Goal: Task Accomplishment & Management: Use online tool/utility

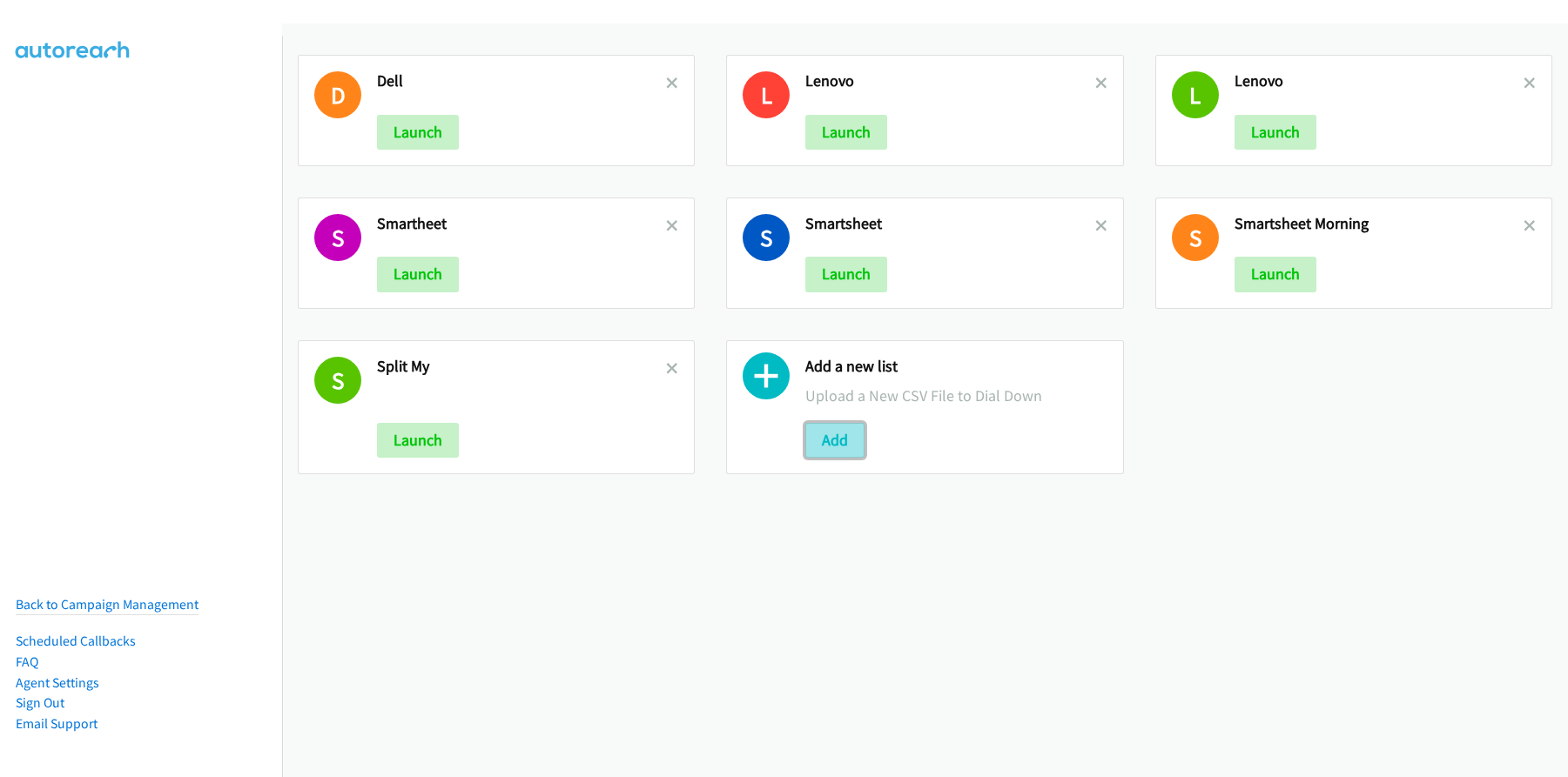
click at [821, 455] on button "Add" at bounding box center [835, 440] width 59 height 35
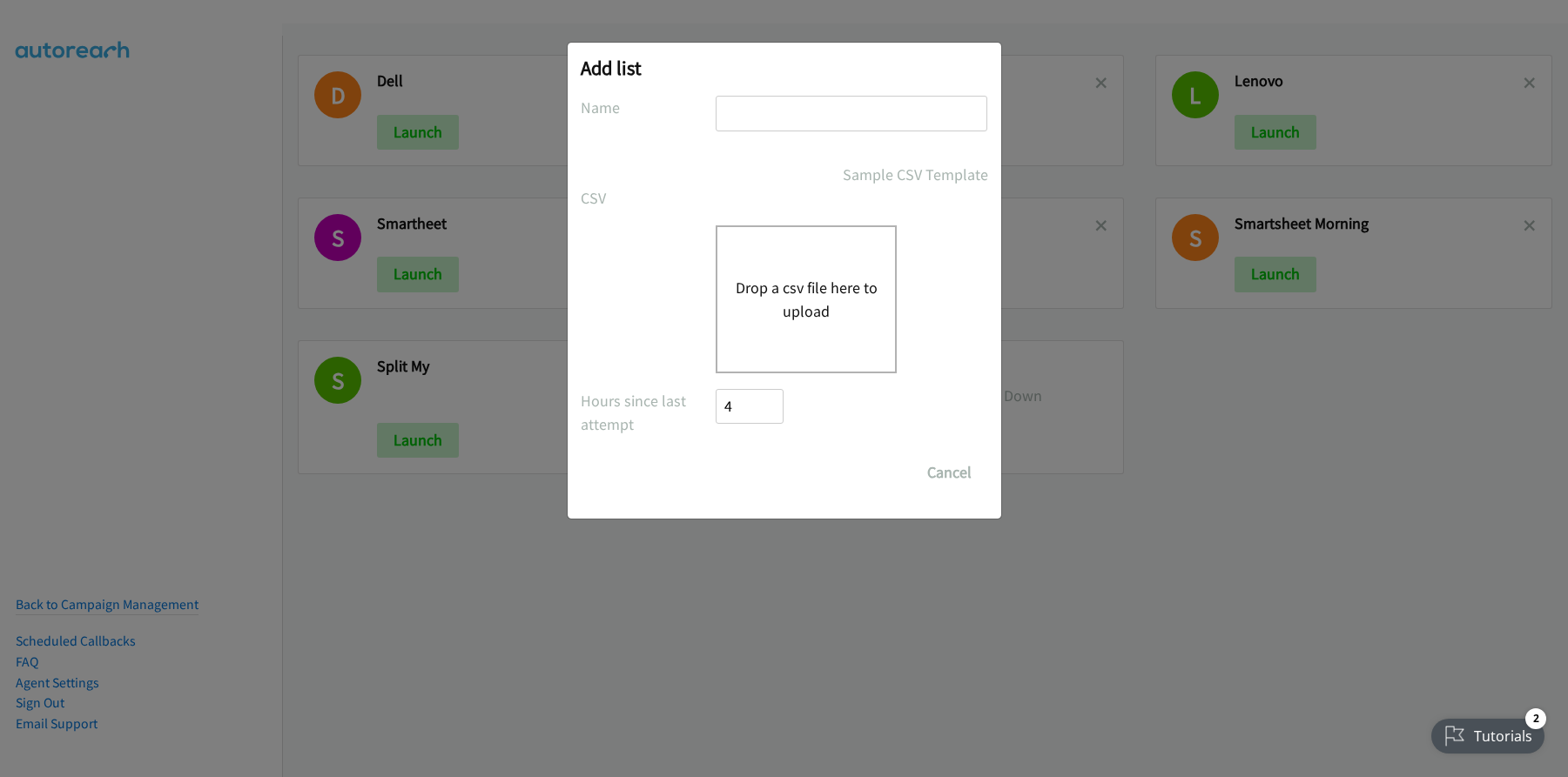
click at [800, 118] on input "text" at bounding box center [851, 112] width 272 height 35
drag, startPoint x: 1154, startPoint y: 423, endPoint x: 1064, endPoint y: 411, distance: 90.8
click at [1145, 418] on div "Add list No phone fields were returned for that Report or List View Please uplo…" at bounding box center [784, 396] width 1568 height 762
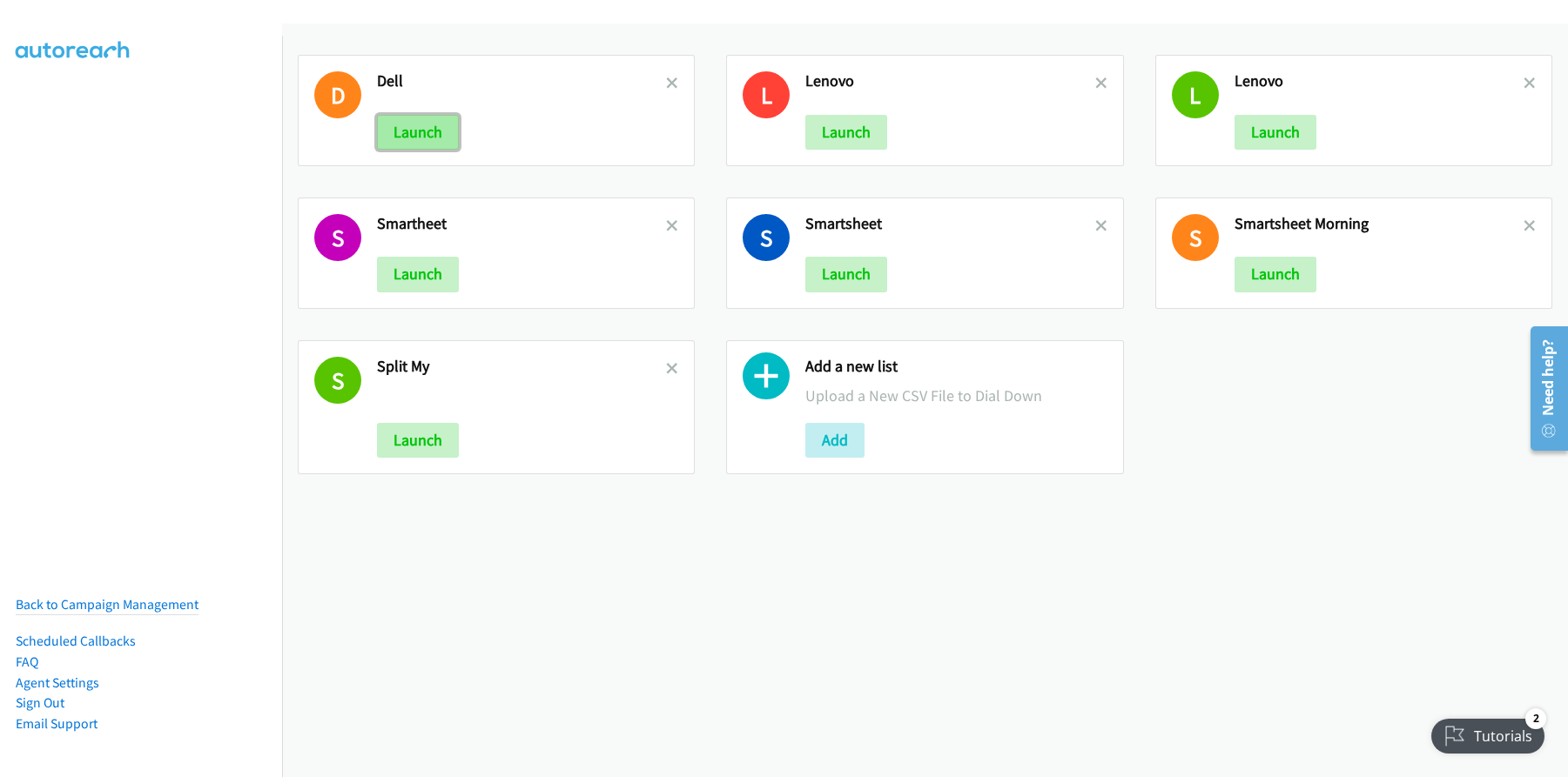
click at [435, 138] on button "Launch" at bounding box center [418, 132] width 82 height 35
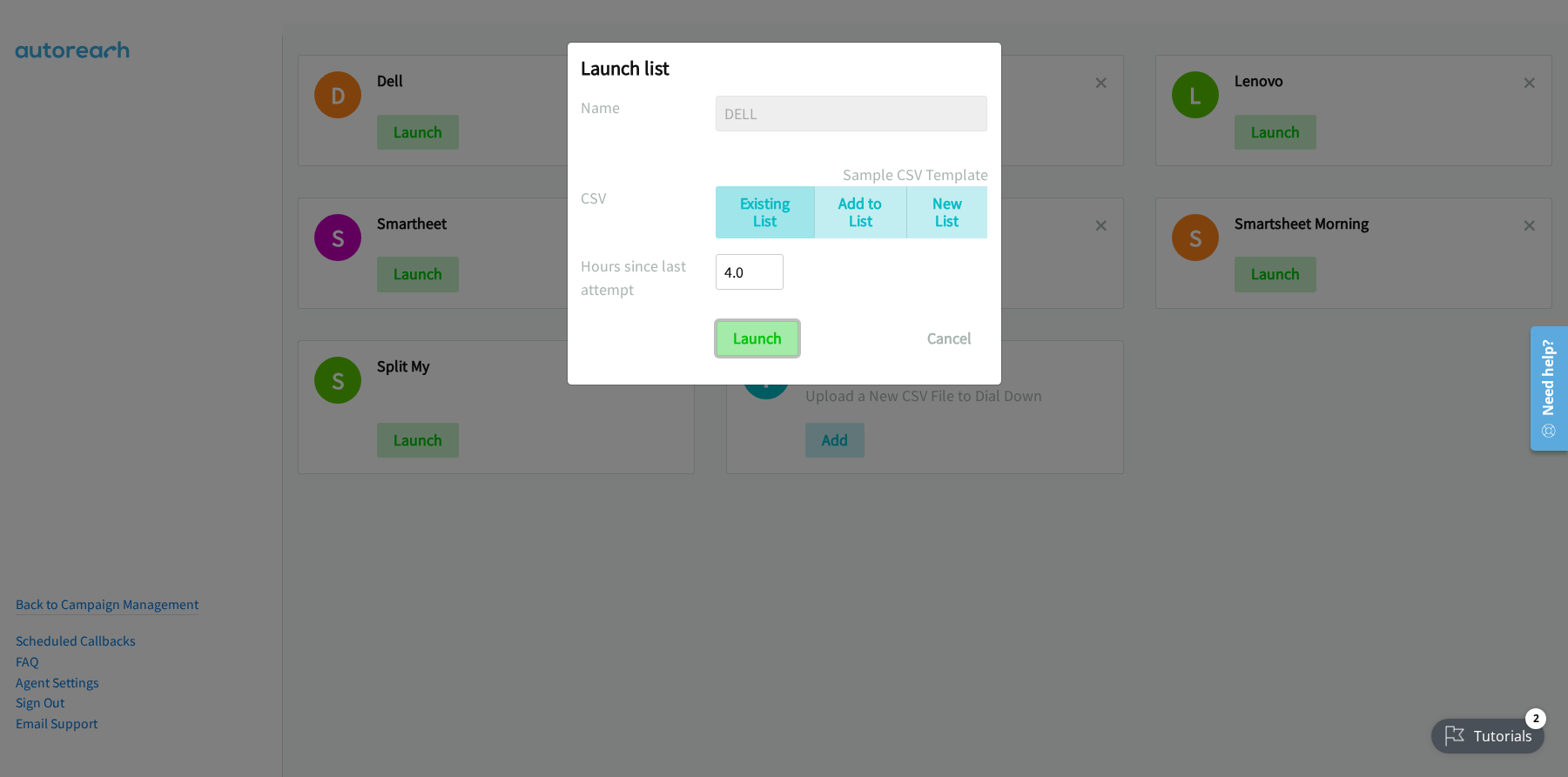
click at [778, 341] on input "Launch" at bounding box center [757, 338] width 82 height 35
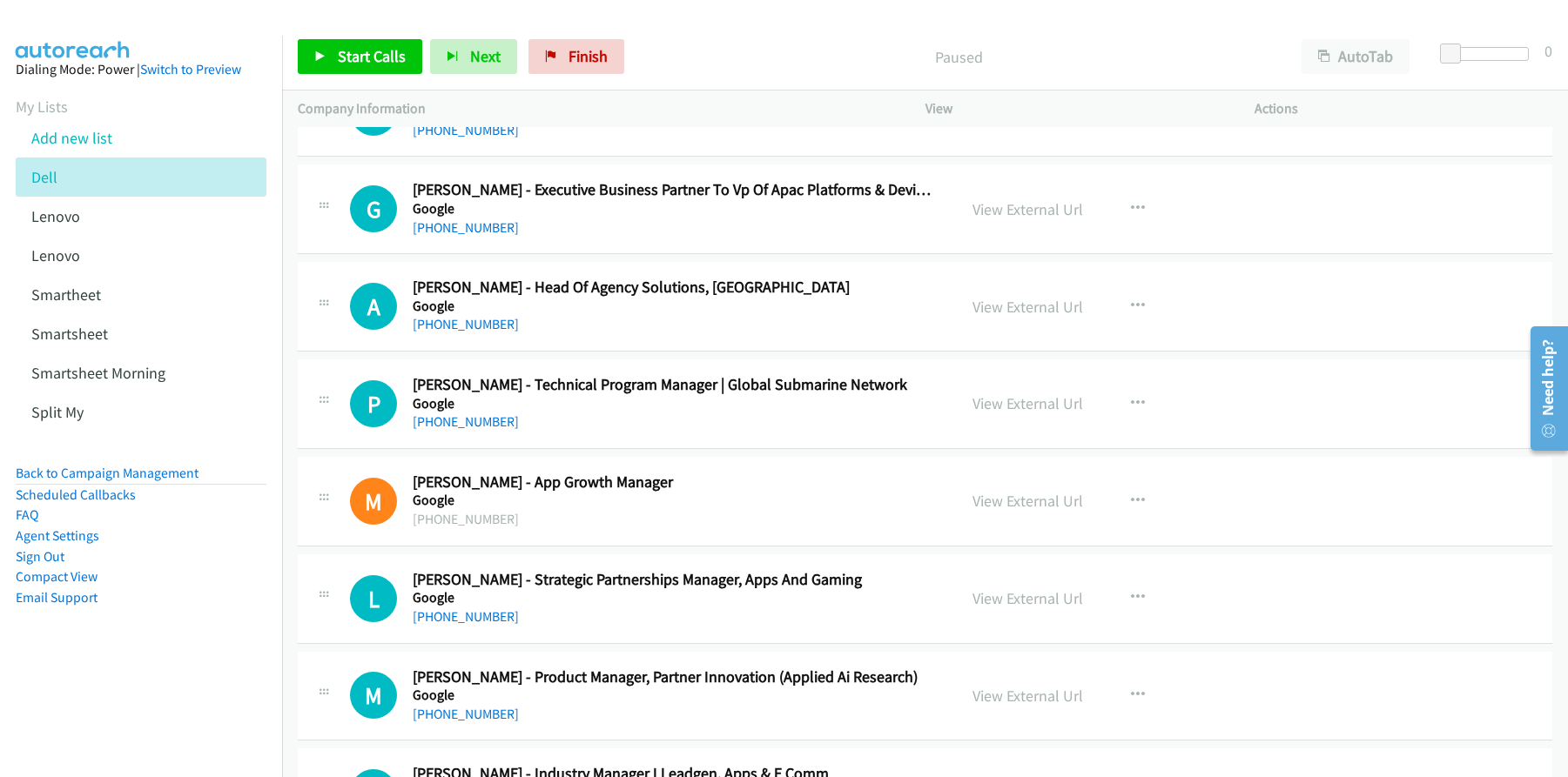
scroll to position [786, 0]
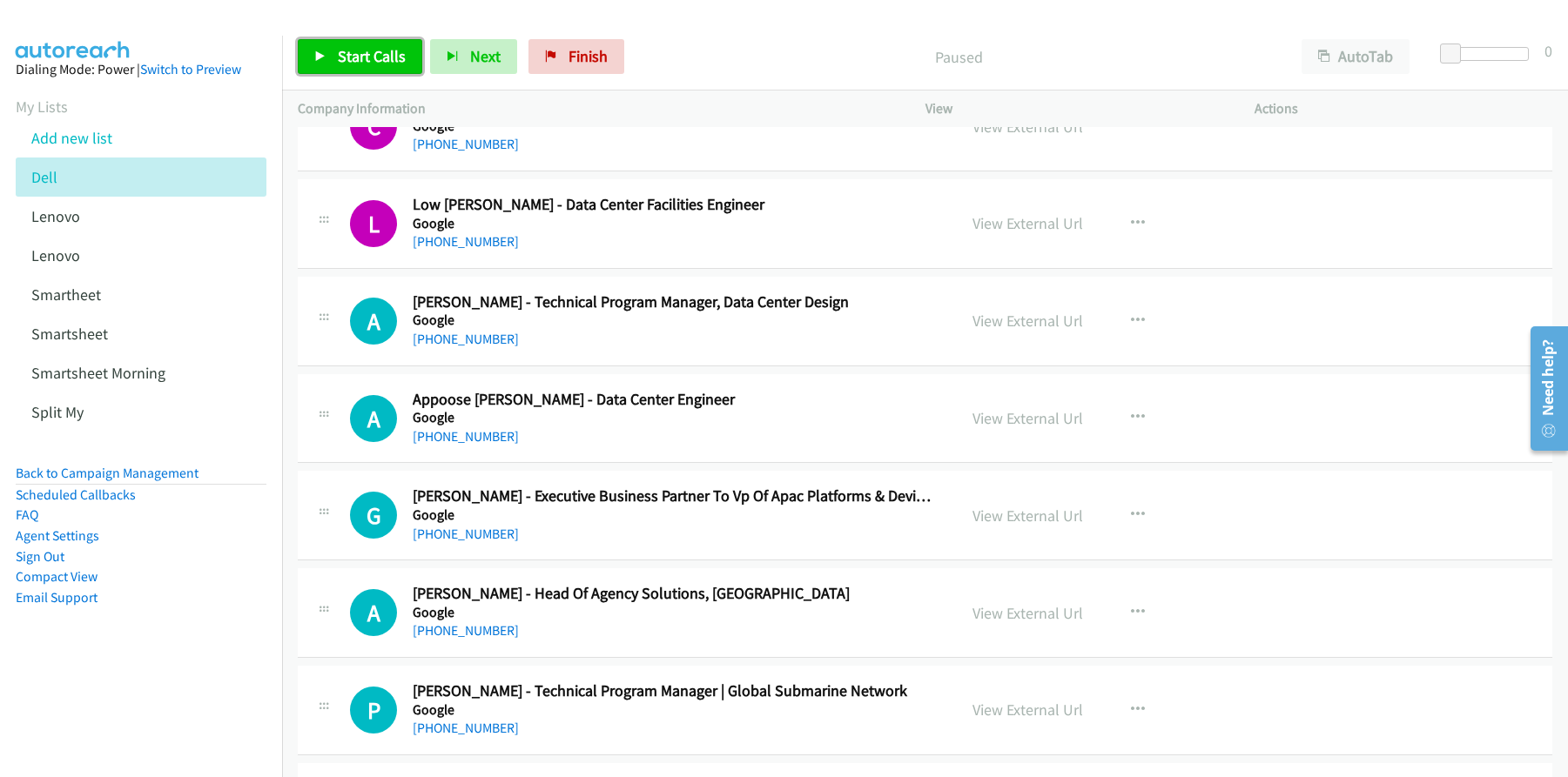
click at [341, 65] on span "Start Calls" at bounding box center [371, 55] width 68 height 20
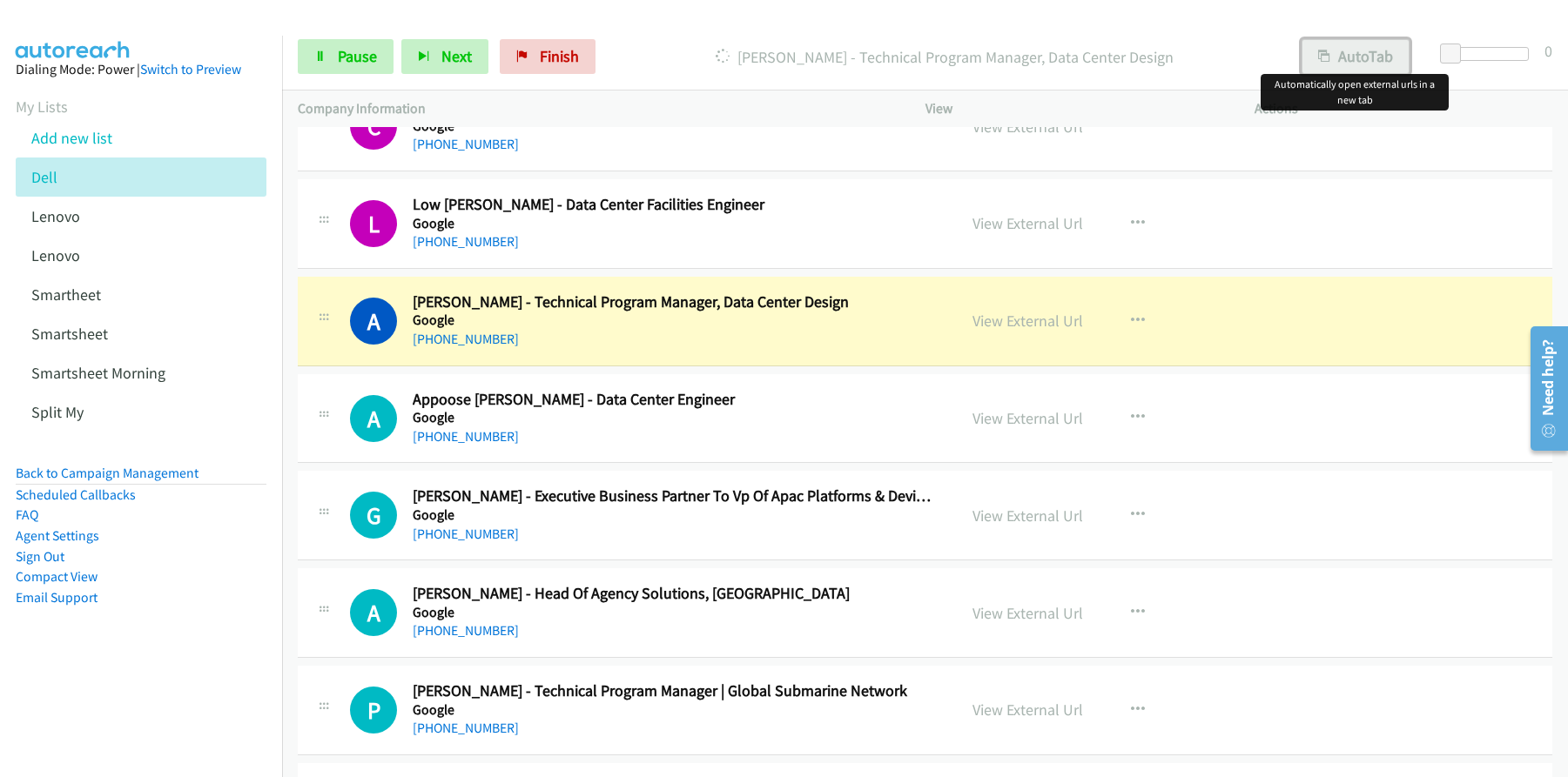
click at [1344, 55] on button "AutoTab" at bounding box center [1355, 56] width 108 height 35
click at [1015, 320] on link "View External Url" at bounding box center [1028, 320] width 111 height 20
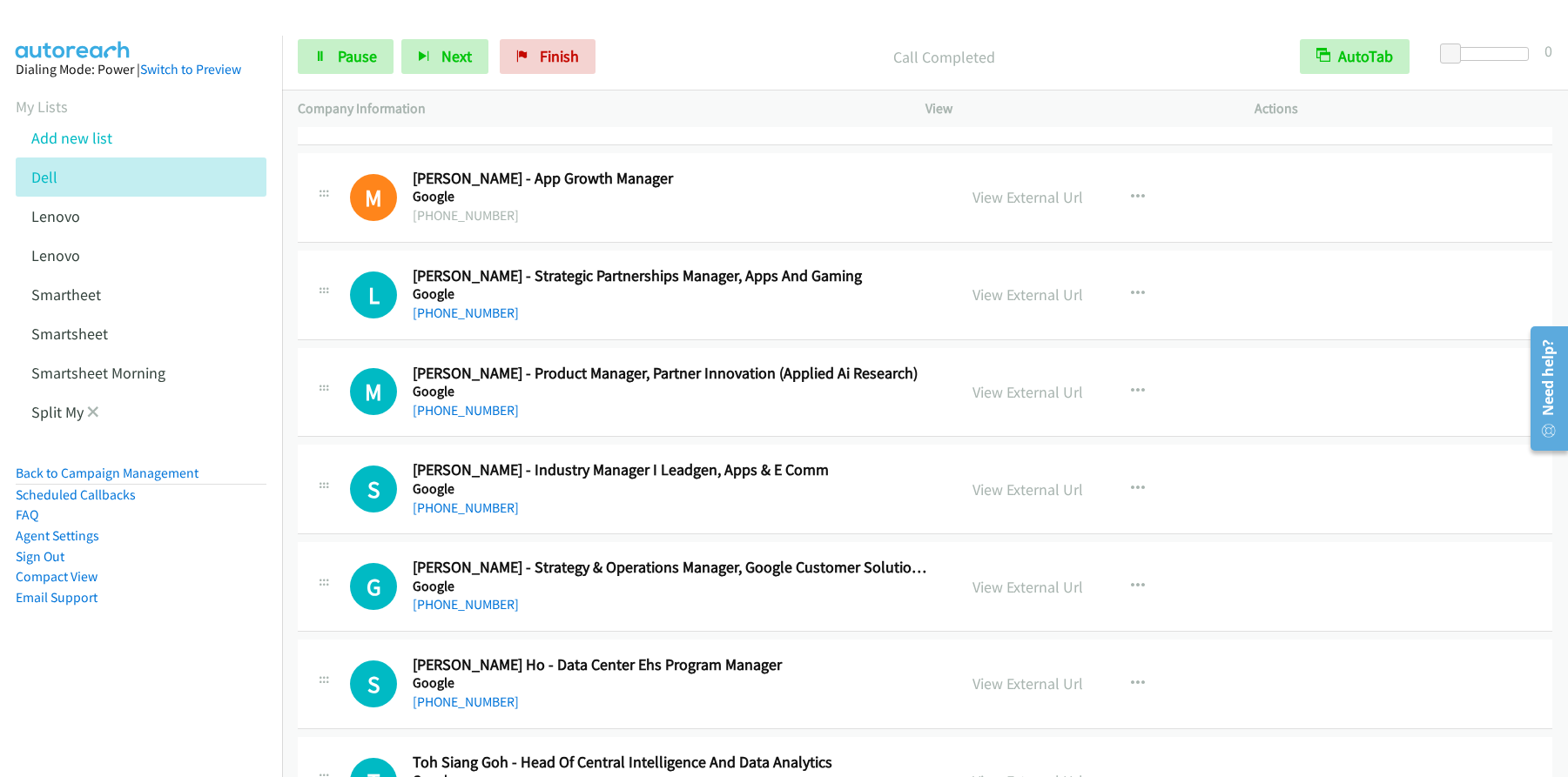
scroll to position [1397, 0]
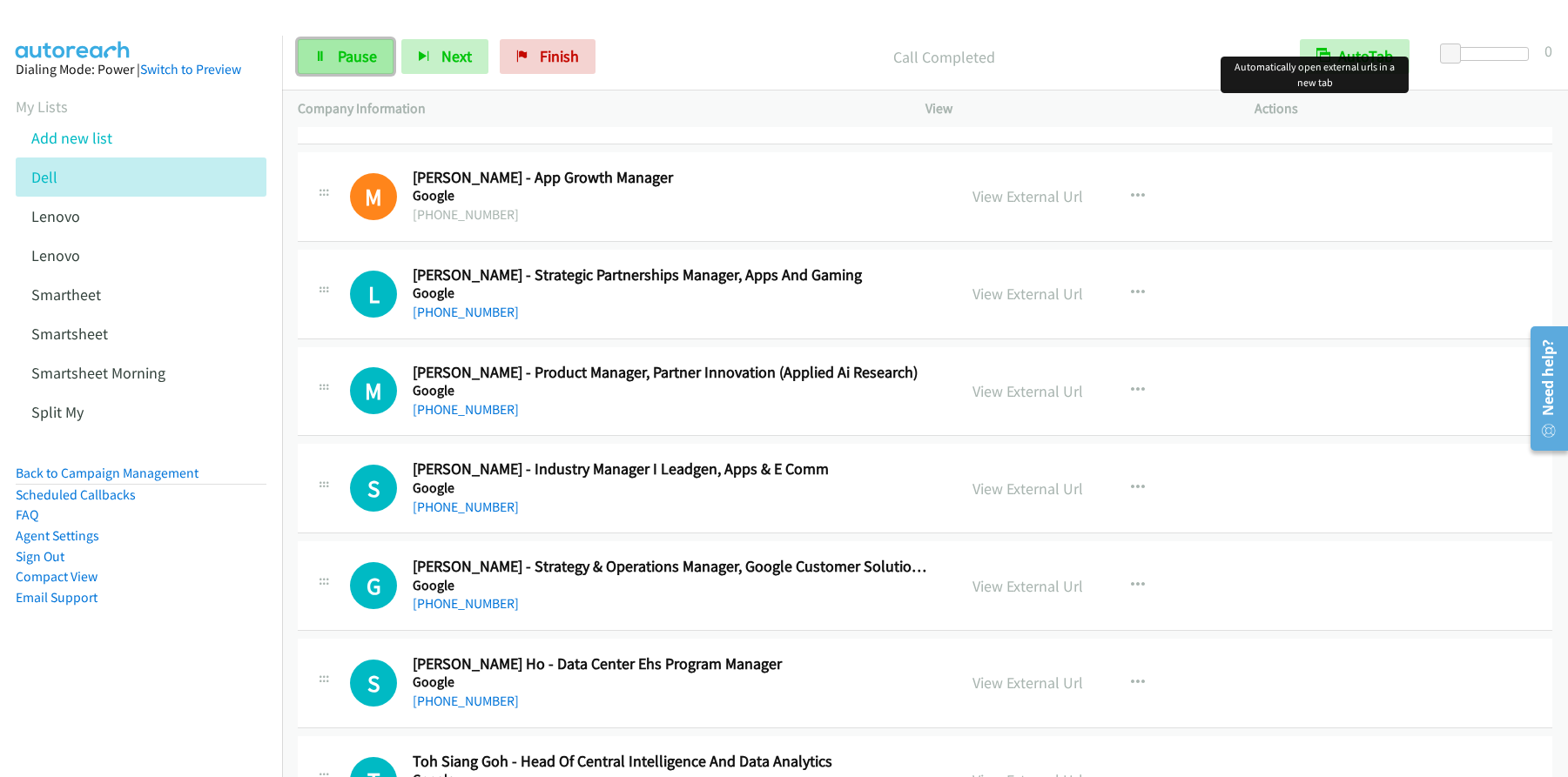
click at [361, 60] on span "Pause" at bounding box center [357, 55] width 39 height 20
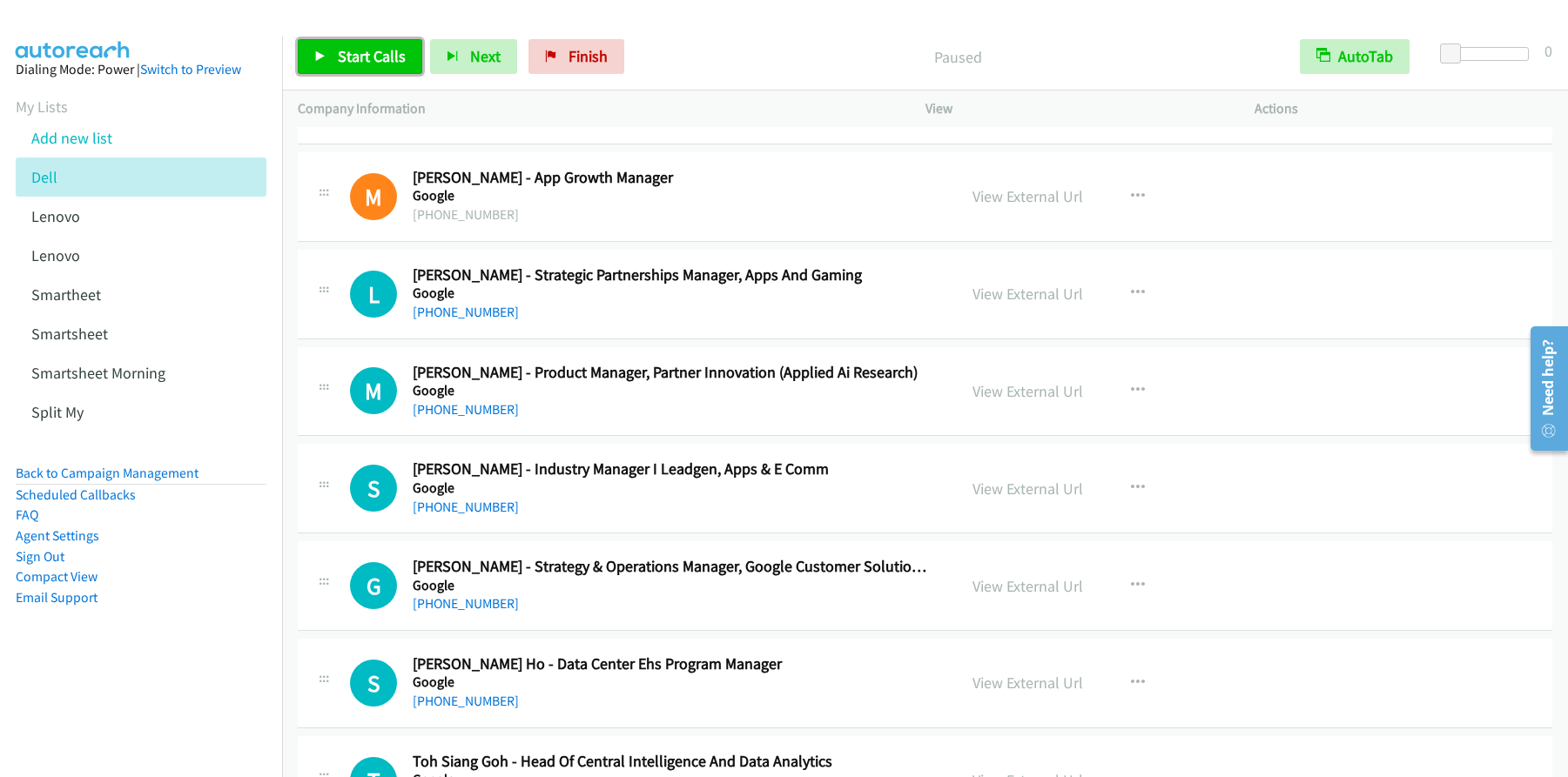
click at [333, 45] on link "Start Calls" at bounding box center [360, 56] width 125 height 35
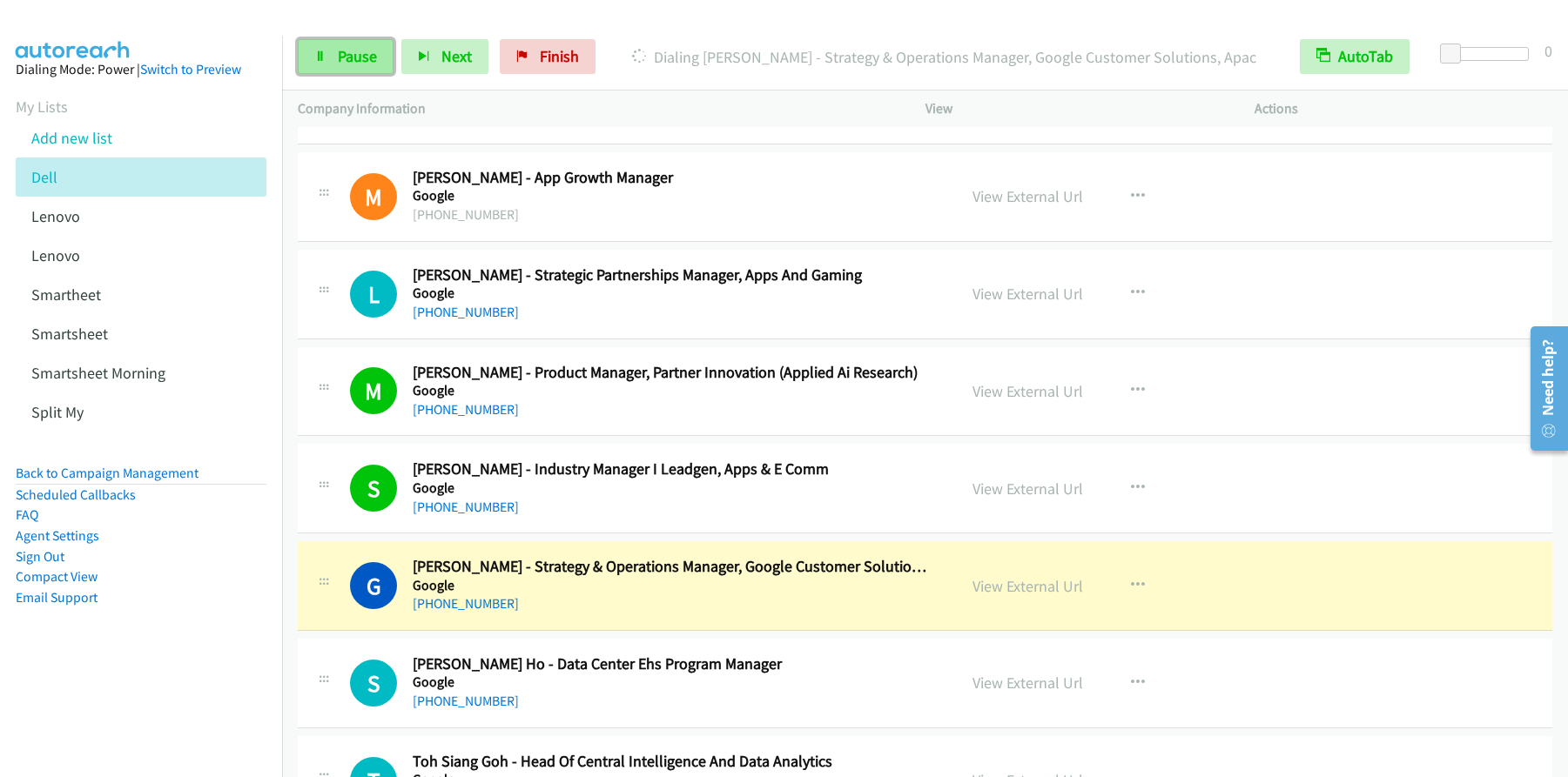
click at [370, 53] on span "Pause" at bounding box center [357, 55] width 39 height 20
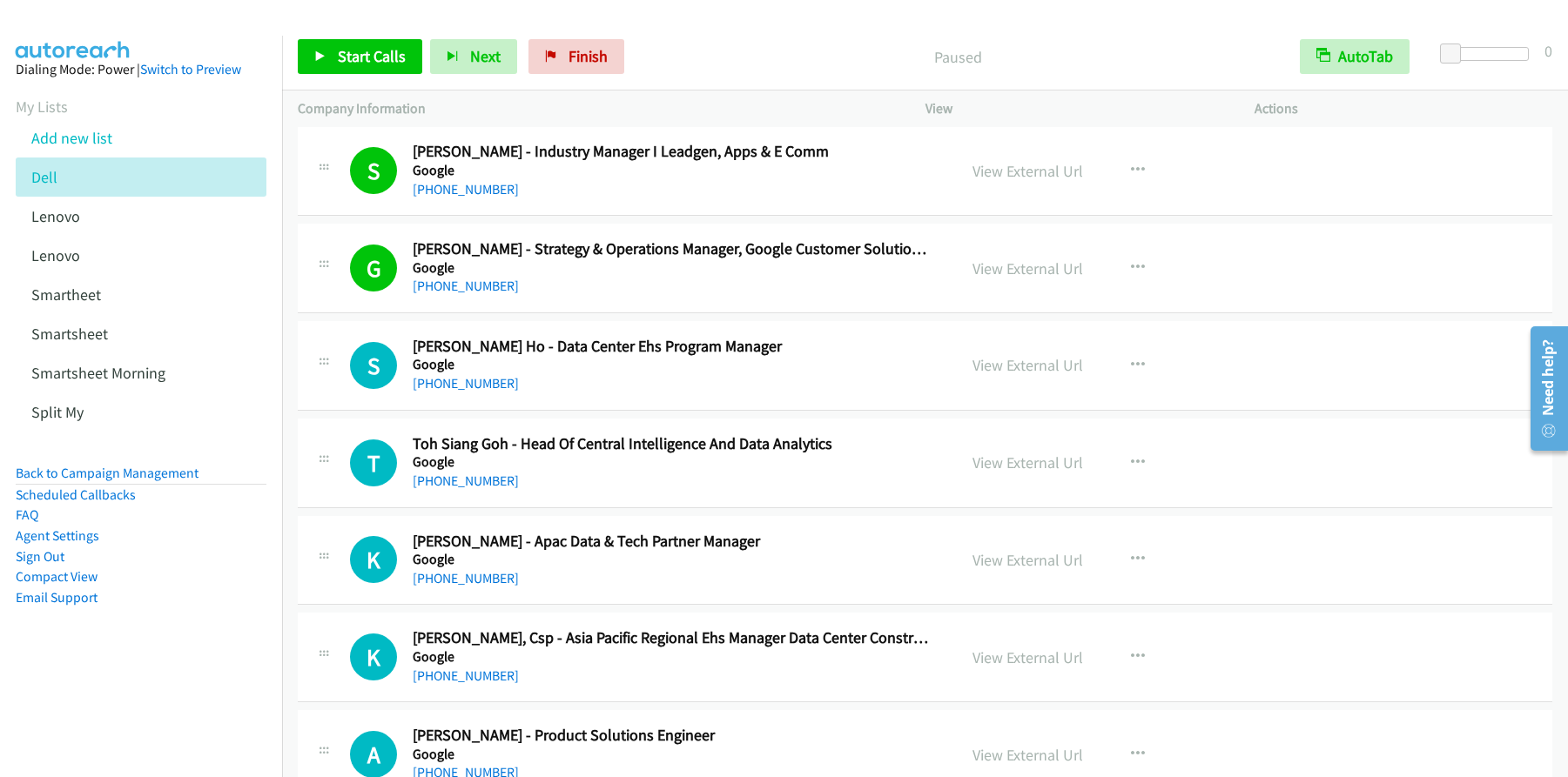
scroll to position [1711, 0]
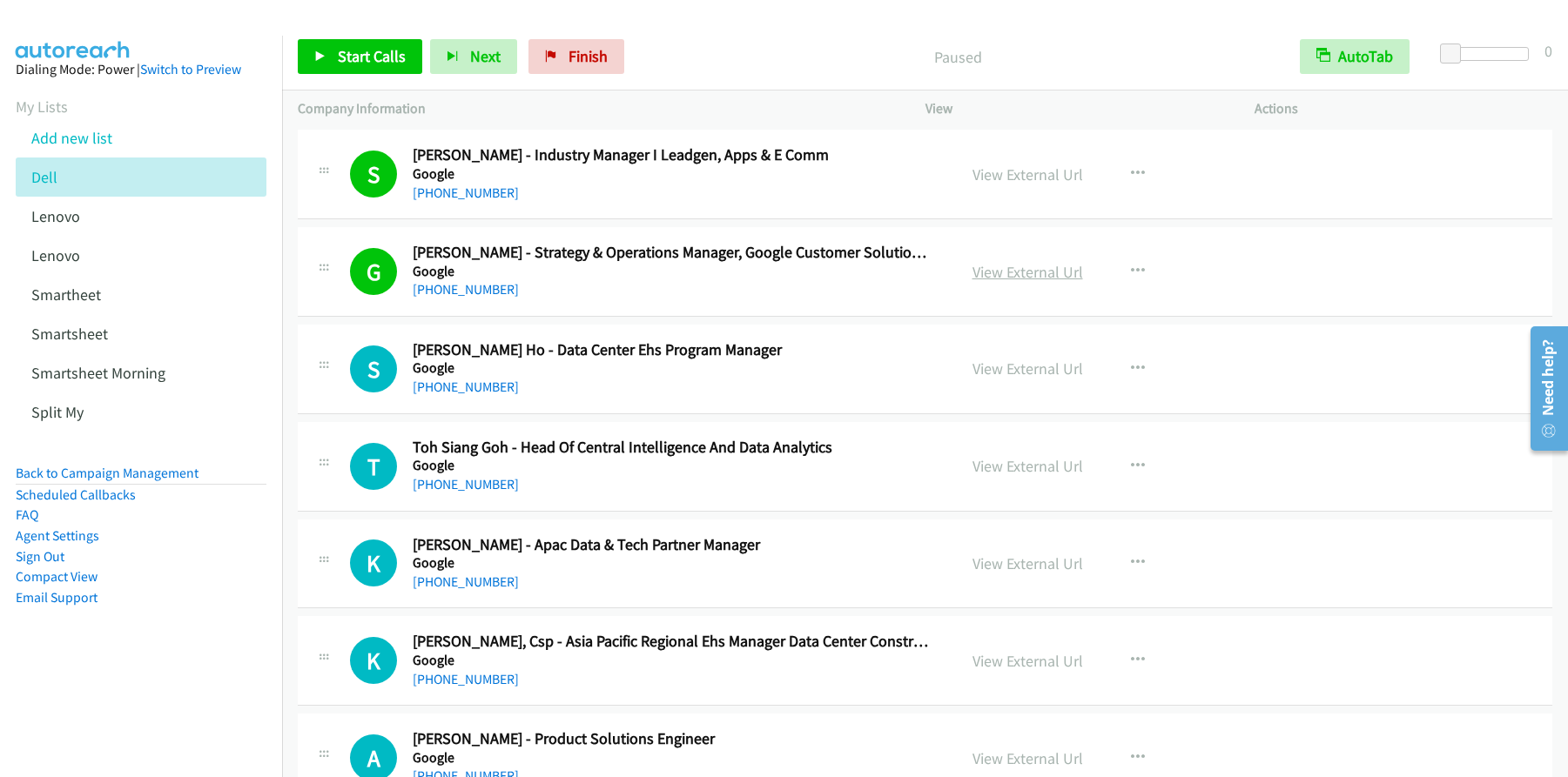
click at [1042, 274] on link "View External Url" at bounding box center [1028, 272] width 111 height 20
click at [349, 64] on span "Start Calls" at bounding box center [371, 55] width 68 height 20
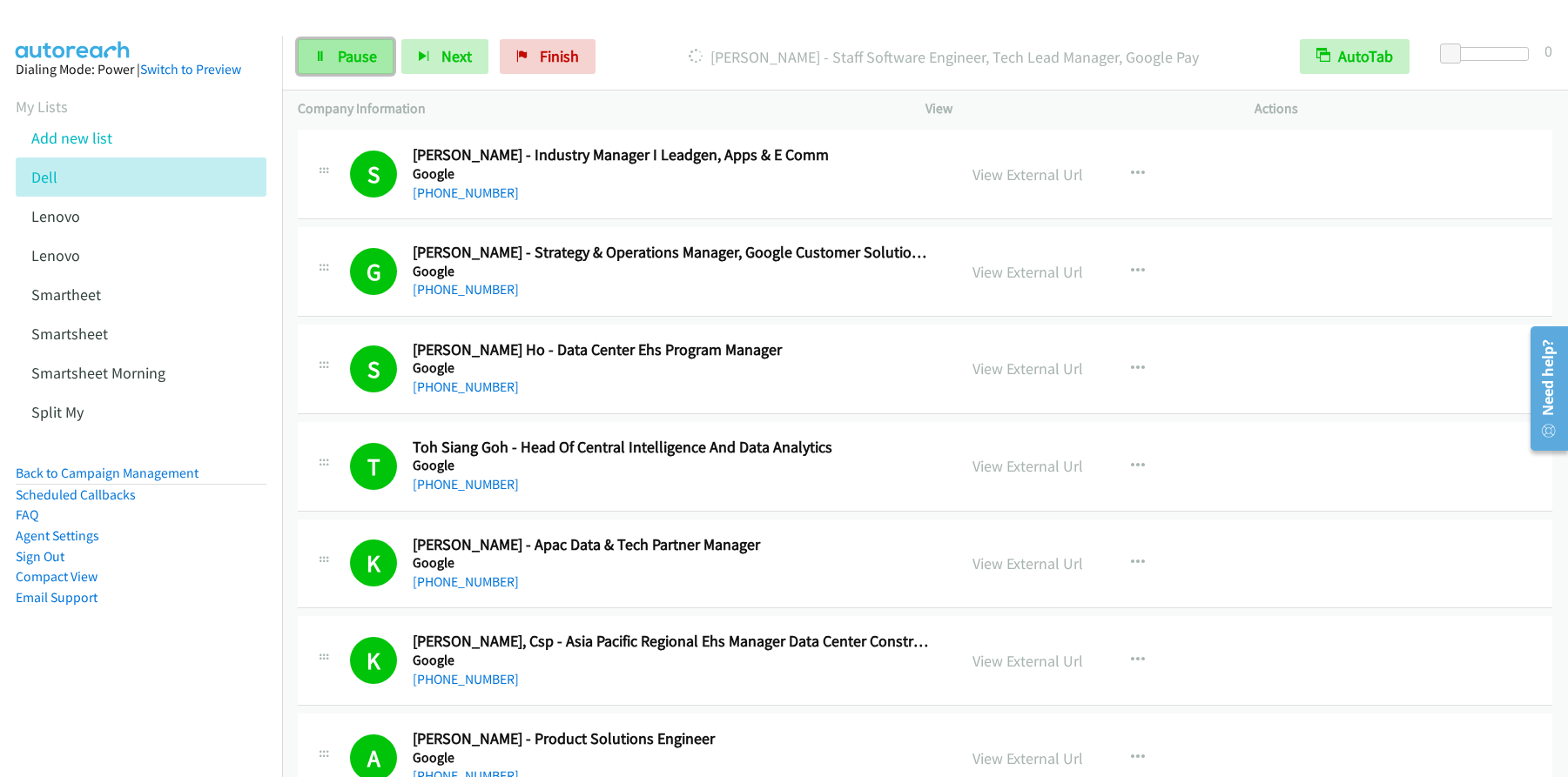
click at [319, 63] on icon at bounding box center [320, 57] width 12 height 12
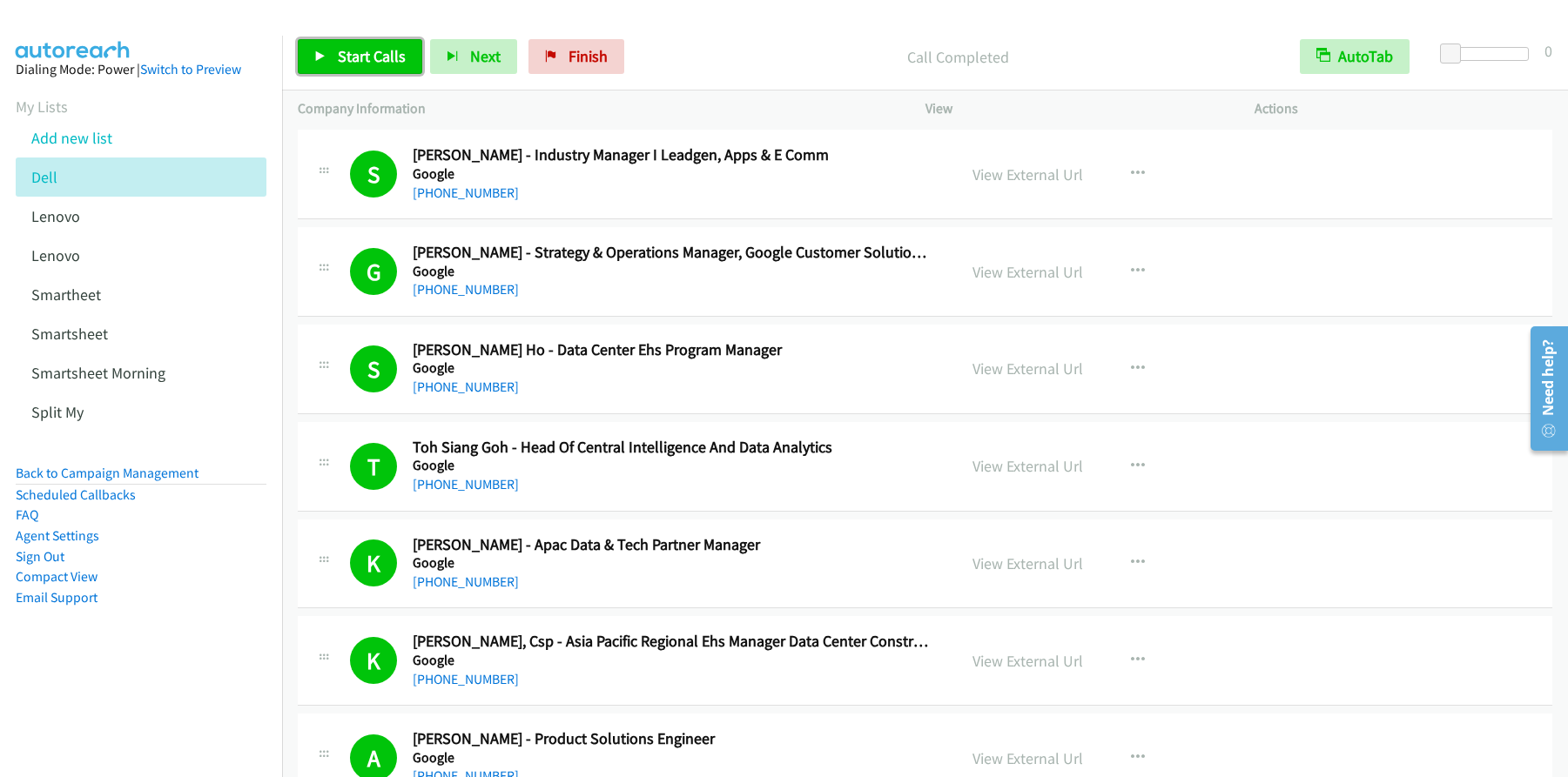
click at [379, 51] on span "Start Calls" at bounding box center [371, 55] width 68 height 20
click at [351, 66] on link "Pause" at bounding box center [345, 56] width 95 height 35
click at [352, 66] on link "Start Calls" at bounding box center [360, 56] width 125 height 35
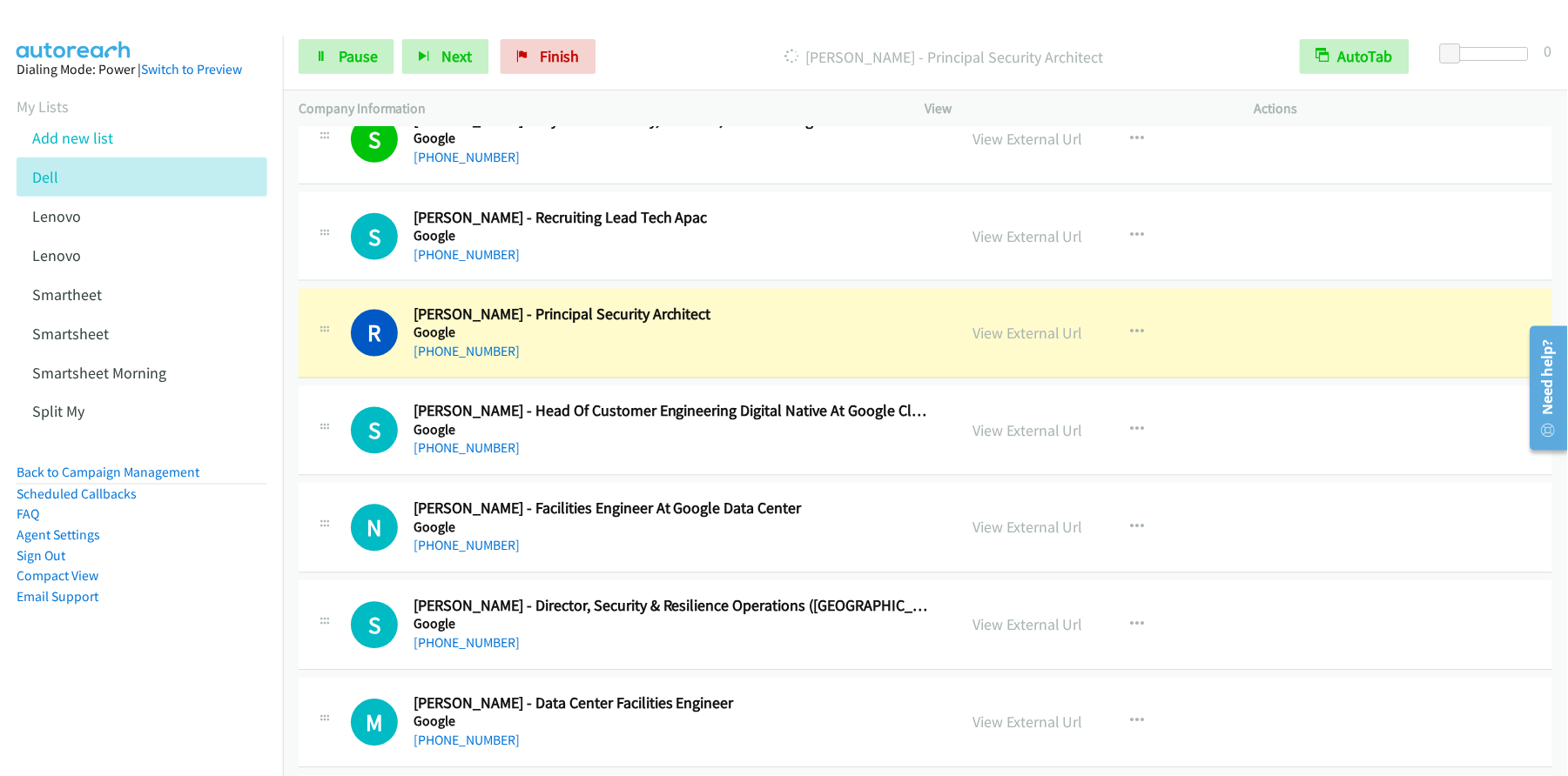
scroll to position [2540, 0]
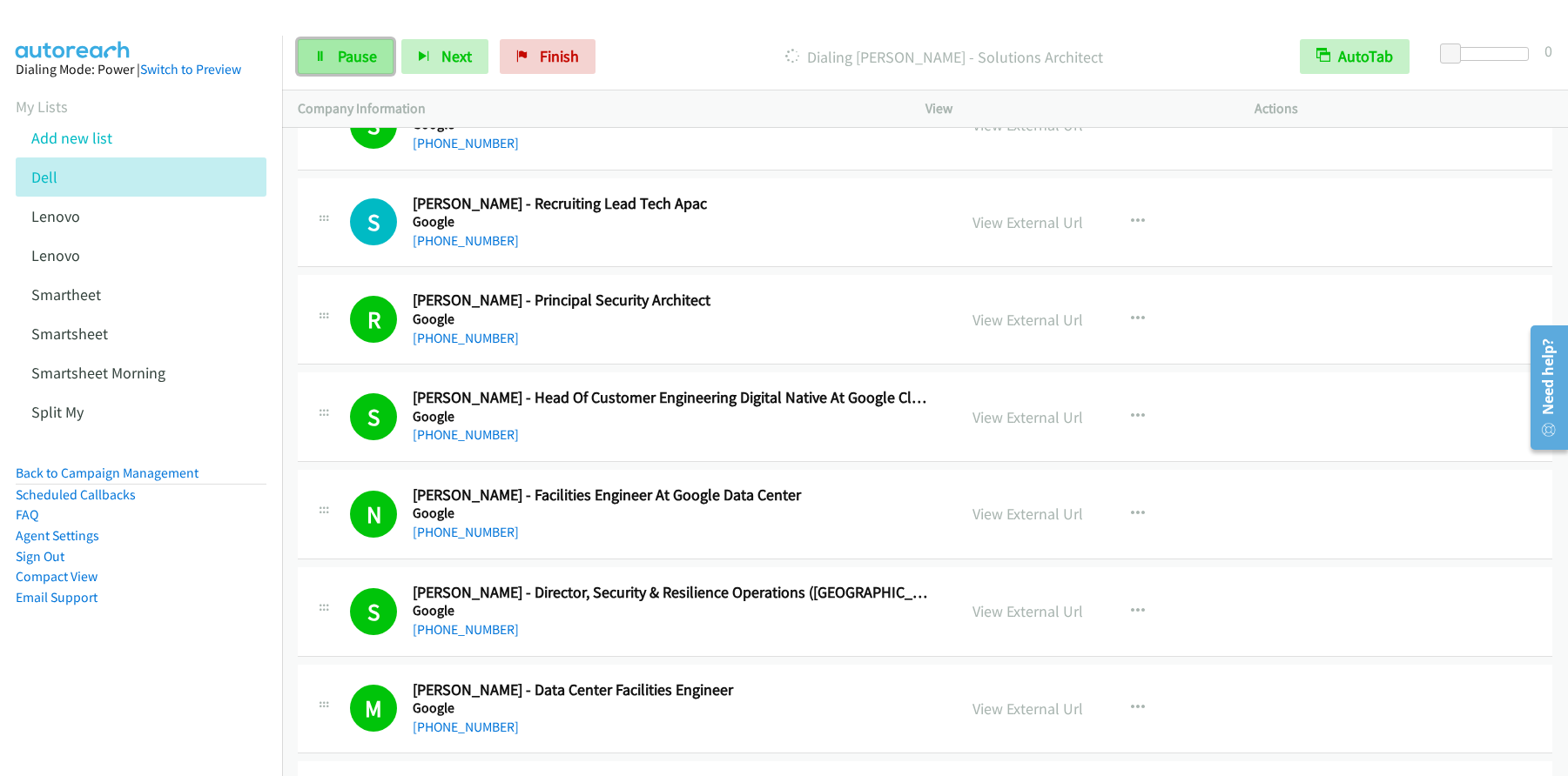
click at [354, 58] on span "Pause" at bounding box center [357, 55] width 39 height 20
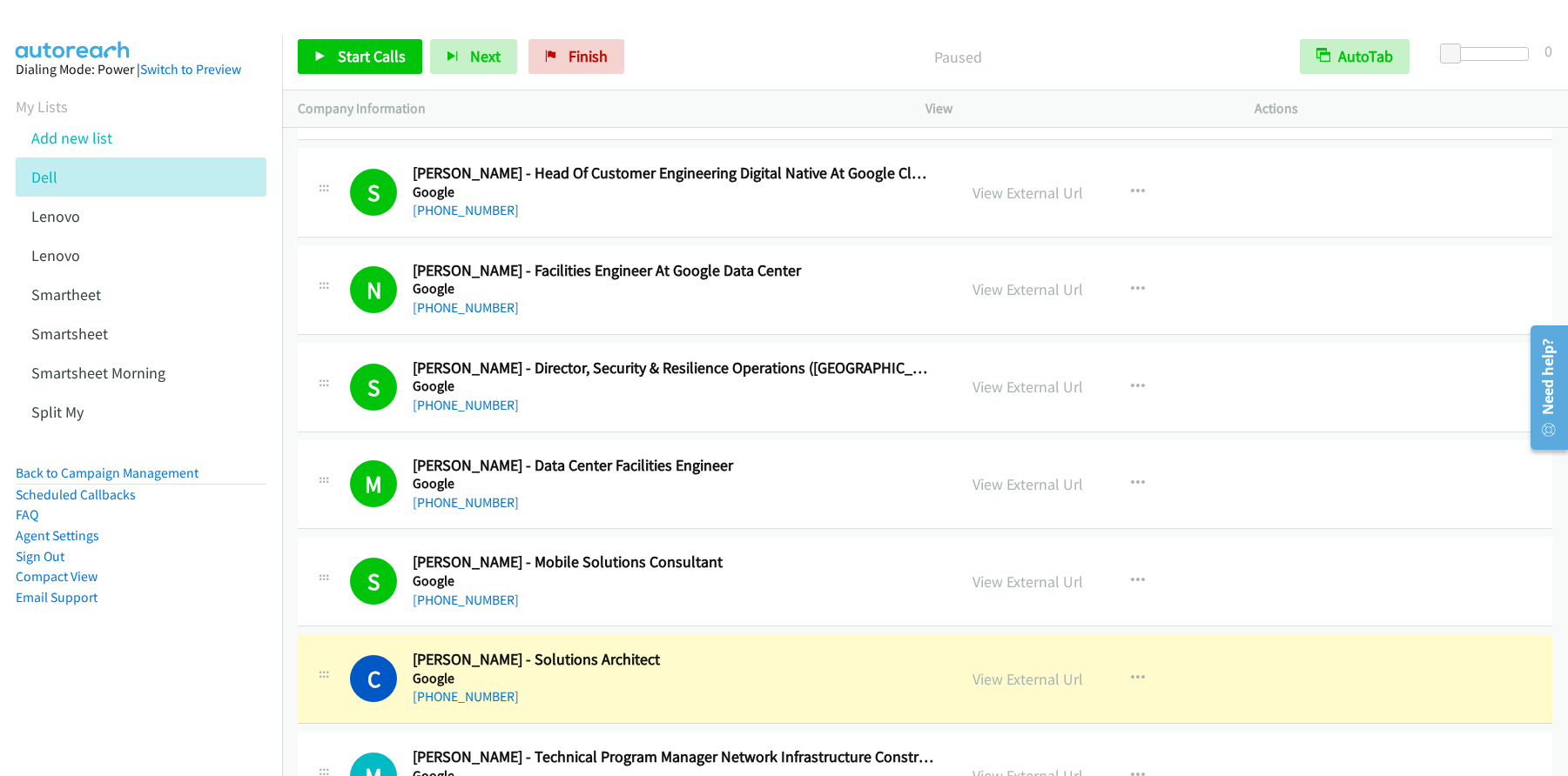
scroll to position [3086, 0]
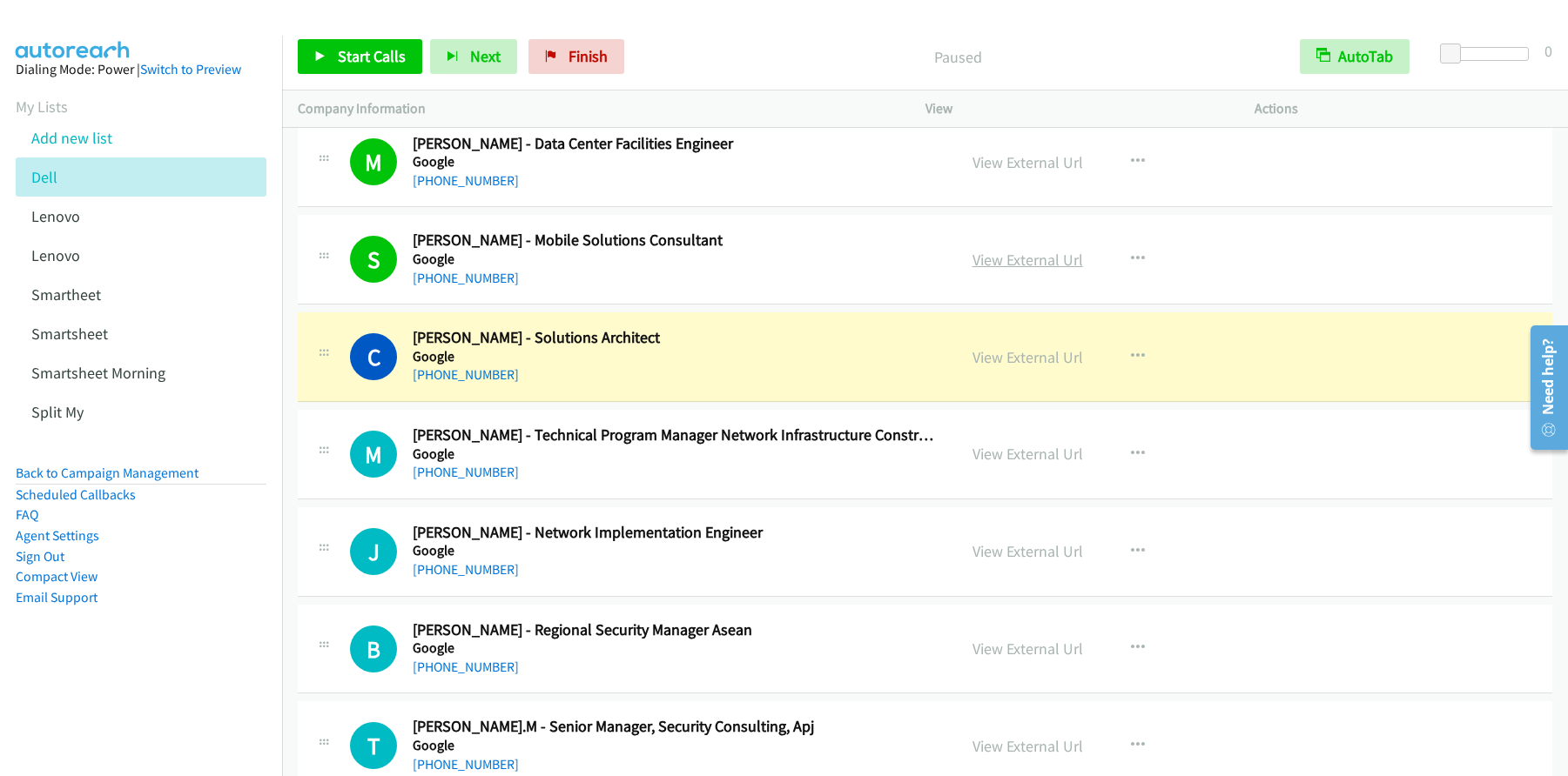
click at [1024, 265] on link "View External Url" at bounding box center [1028, 259] width 111 height 20
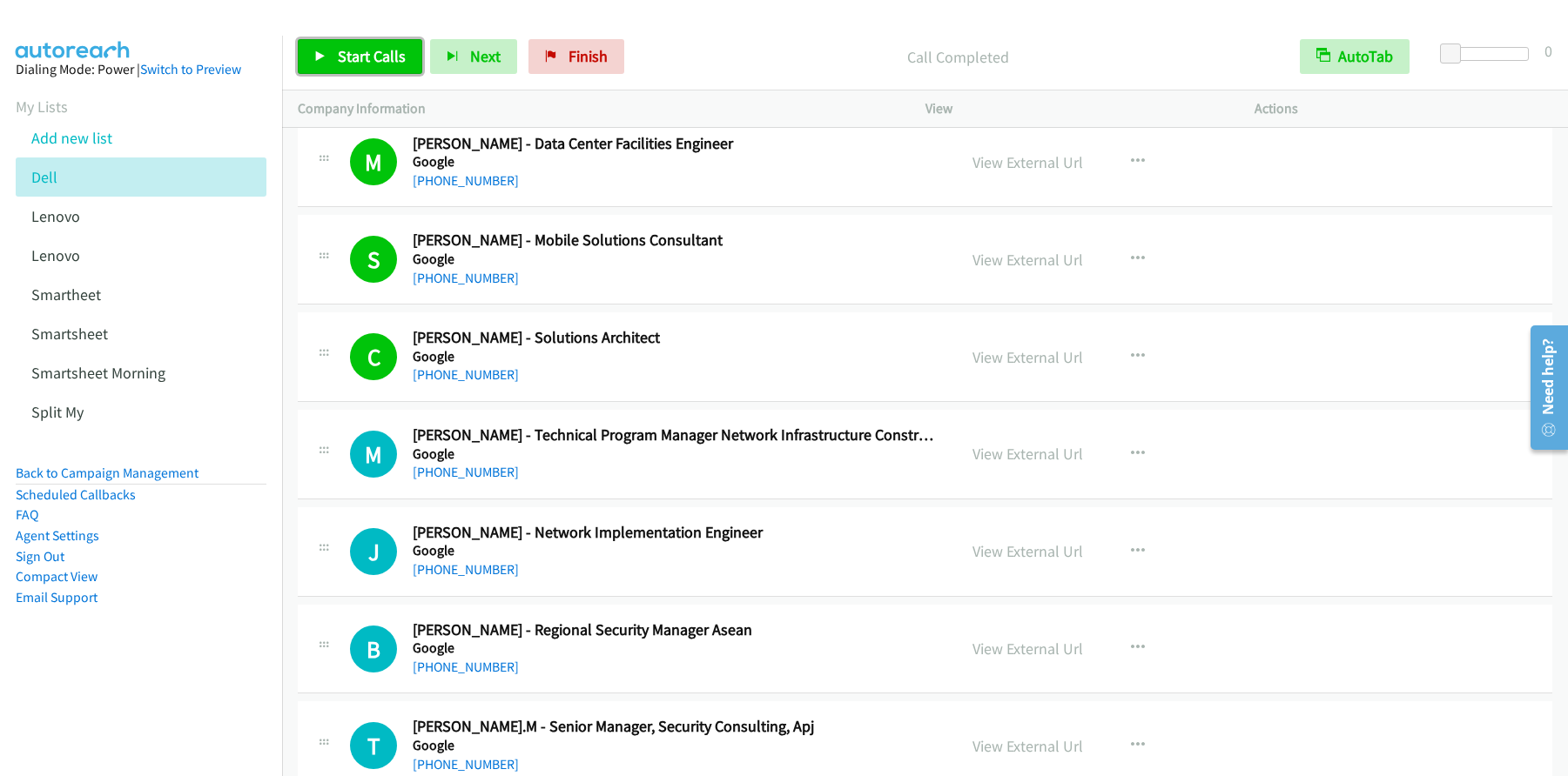
click at [384, 66] on link "Start Calls" at bounding box center [360, 56] width 125 height 35
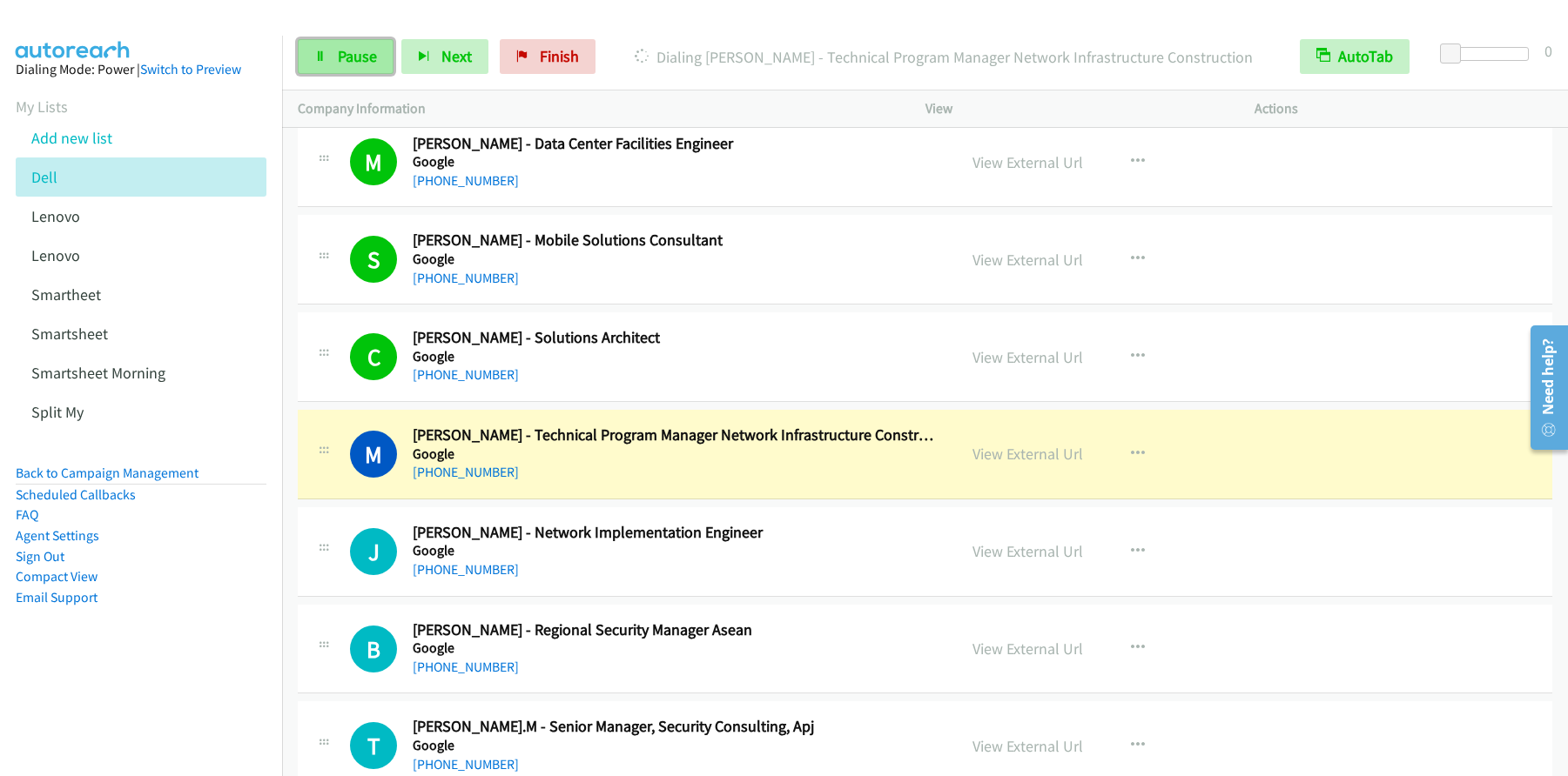
click at [365, 52] on span "Pause" at bounding box center [357, 55] width 39 height 20
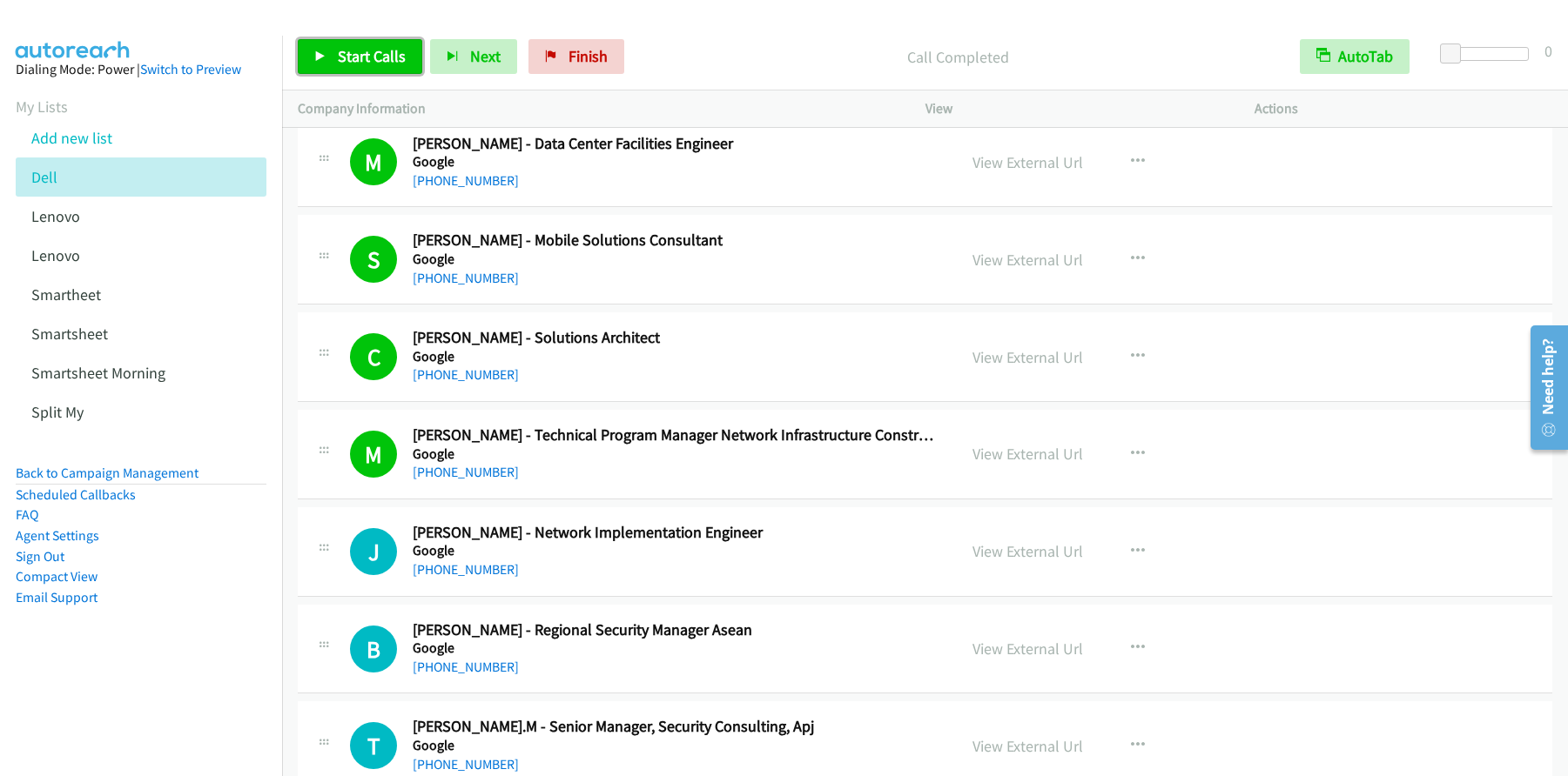
click at [378, 56] on span "Start Calls" at bounding box center [371, 55] width 68 height 20
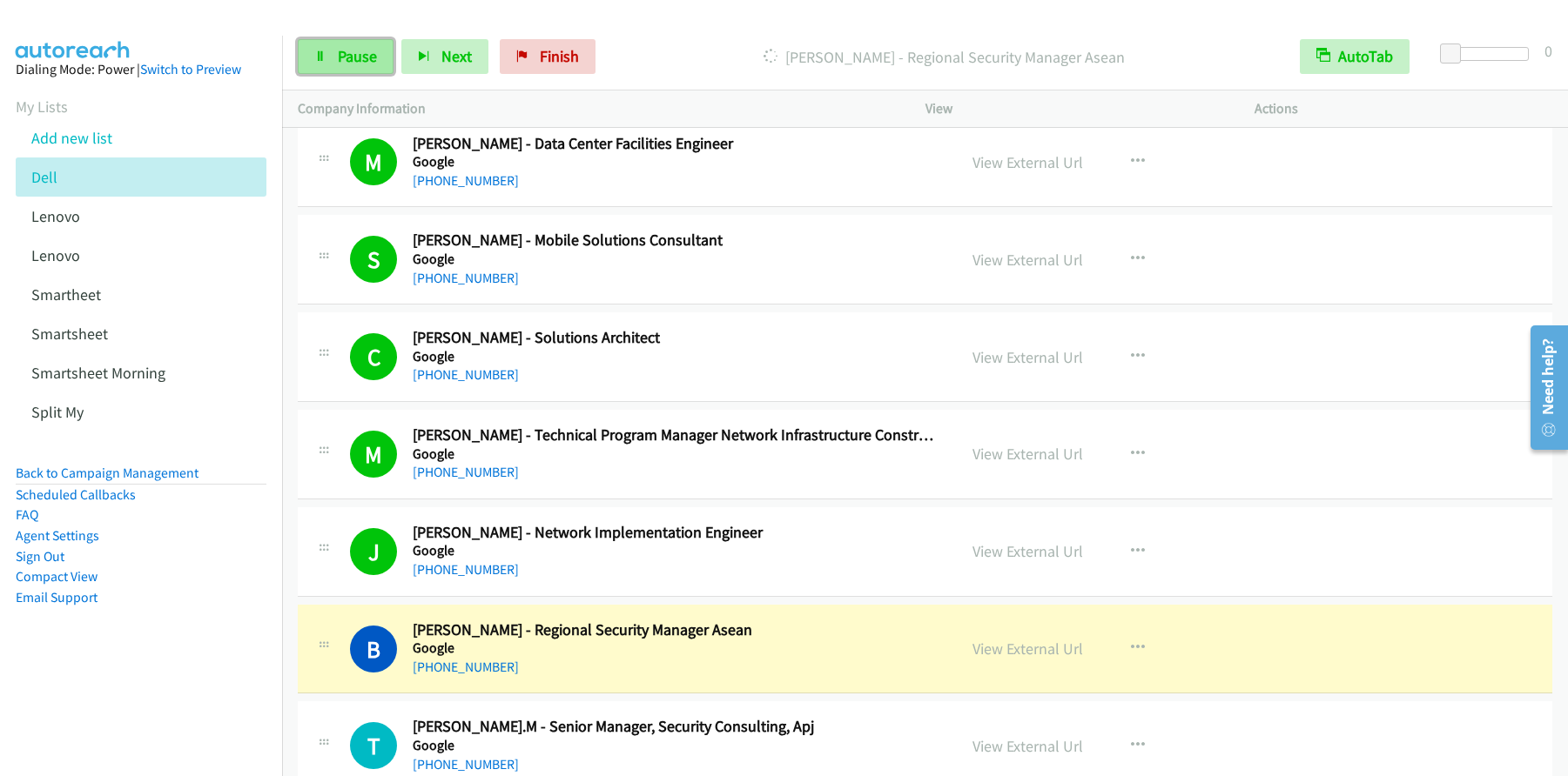
click at [352, 61] on span "Pause" at bounding box center [357, 55] width 39 height 20
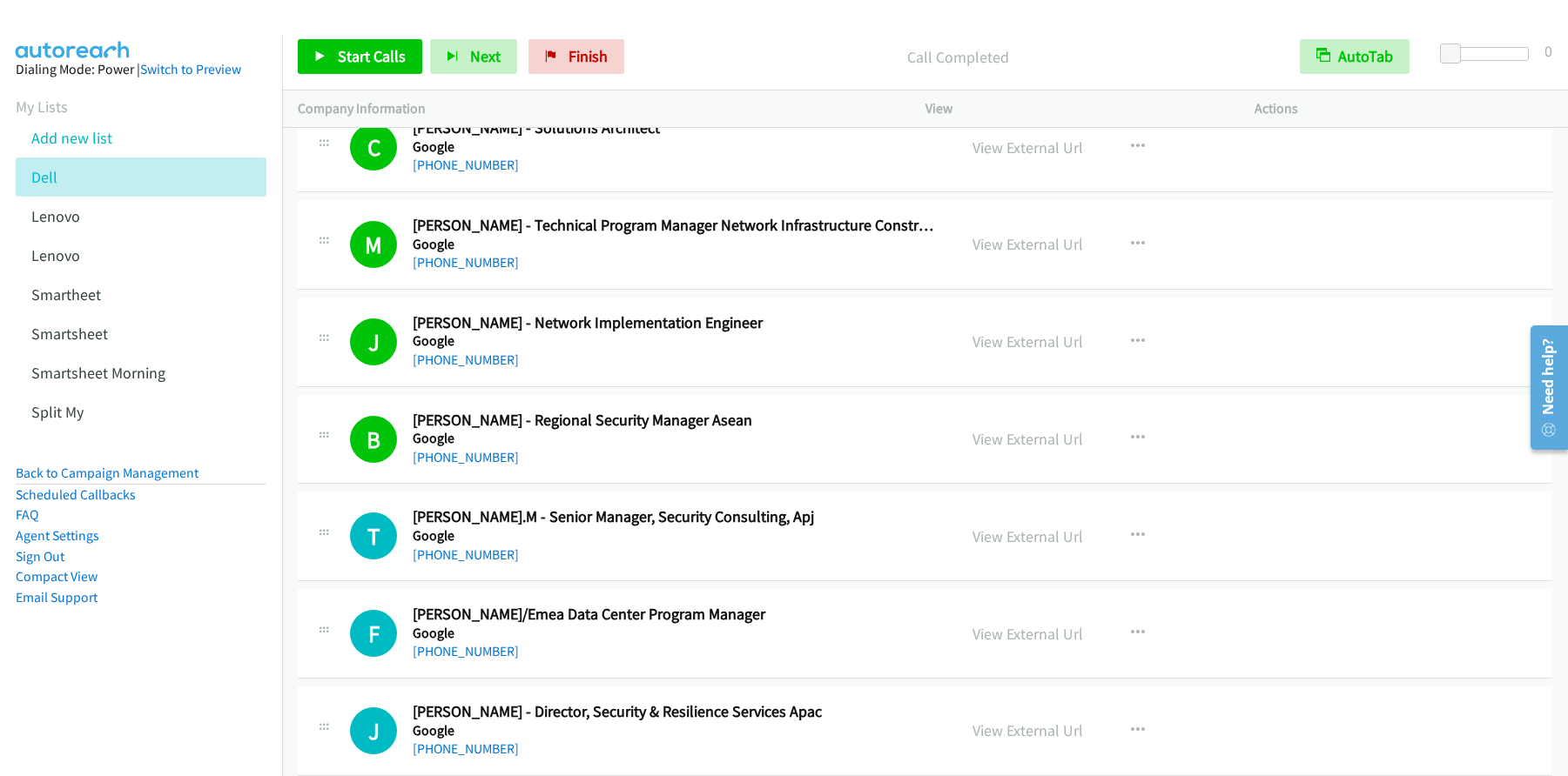
scroll to position [3339, 0]
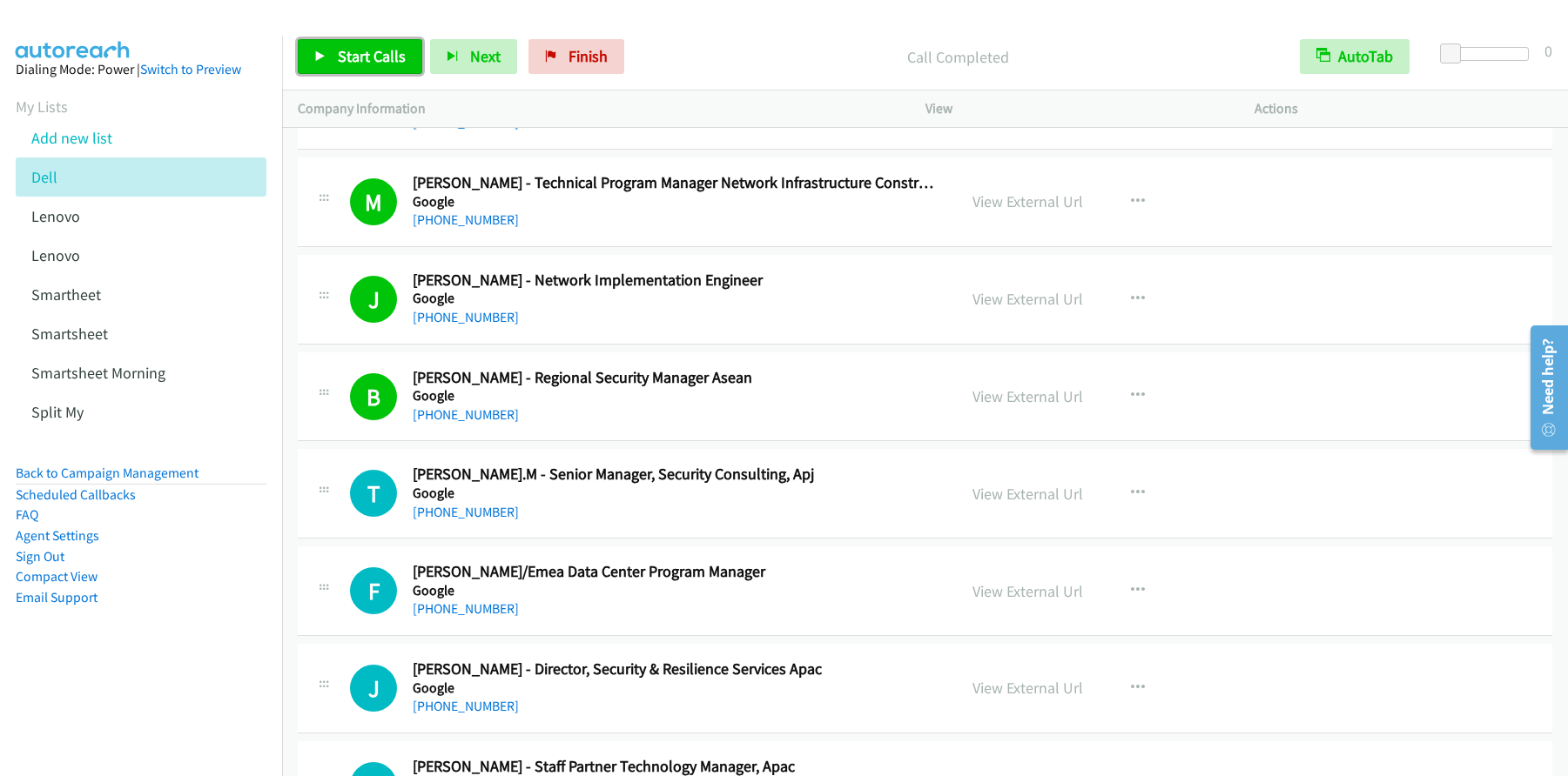
click at [373, 53] on span "Start Calls" at bounding box center [371, 55] width 68 height 20
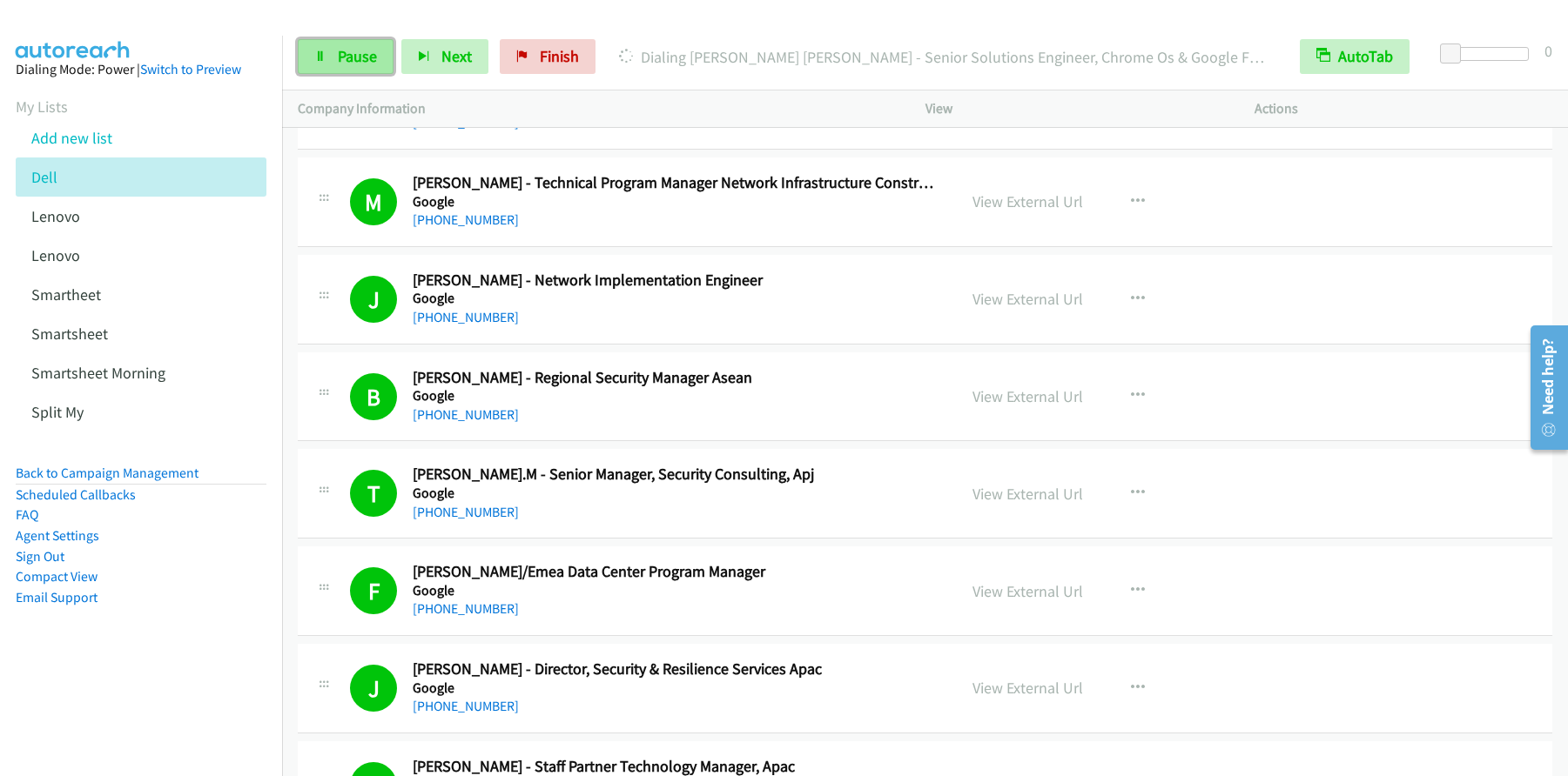
click at [346, 63] on span "Pause" at bounding box center [357, 55] width 39 height 20
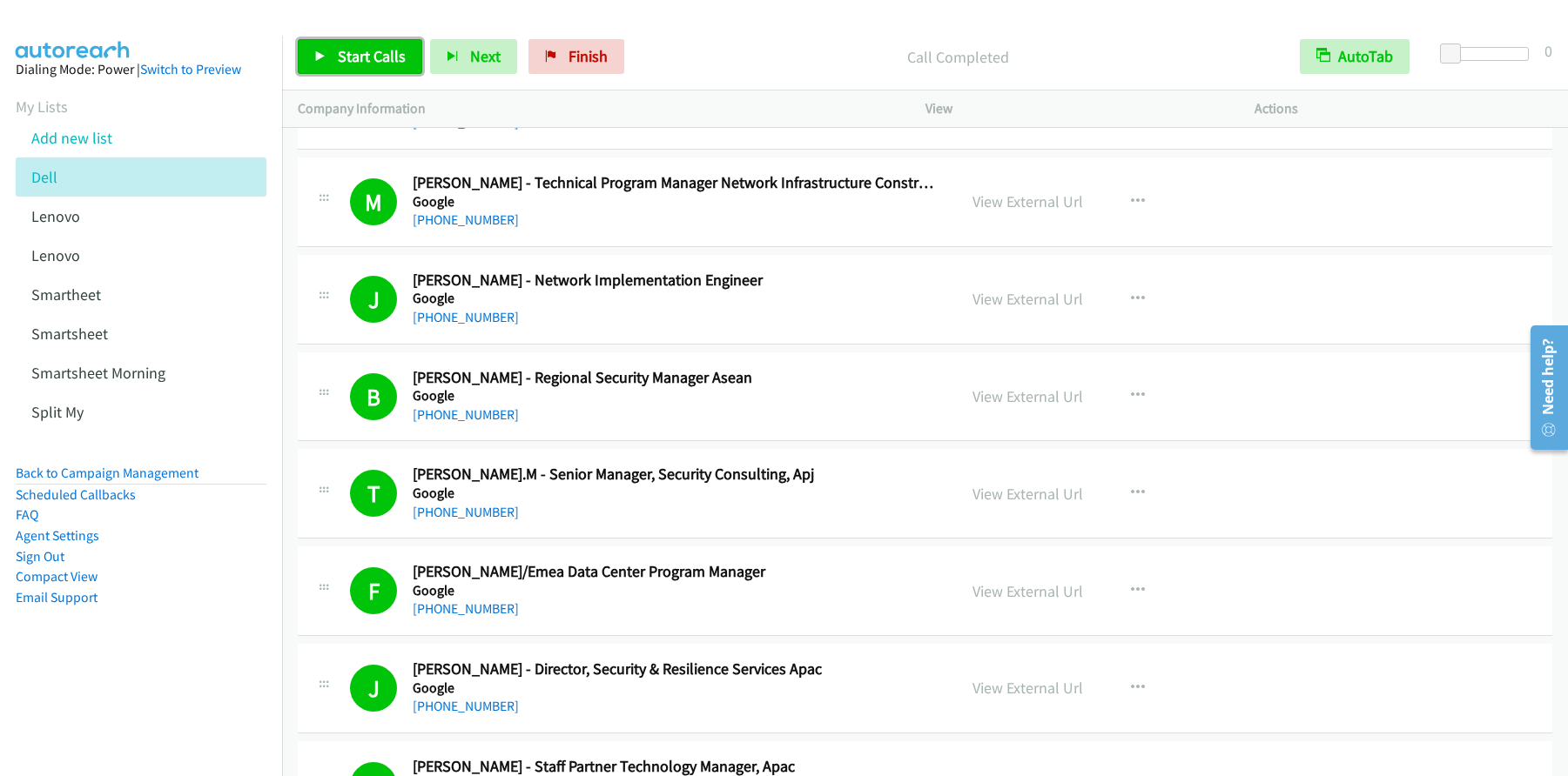
click at [377, 66] on link "Start Calls" at bounding box center [360, 56] width 125 height 35
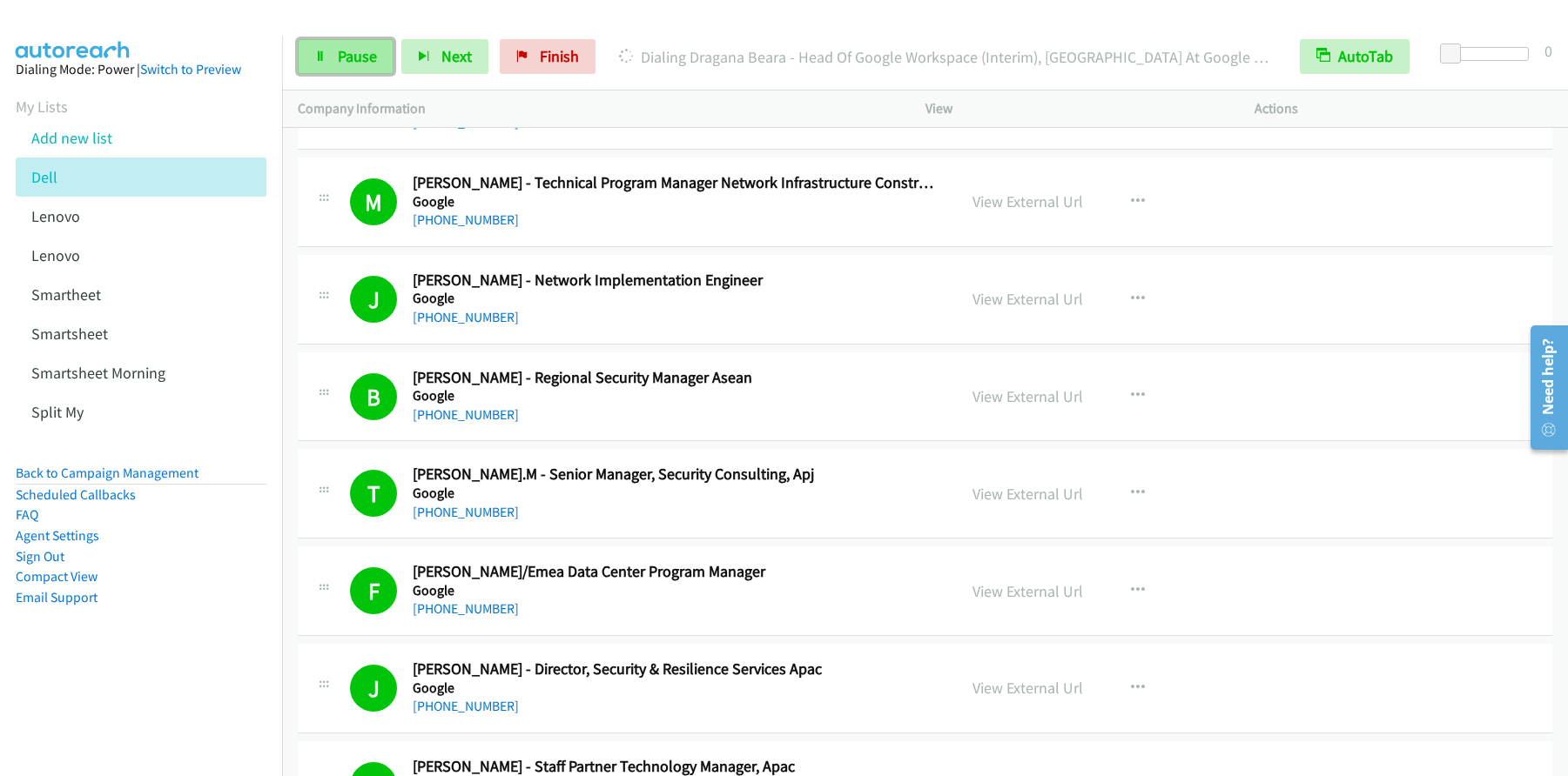
click at [351, 65] on span "Pause" at bounding box center [357, 55] width 39 height 20
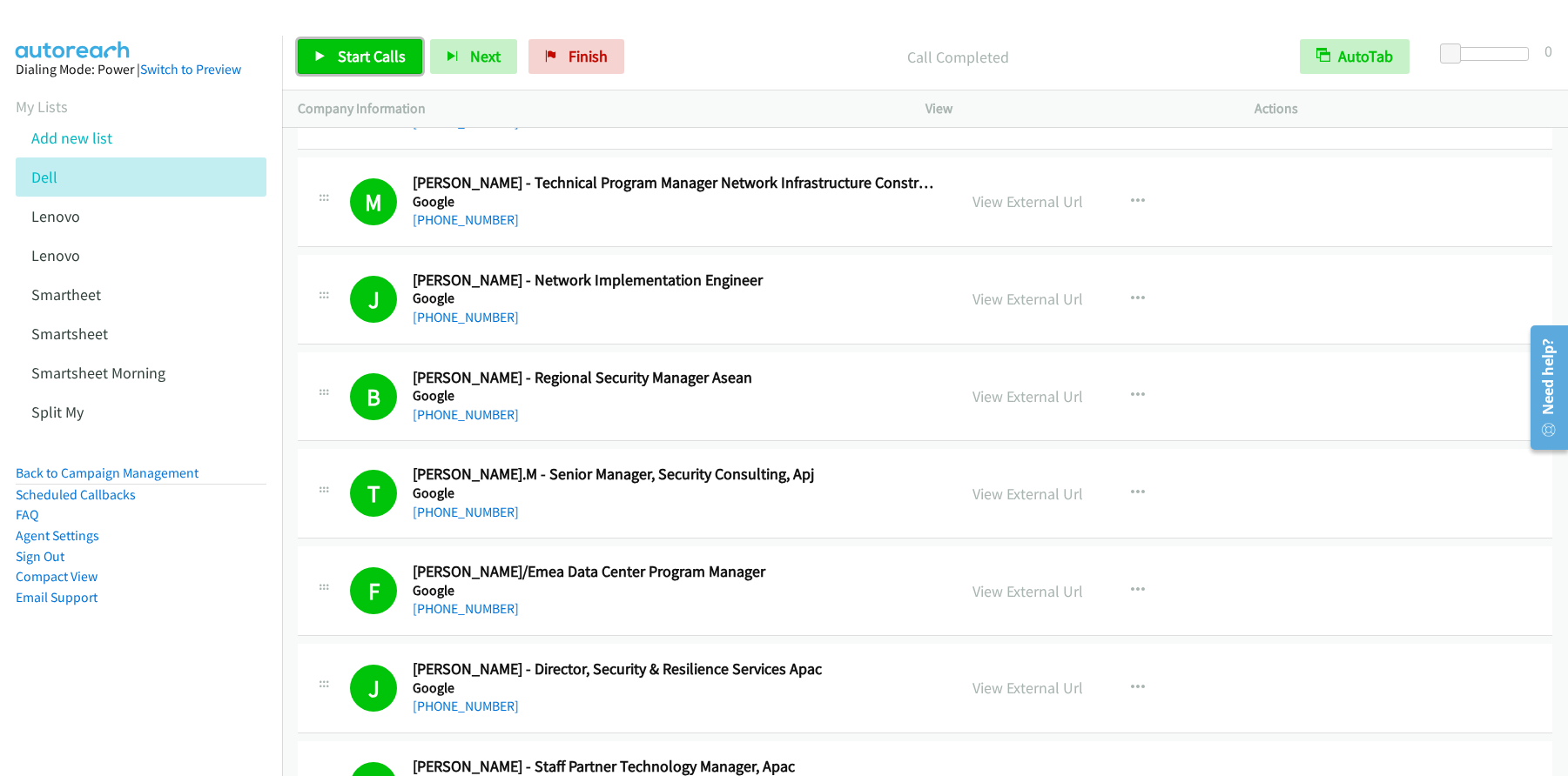
click at [387, 55] on span "Start Calls" at bounding box center [371, 55] width 68 height 20
click at [354, 52] on span "Pause" at bounding box center [357, 55] width 39 height 20
click at [361, 72] on link "Start Calls" at bounding box center [360, 56] width 125 height 35
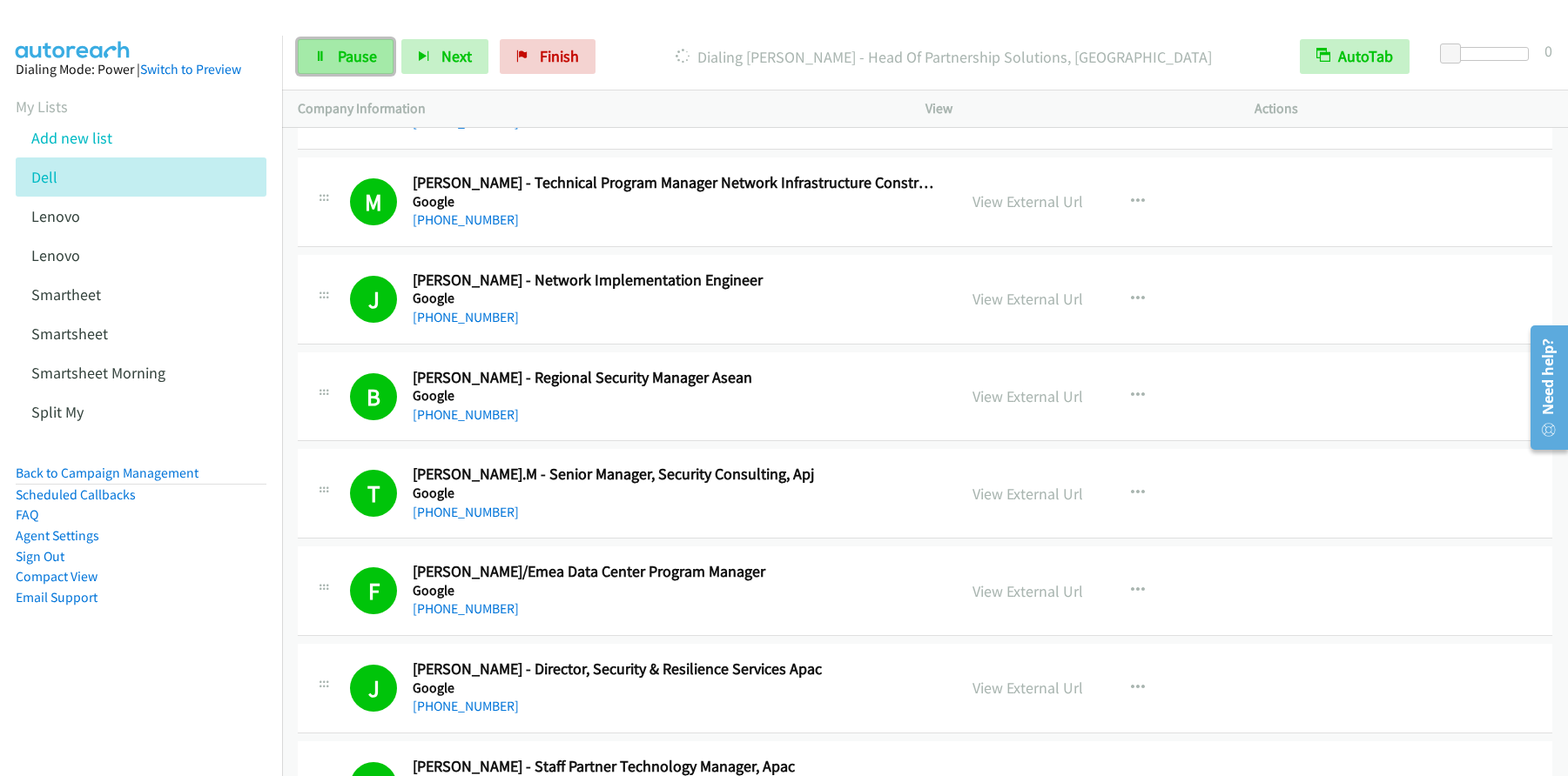
click at [324, 51] on icon at bounding box center [320, 57] width 12 height 12
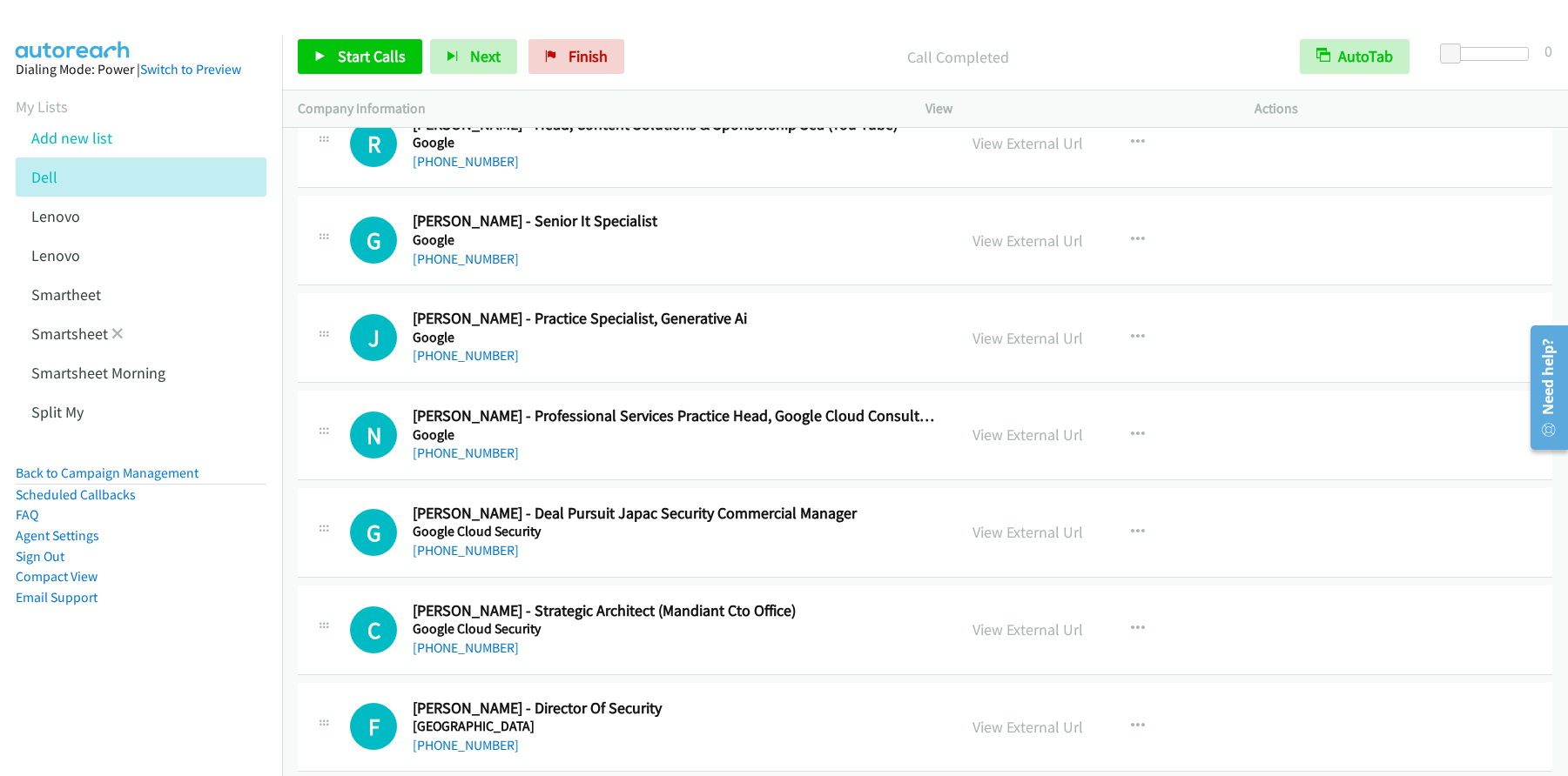
scroll to position [9842, 0]
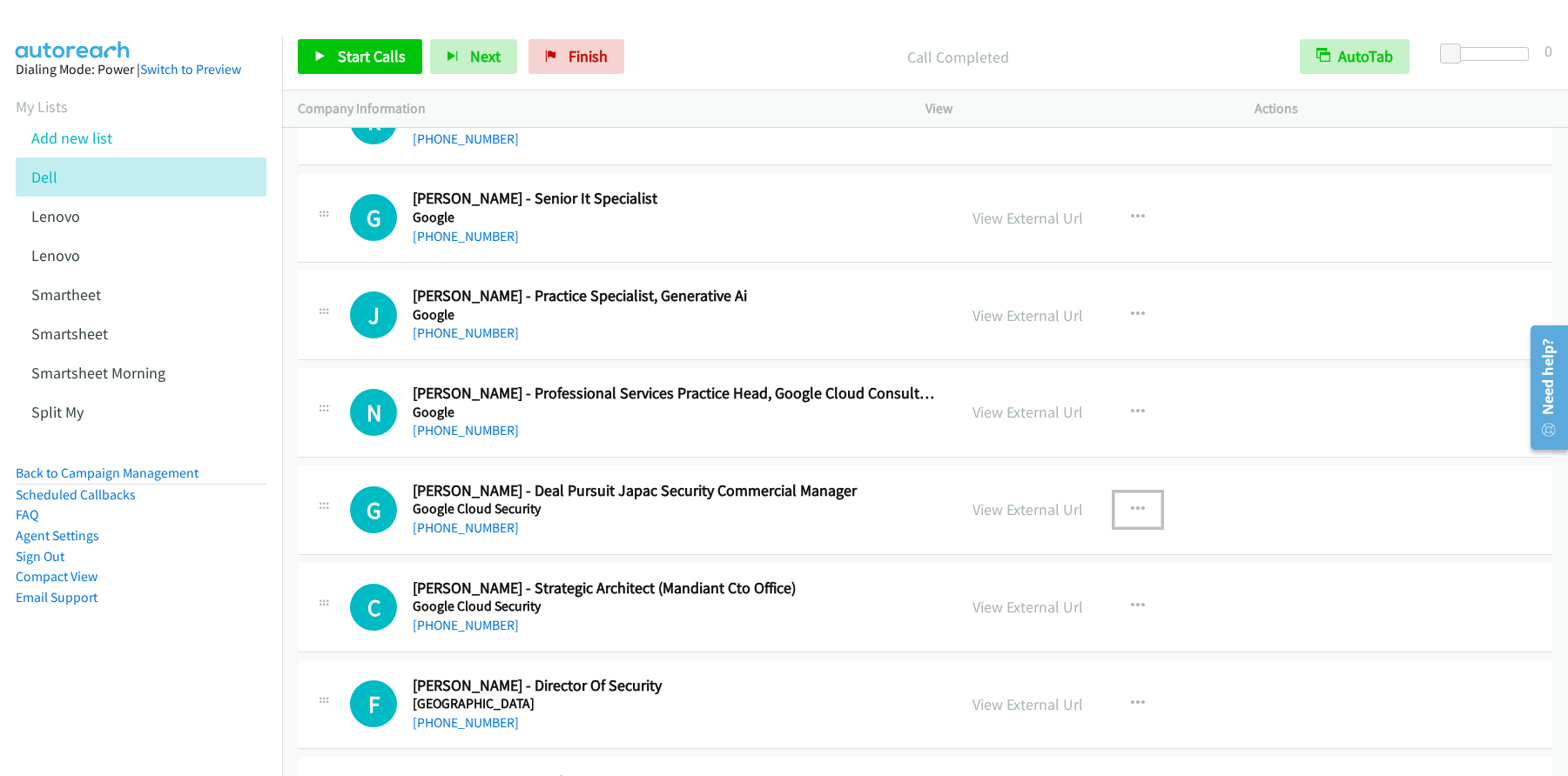
click at [1132, 508] on icon "button" at bounding box center [1138, 510] width 14 height 14
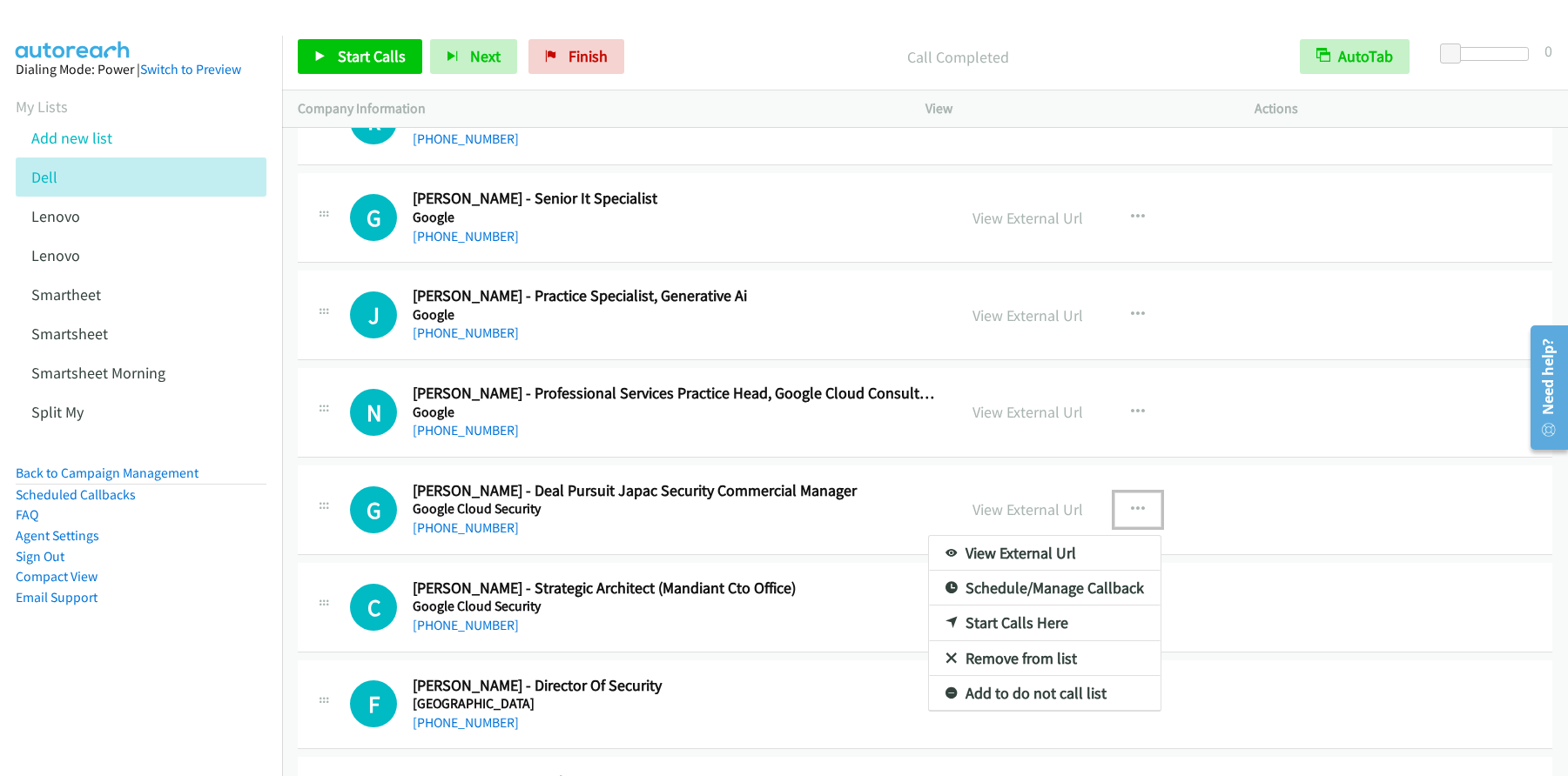
click at [986, 620] on link "Start Calls Here" at bounding box center [1044, 623] width 232 height 35
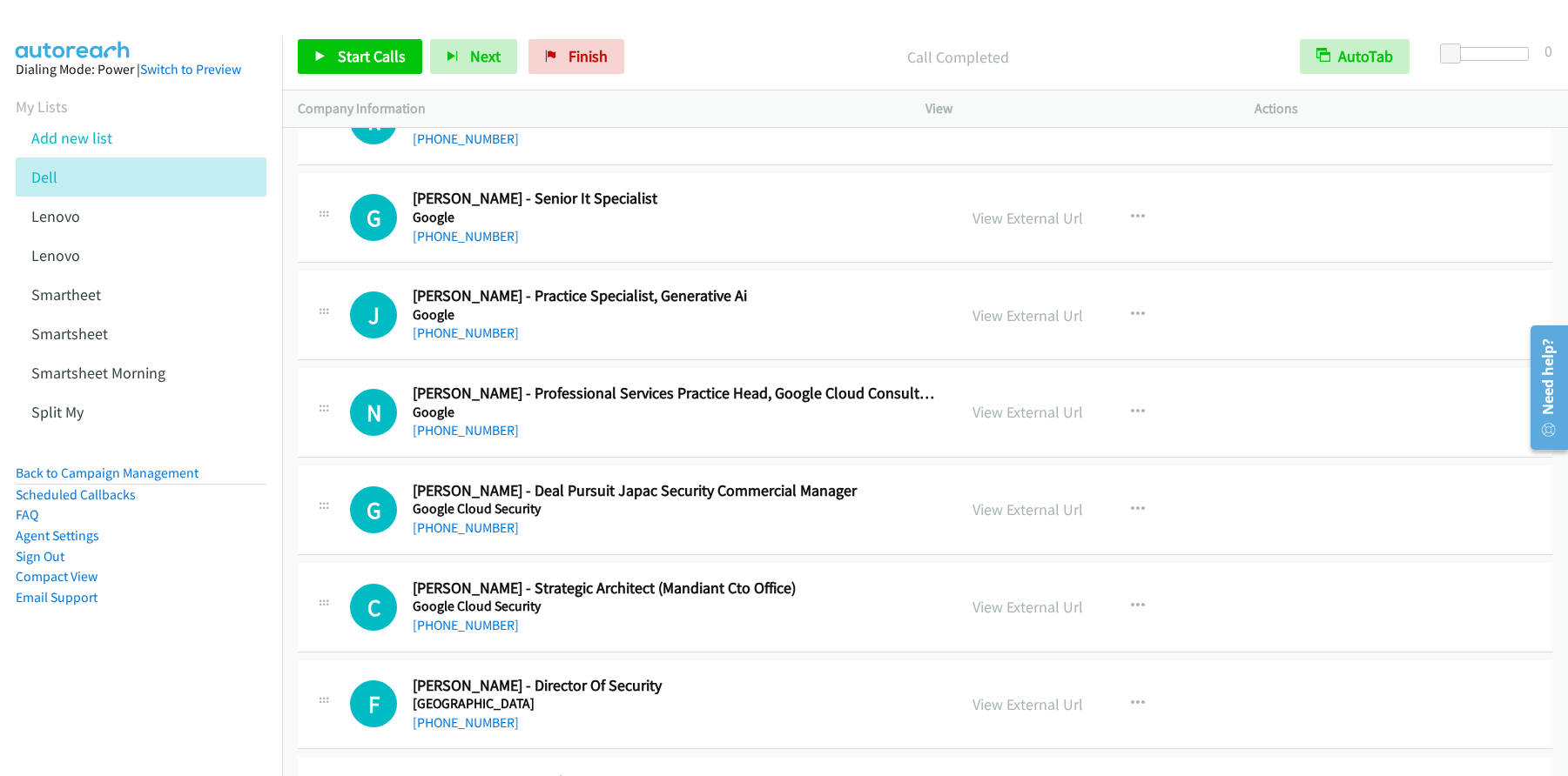
click at [380, 83] on div "Start Calls Pause Next Finish Call Completed AutoTab AutoTab 0" at bounding box center [925, 57] width 1286 height 67
click at [363, 61] on span "Start Calls" at bounding box center [371, 55] width 68 height 20
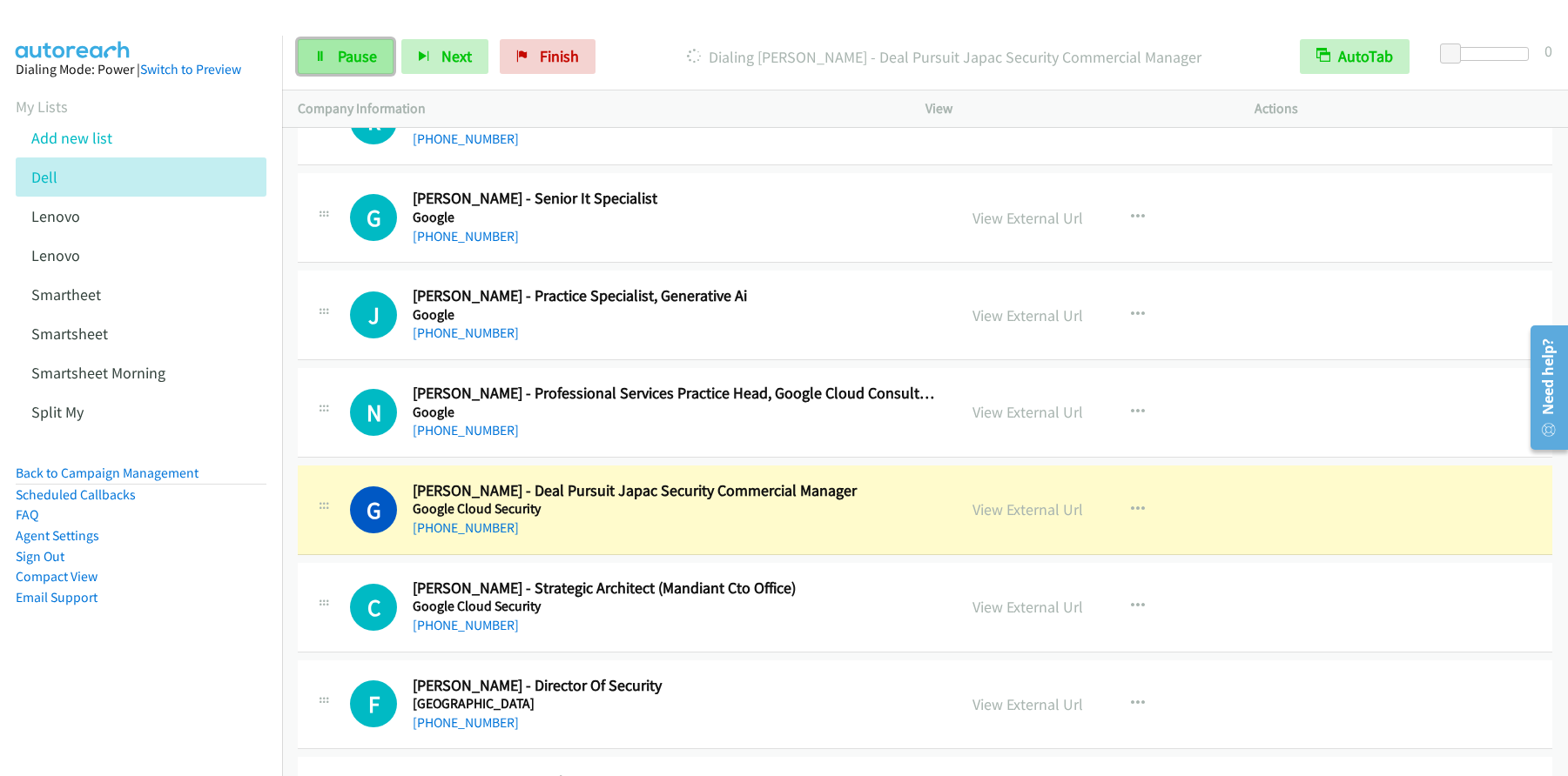
click at [349, 71] on link "Pause" at bounding box center [345, 56] width 95 height 35
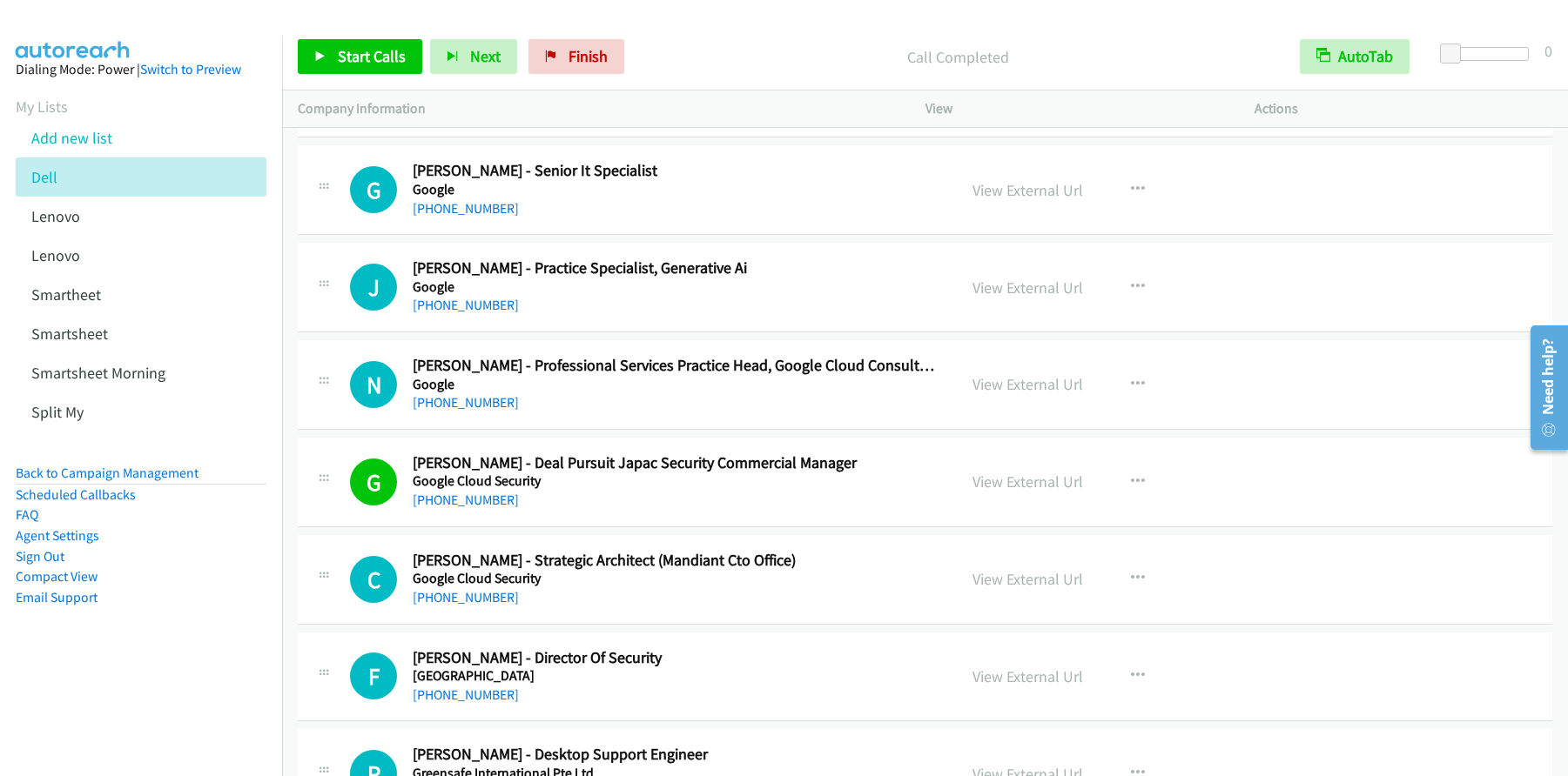
scroll to position [9902, 0]
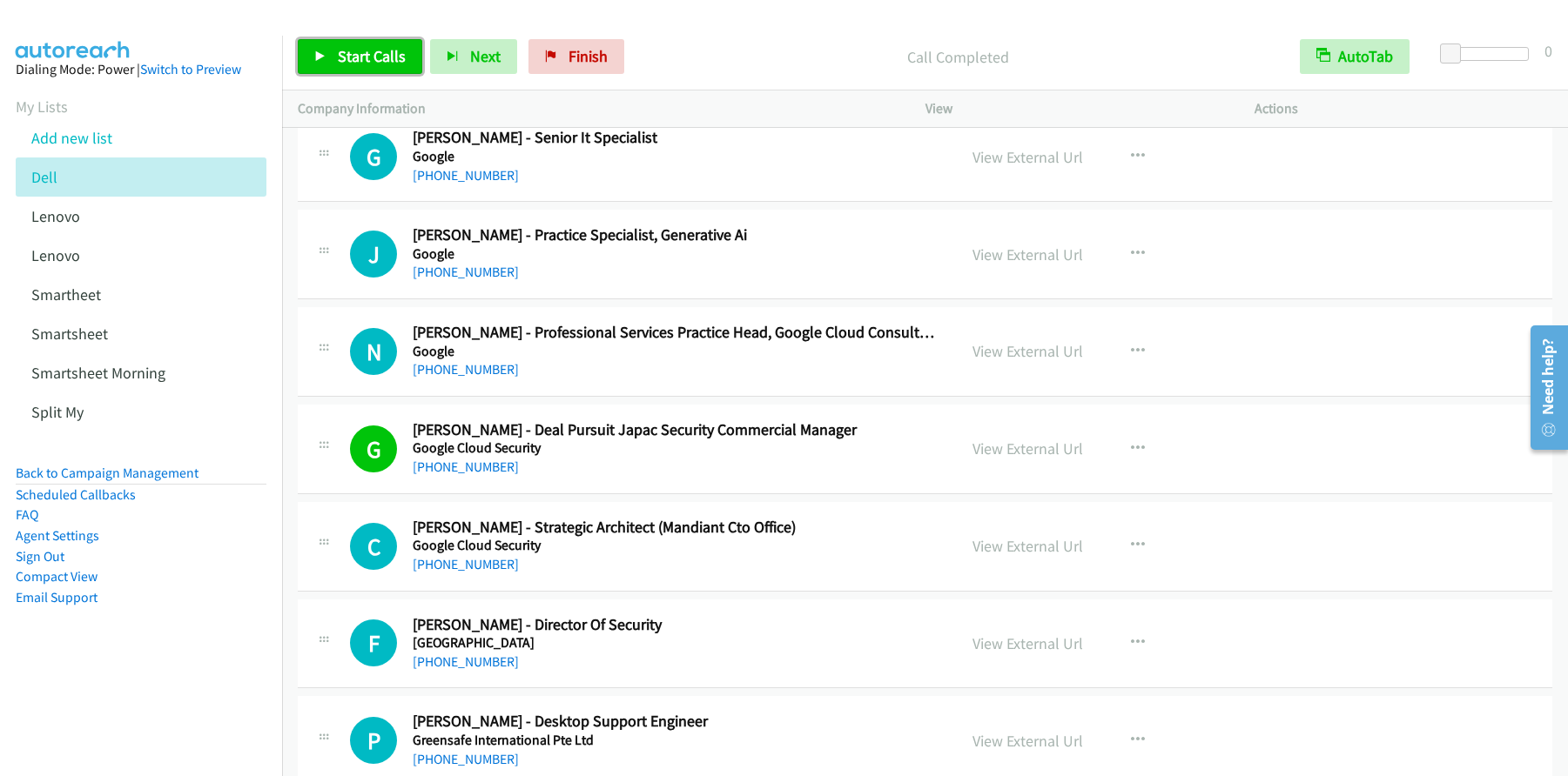
click at [344, 61] on span "Start Calls" at bounding box center [371, 55] width 68 height 20
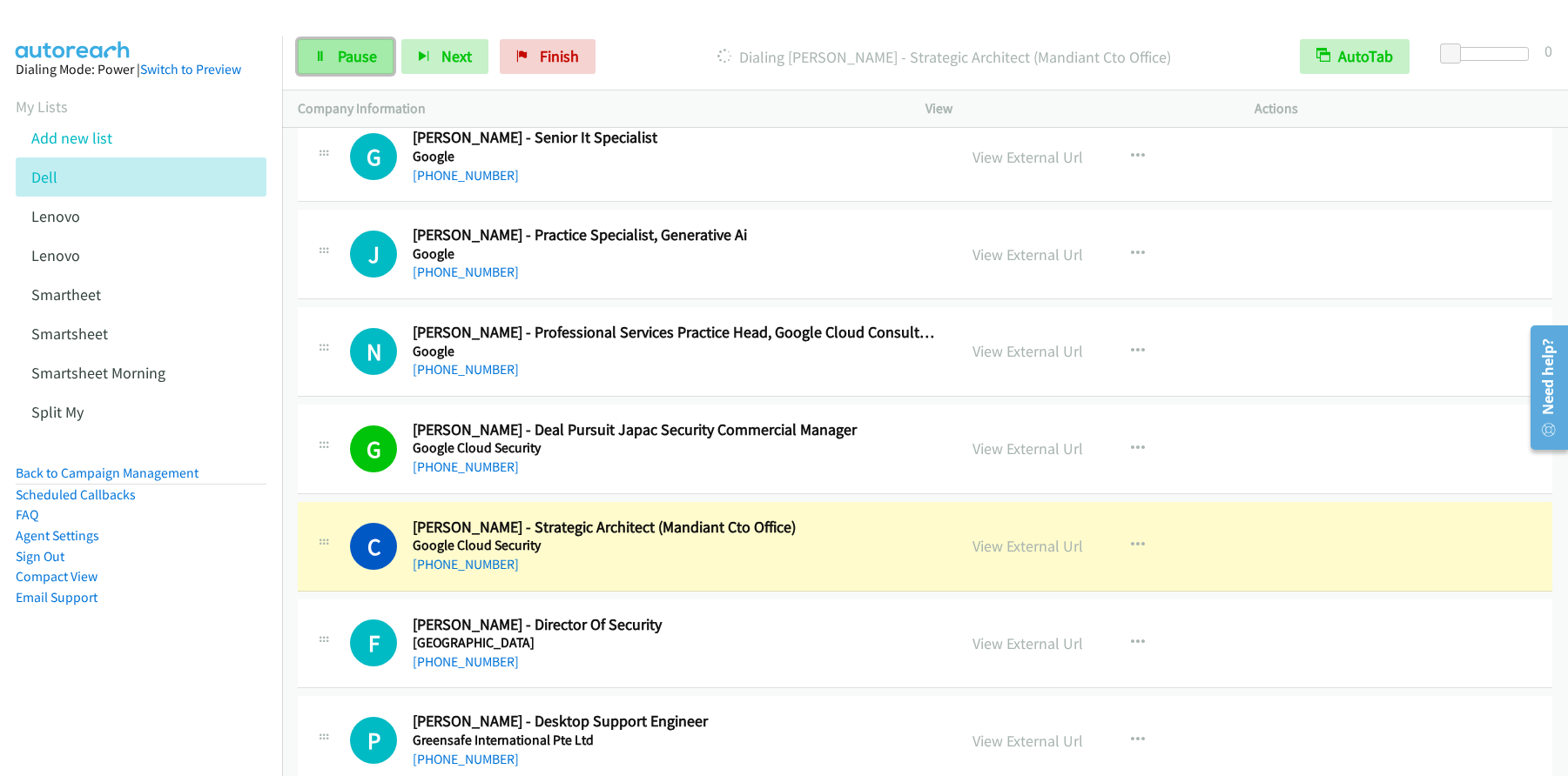
click at [358, 49] on span "Pause" at bounding box center [357, 55] width 39 height 20
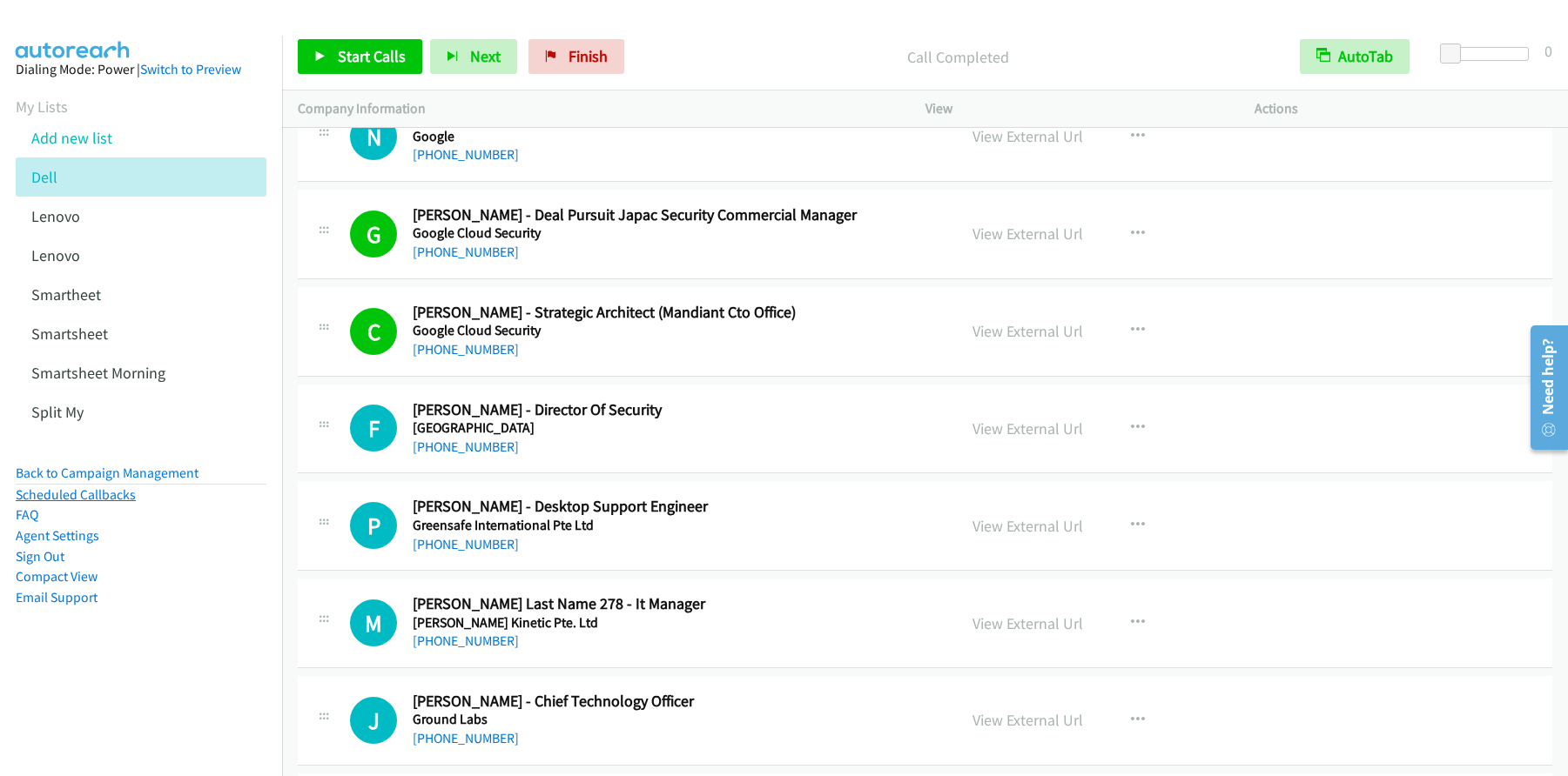
scroll to position [10134, 0]
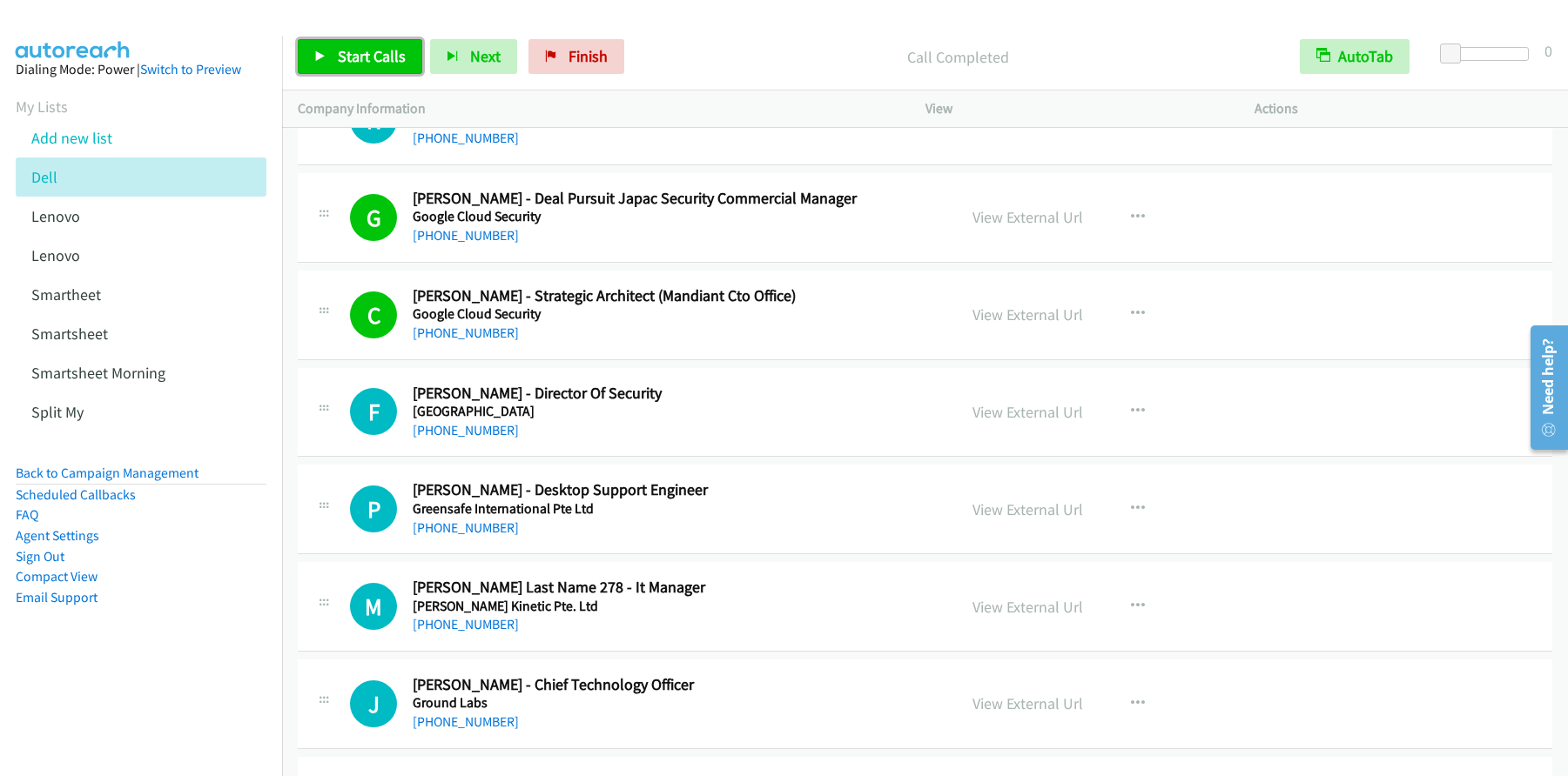
click at [378, 62] on span "Start Calls" at bounding box center [371, 55] width 68 height 20
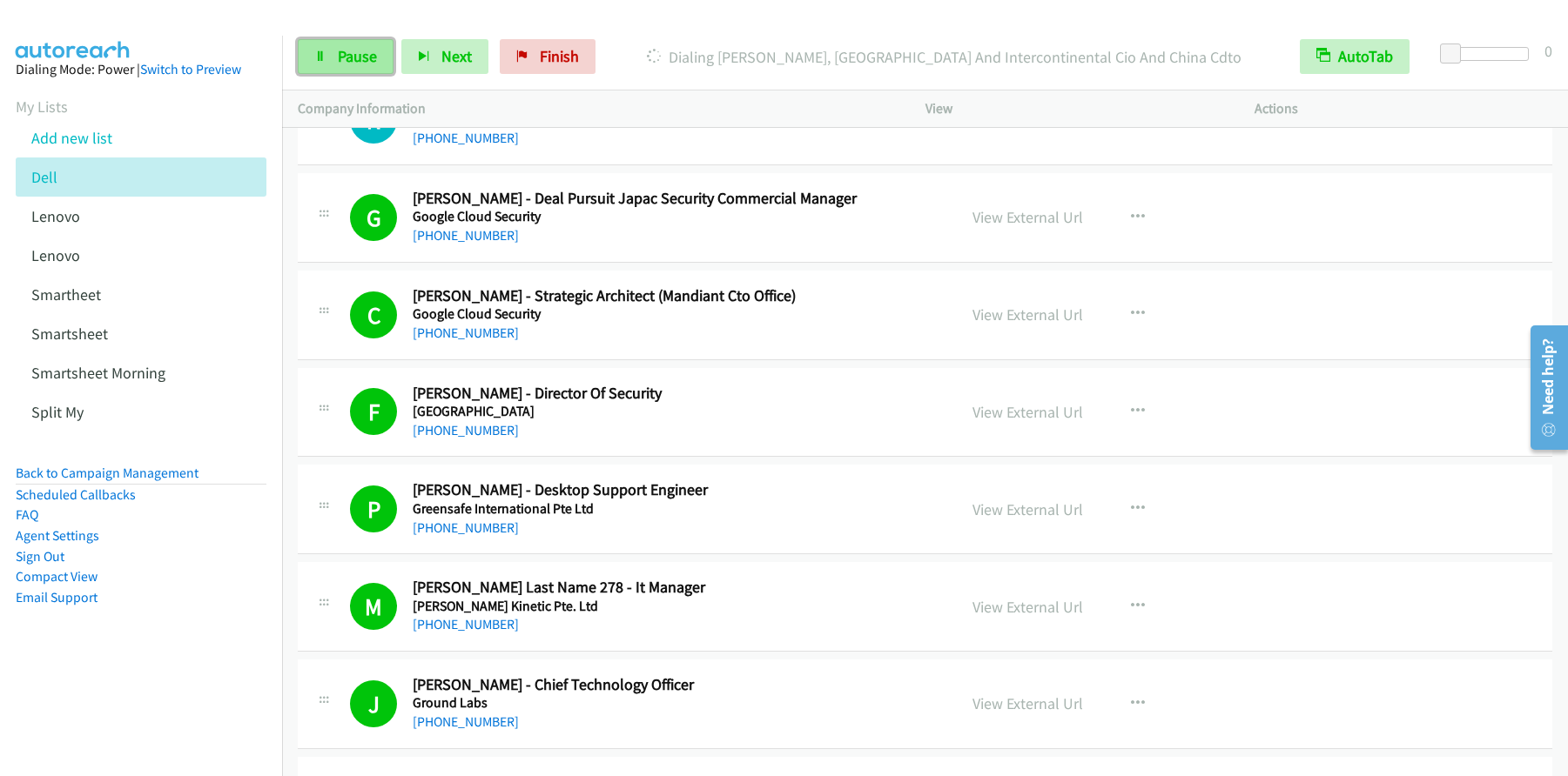
click at [328, 56] on link "Pause" at bounding box center [345, 56] width 95 height 35
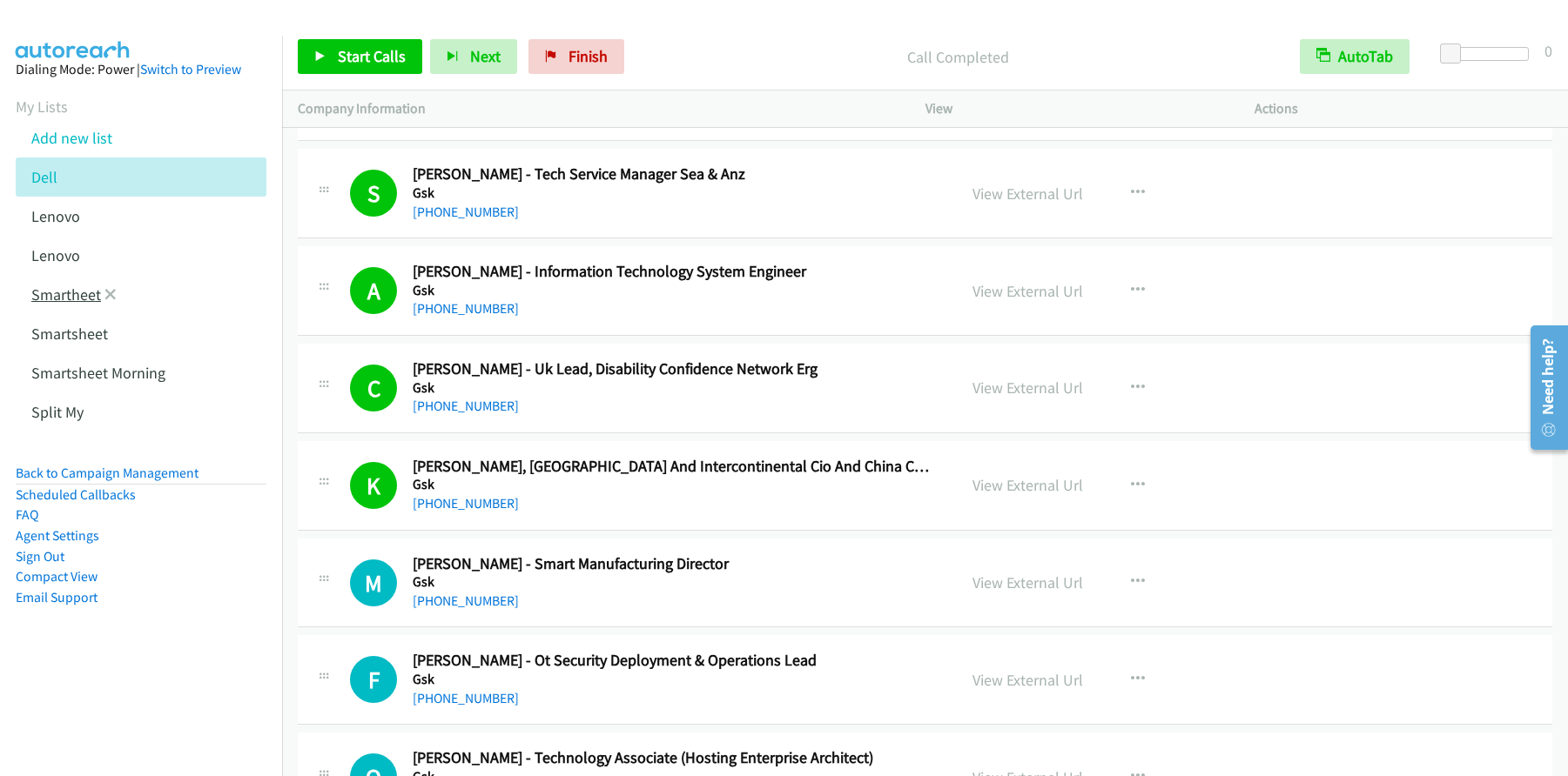
scroll to position [10940, 0]
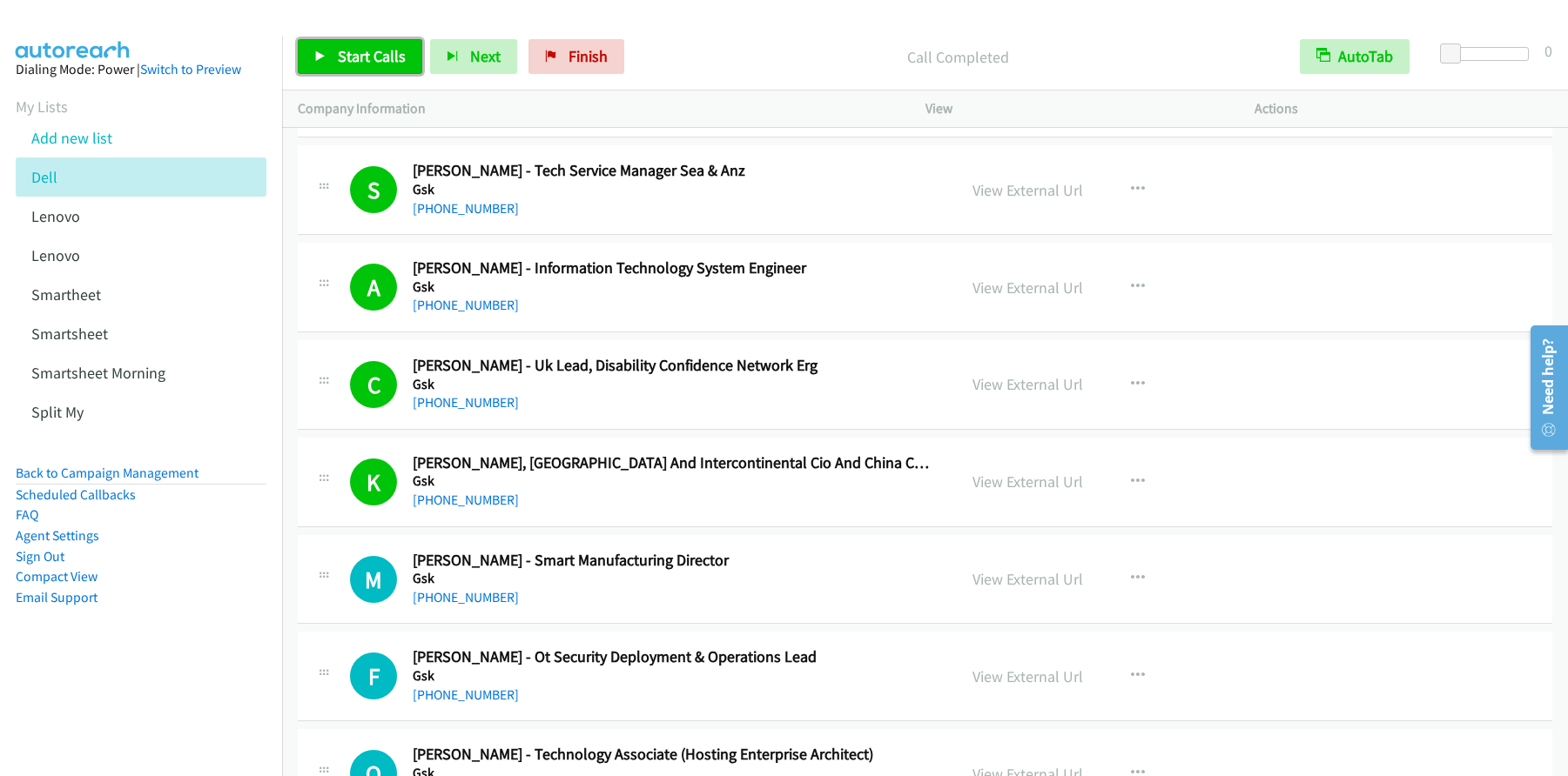
click at [370, 53] on span "Start Calls" at bounding box center [371, 55] width 68 height 20
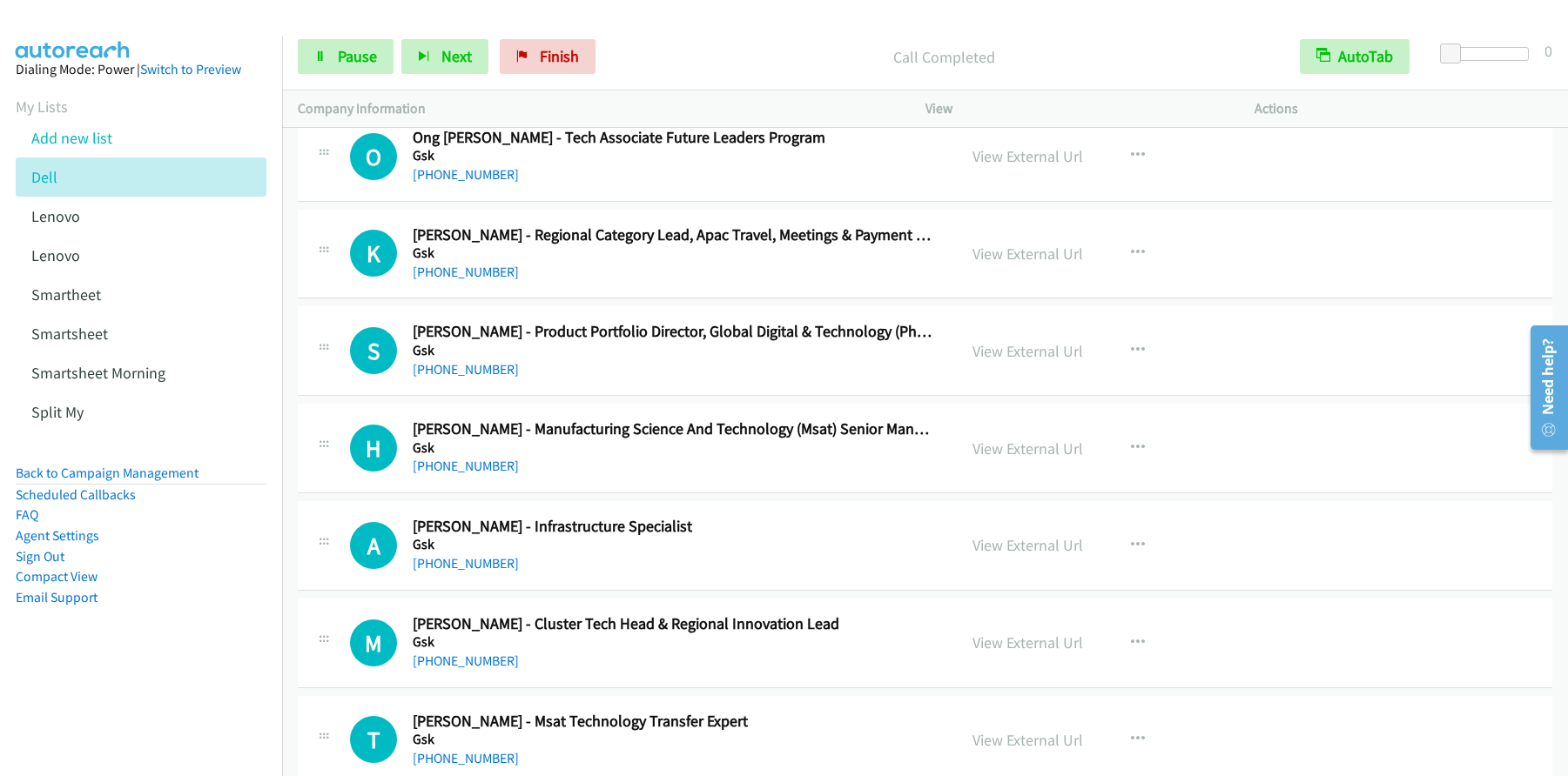
scroll to position [11511, 0]
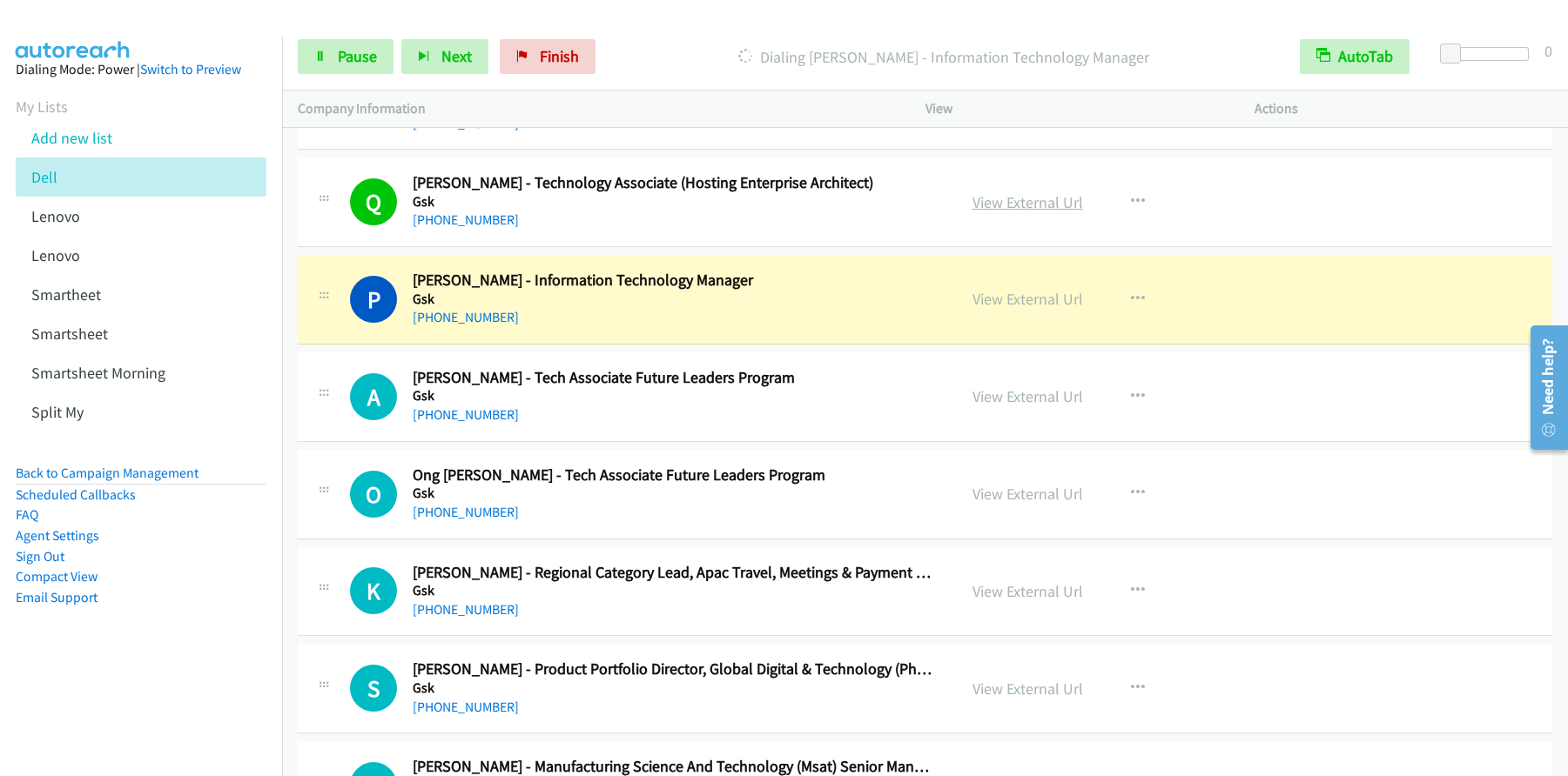
click at [1021, 206] on link "View External Url" at bounding box center [1028, 202] width 111 height 20
click at [0, 0] on div "Start Calls Pause Next Finish [PERSON_NAME] - Information Technology Manager Au…" at bounding box center [784, 0] width 1568 height 0
click at [363, 61] on span "Pause" at bounding box center [357, 55] width 39 height 20
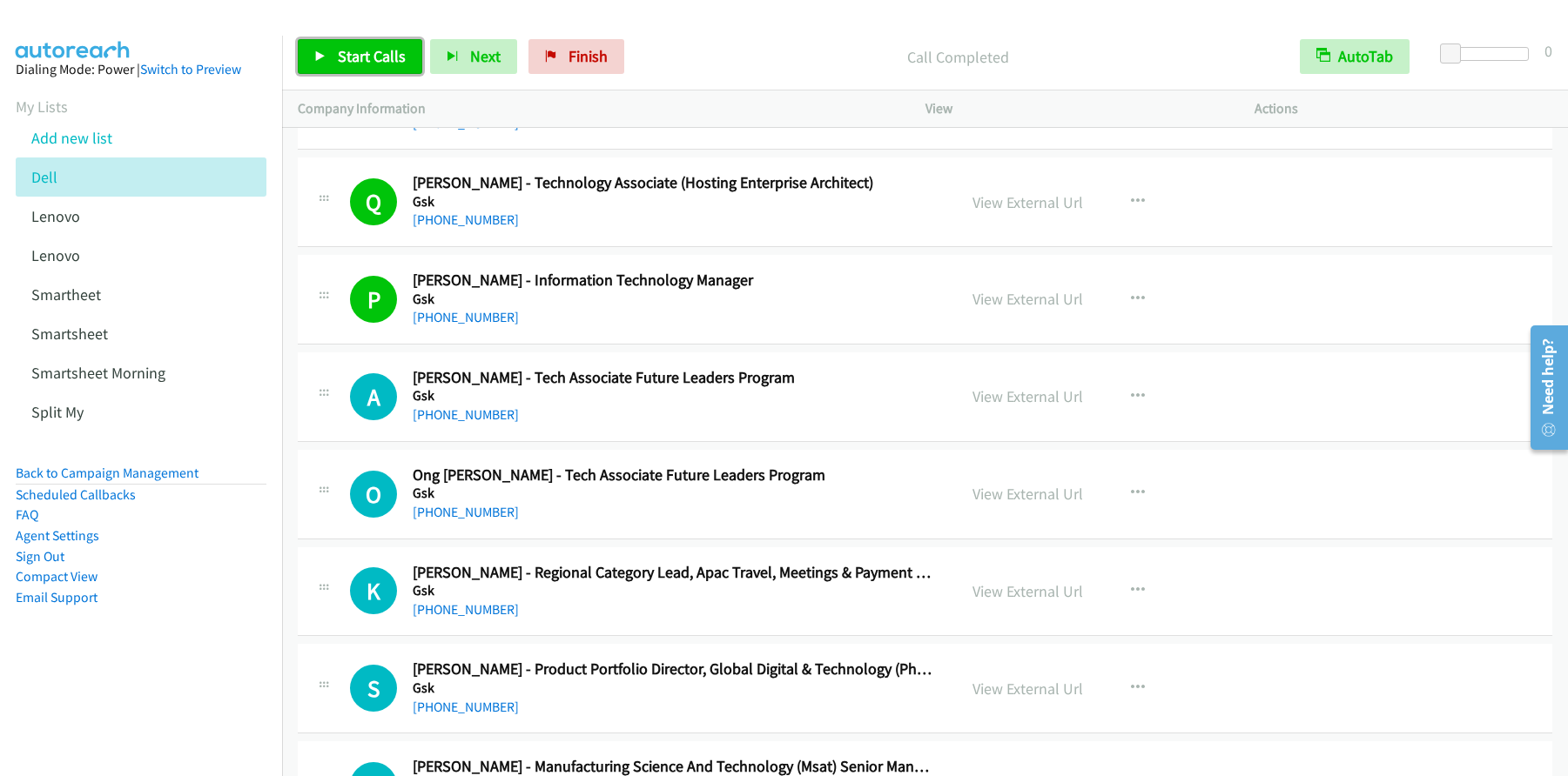
click at [395, 61] on span "Start Calls" at bounding box center [371, 55] width 68 height 20
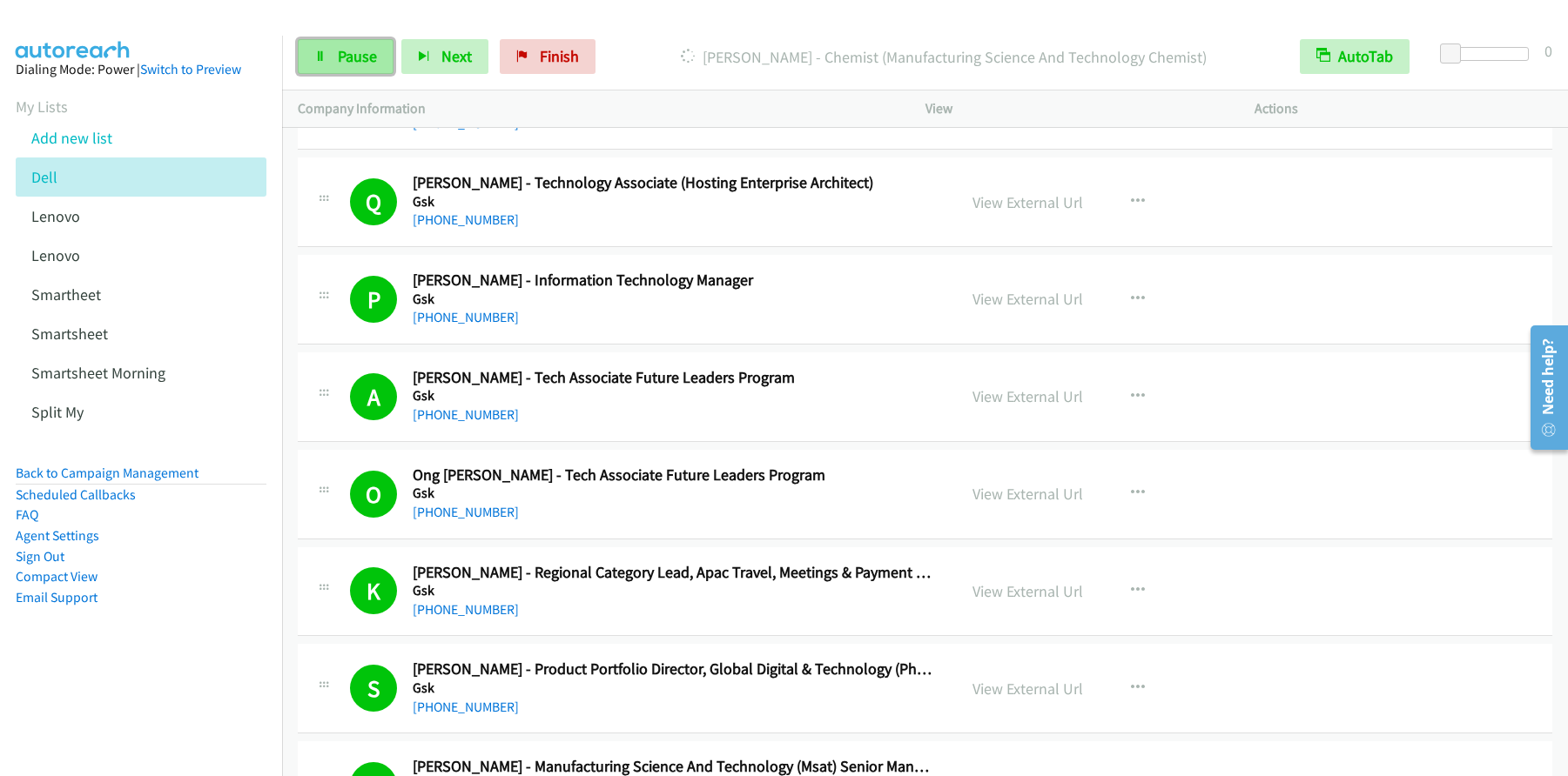
click at [384, 55] on link "Pause" at bounding box center [345, 56] width 95 height 35
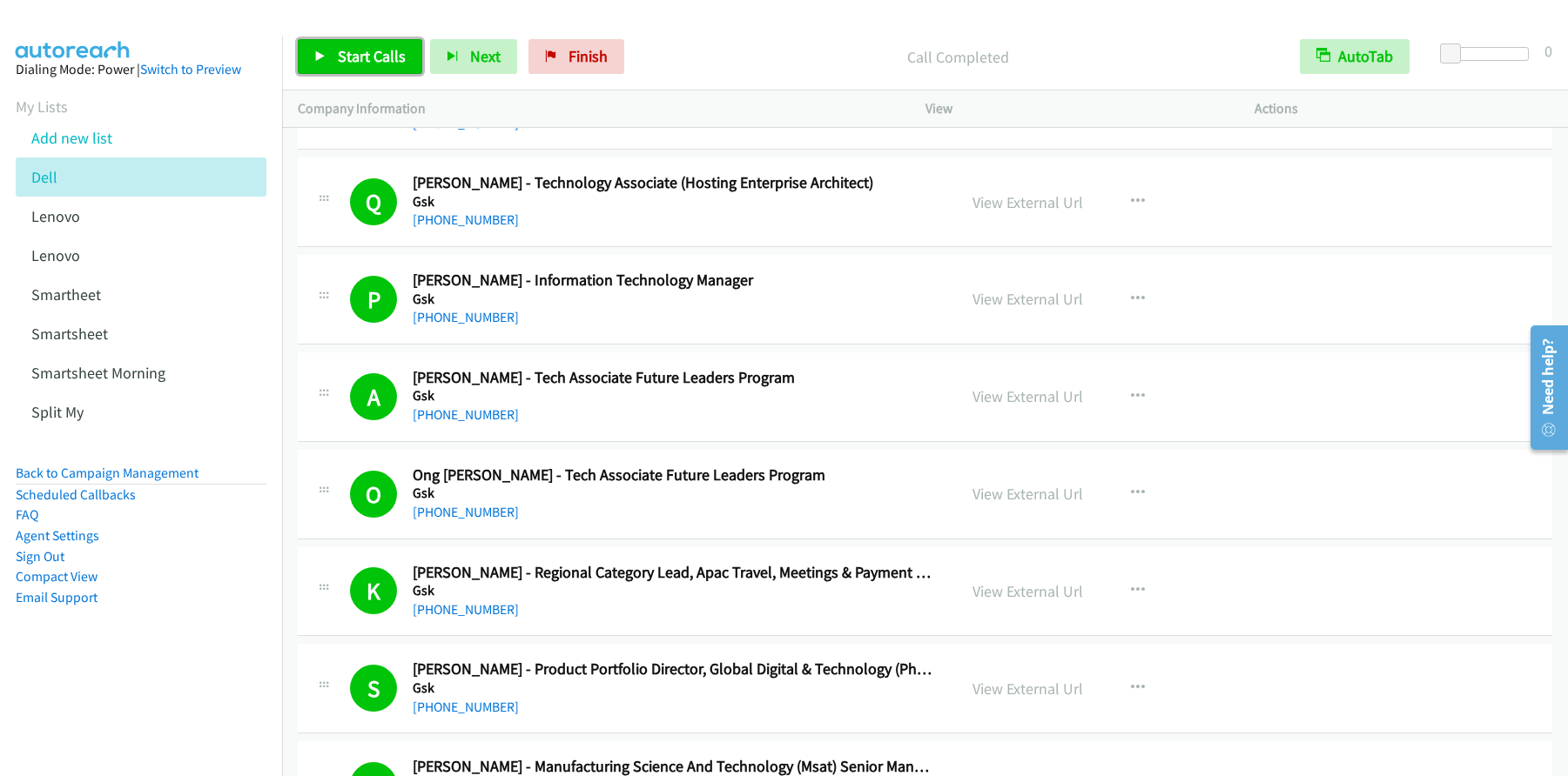
click at [331, 63] on link "Start Calls" at bounding box center [360, 56] width 125 height 35
click at [352, 62] on span "Pause" at bounding box center [357, 55] width 39 height 20
click at [392, 60] on span "Start Calls" at bounding box center [371, 55] width 68 height 20
click at [331, 58] on link "Pause" at bounding box center [345, 56] width 95 height 35
click at [351, 61] on span "Start Calls" at bounding box center [371, 55] width 68 height 20
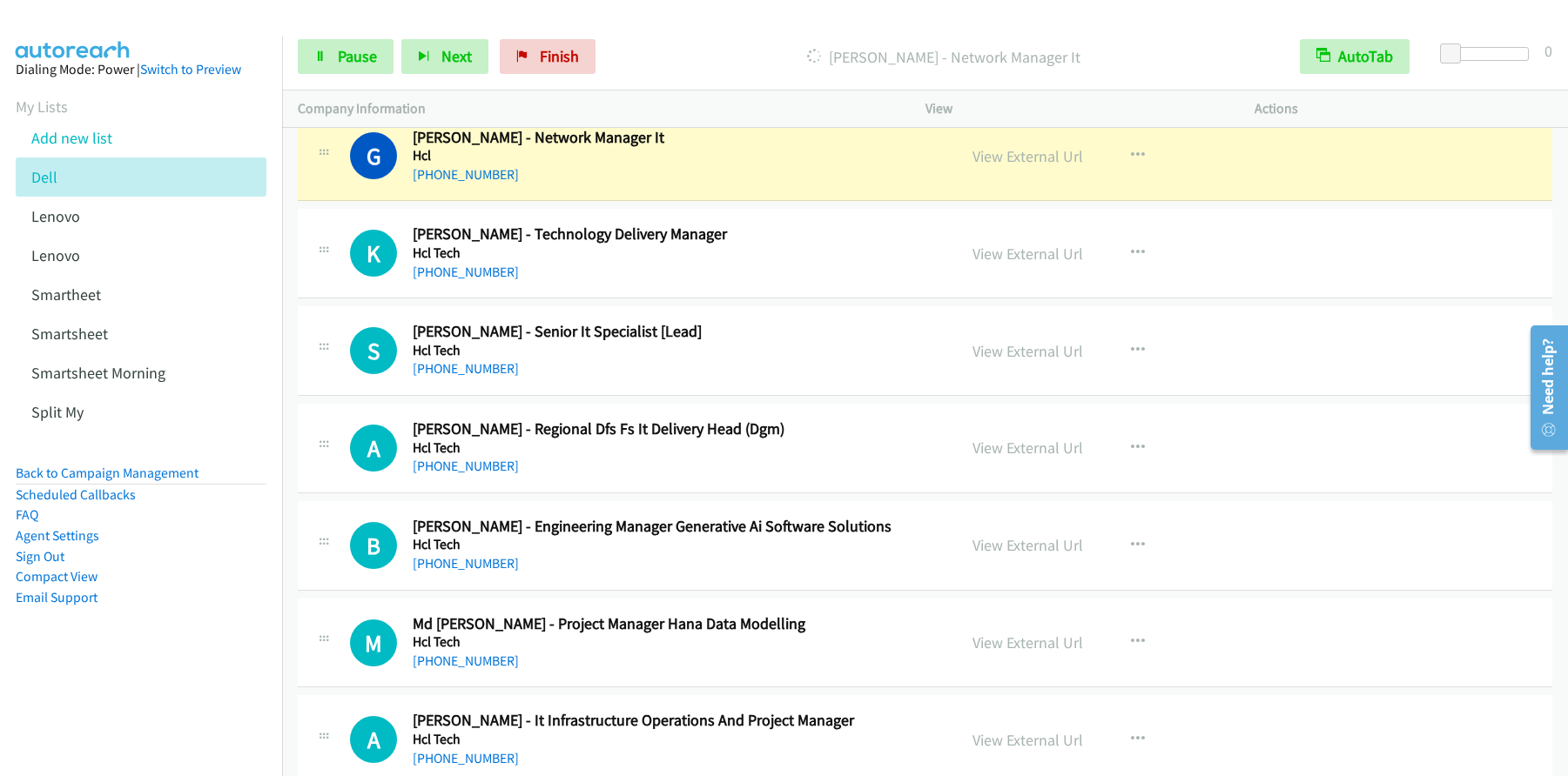
scroll to position [13985, 0]
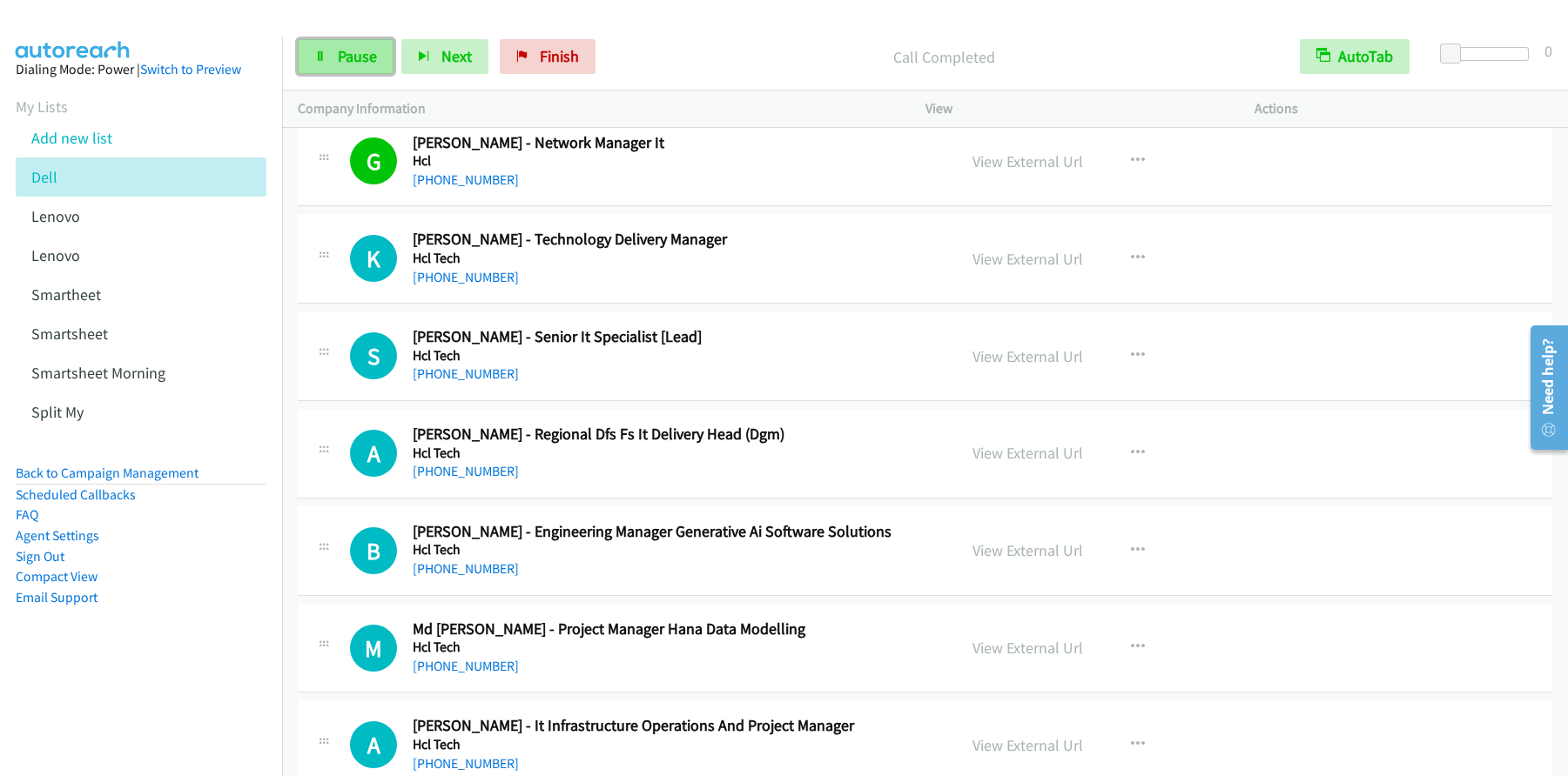
click at [352, 62] on span "Pause" at bounding box center [357, 55] width 39 height 20
click at [355, 61] on span "Start Calls" at bounding box center [371, 55] width 68 height 20
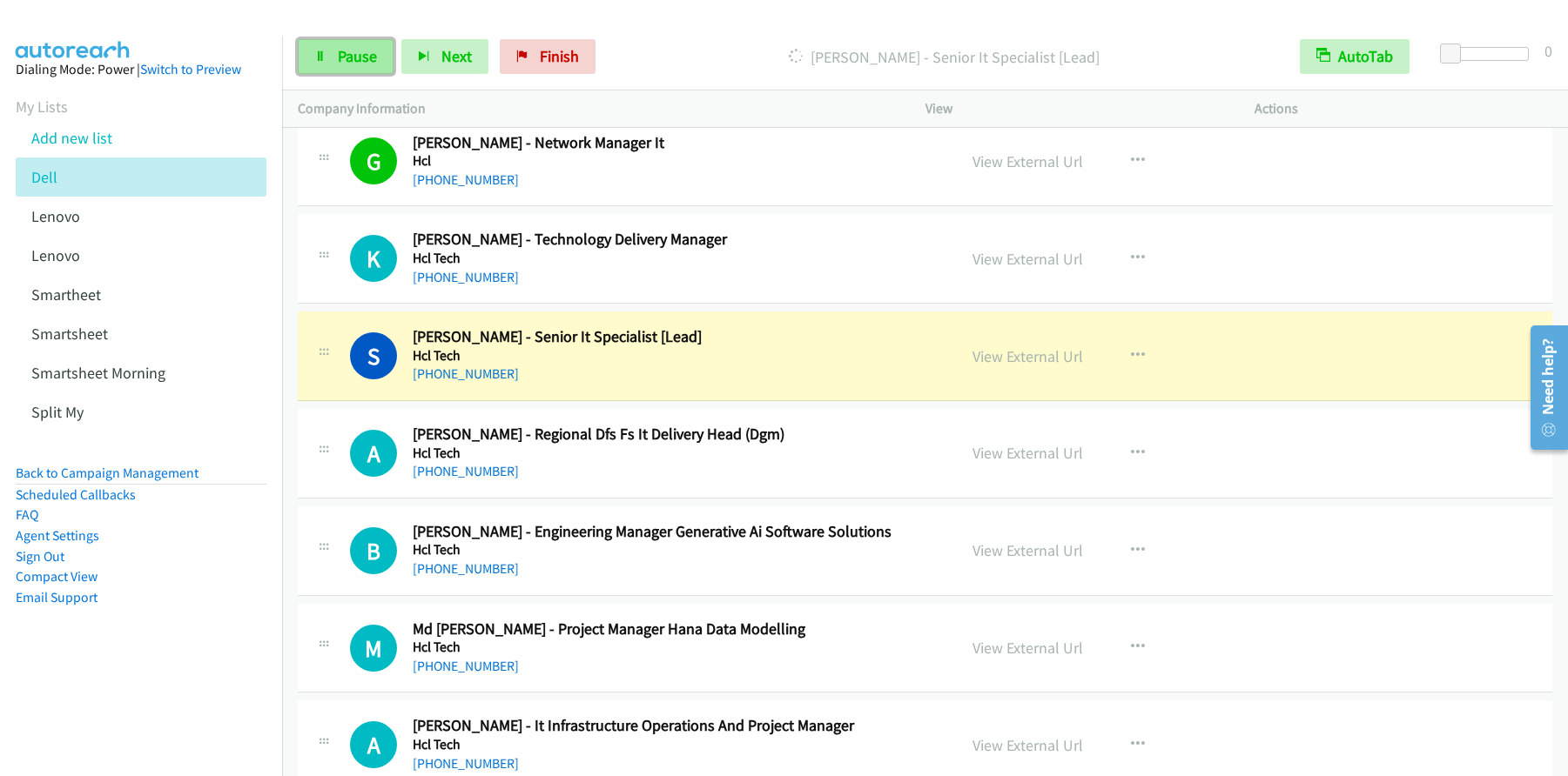
click at [365, 55] on span "Pause" at bounding box center [357, 55] width 39 height 20
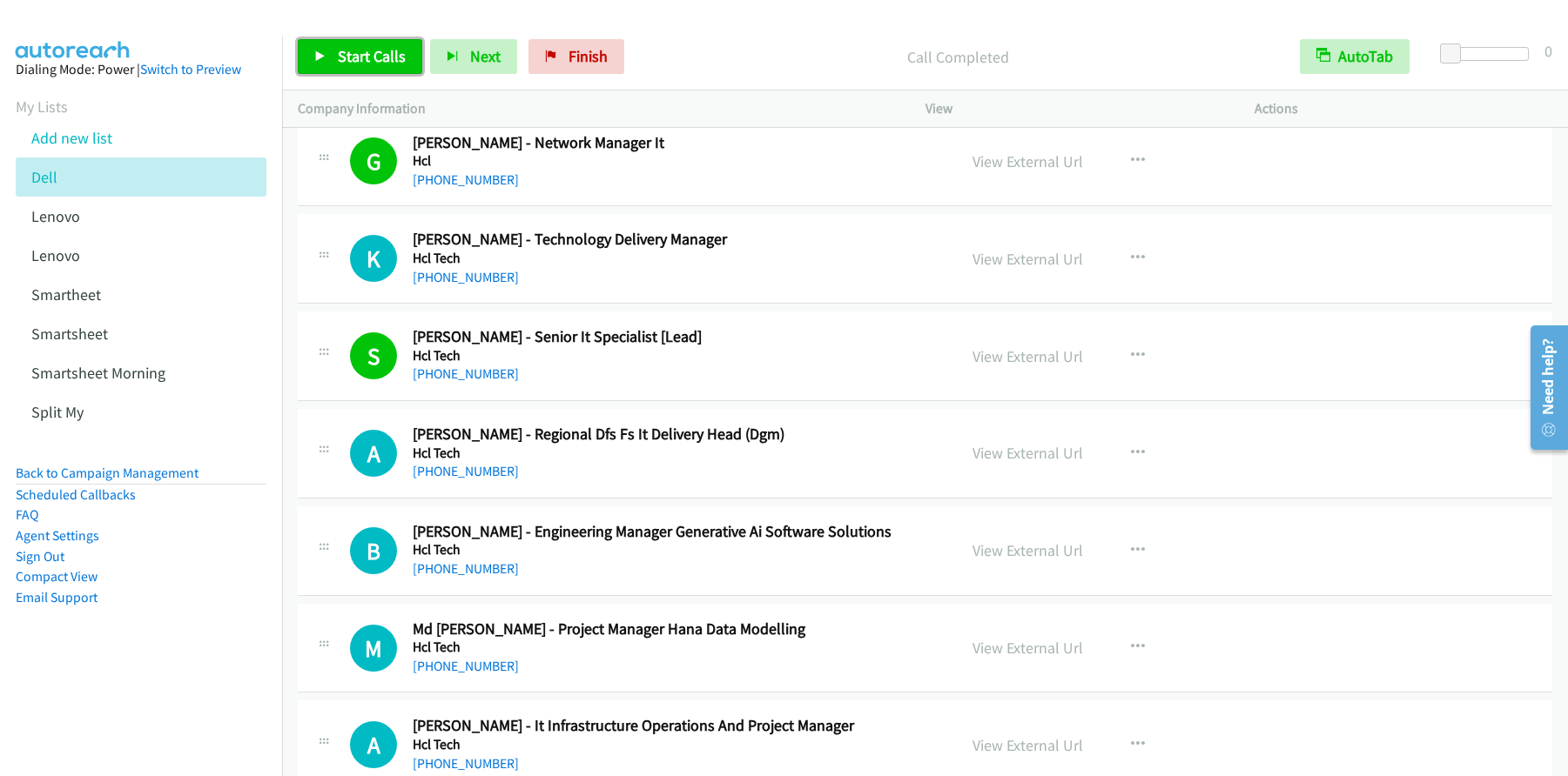
click at [380, 55] on span "Start Calls" at bounding box center [371, 55] width 68 height 20
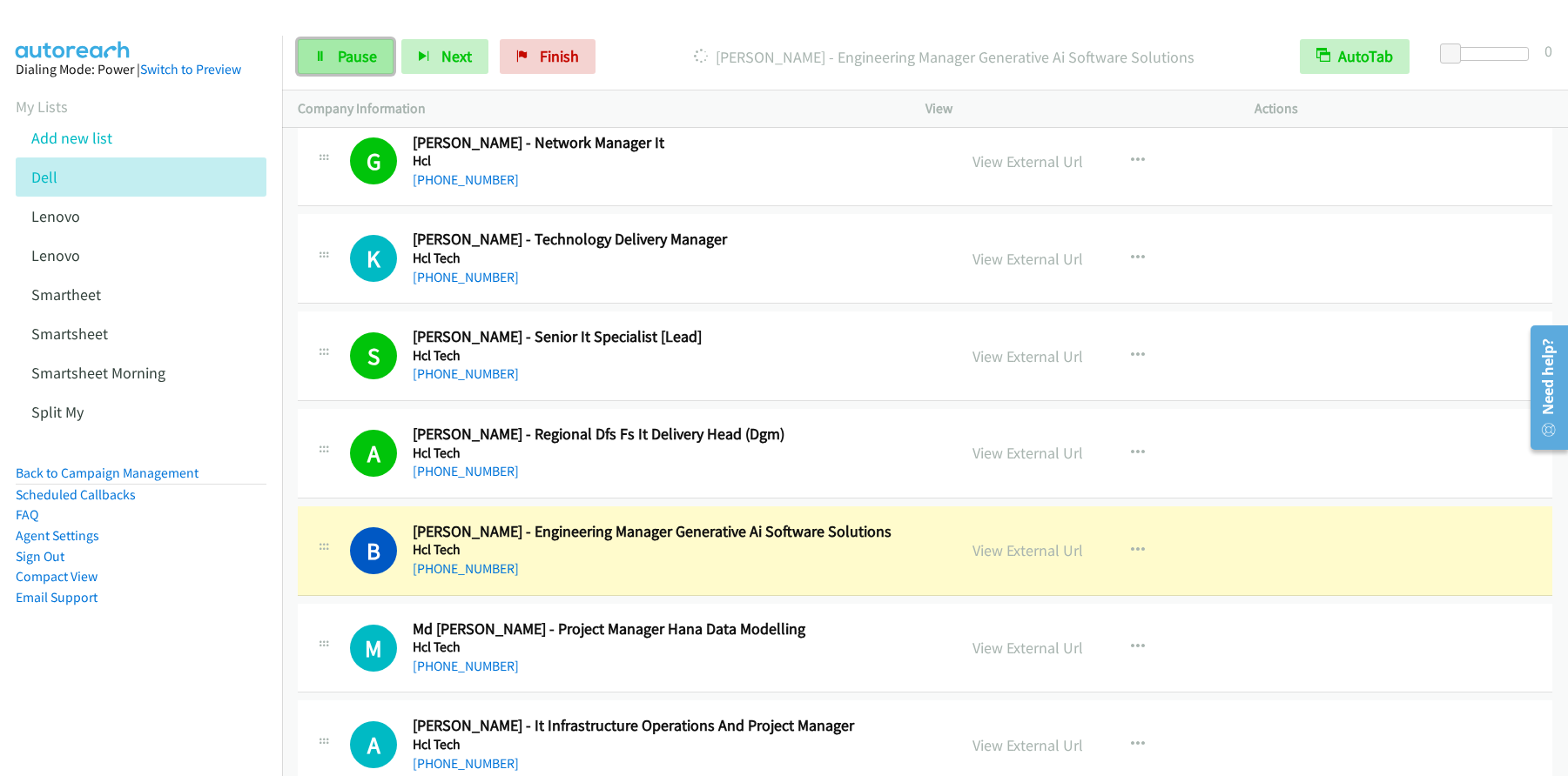
click at [356, 46] on span "Pause" at bounding box center [357, 55] width 39 height 20
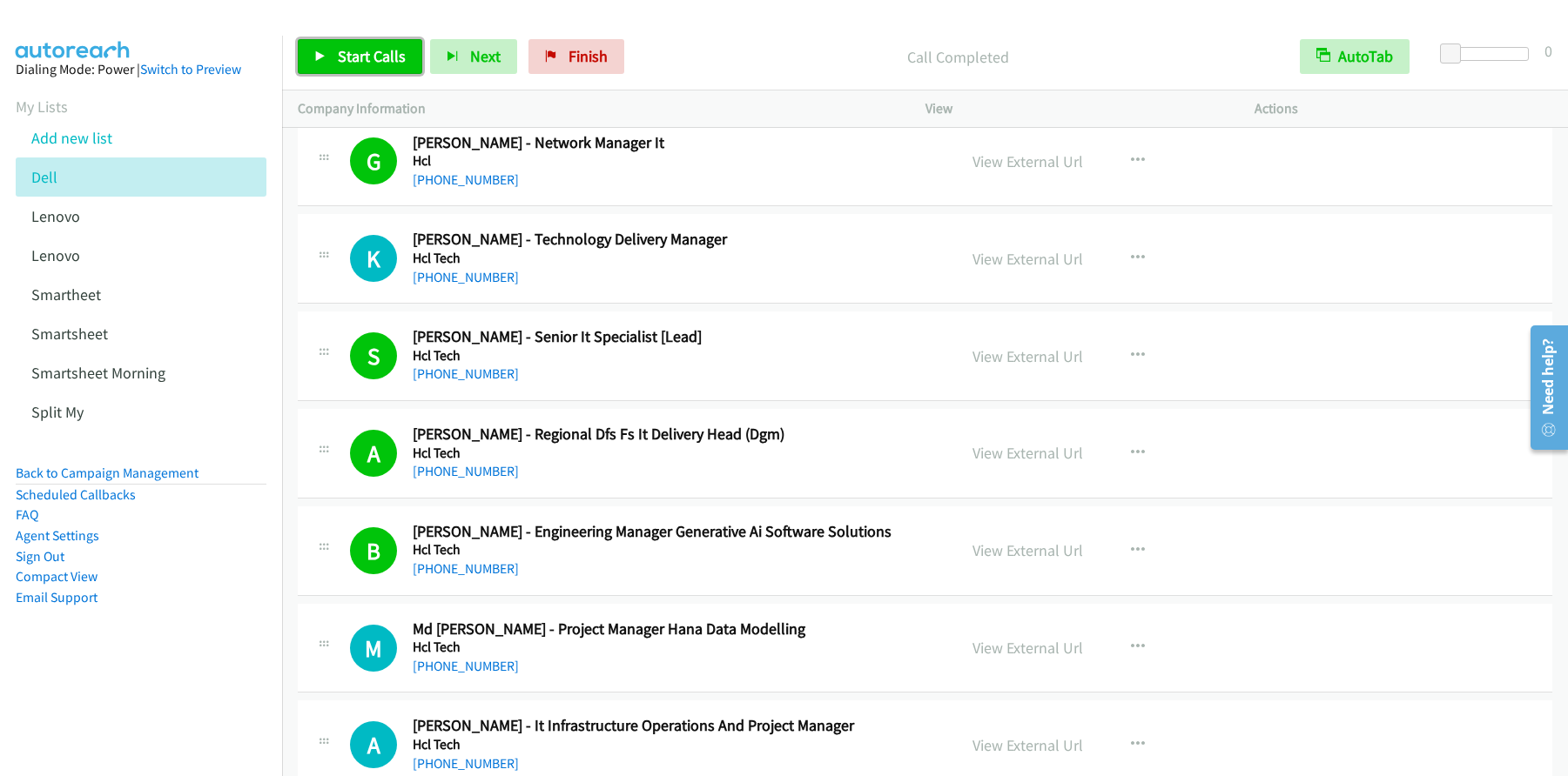
click at [338, 46] on span "Start Calls" at bounding box center [371, 55] width 68 height 20
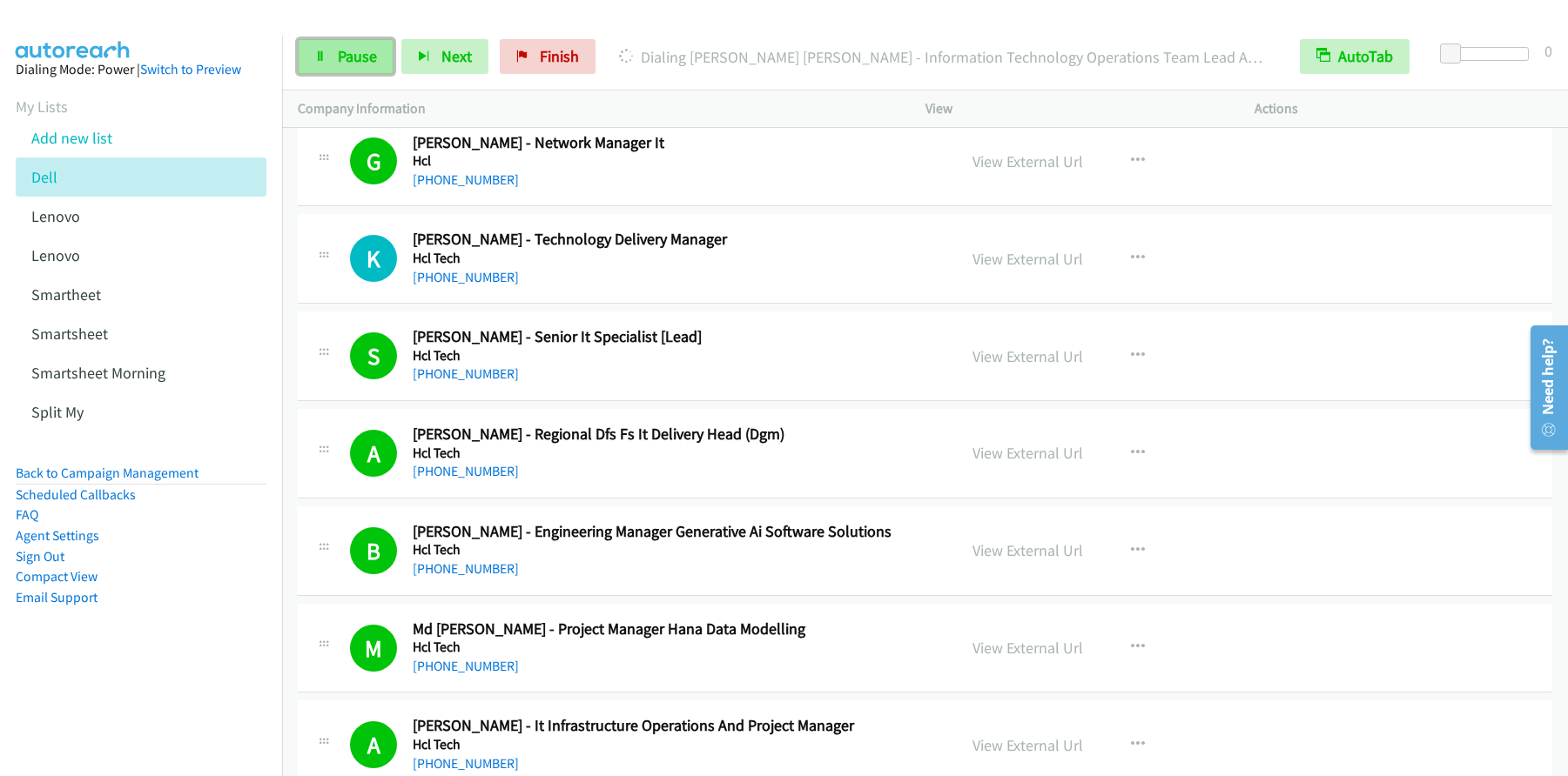
click at [355, 62] on span "Pause" at bounding box center [357, 55] width 39 height 20
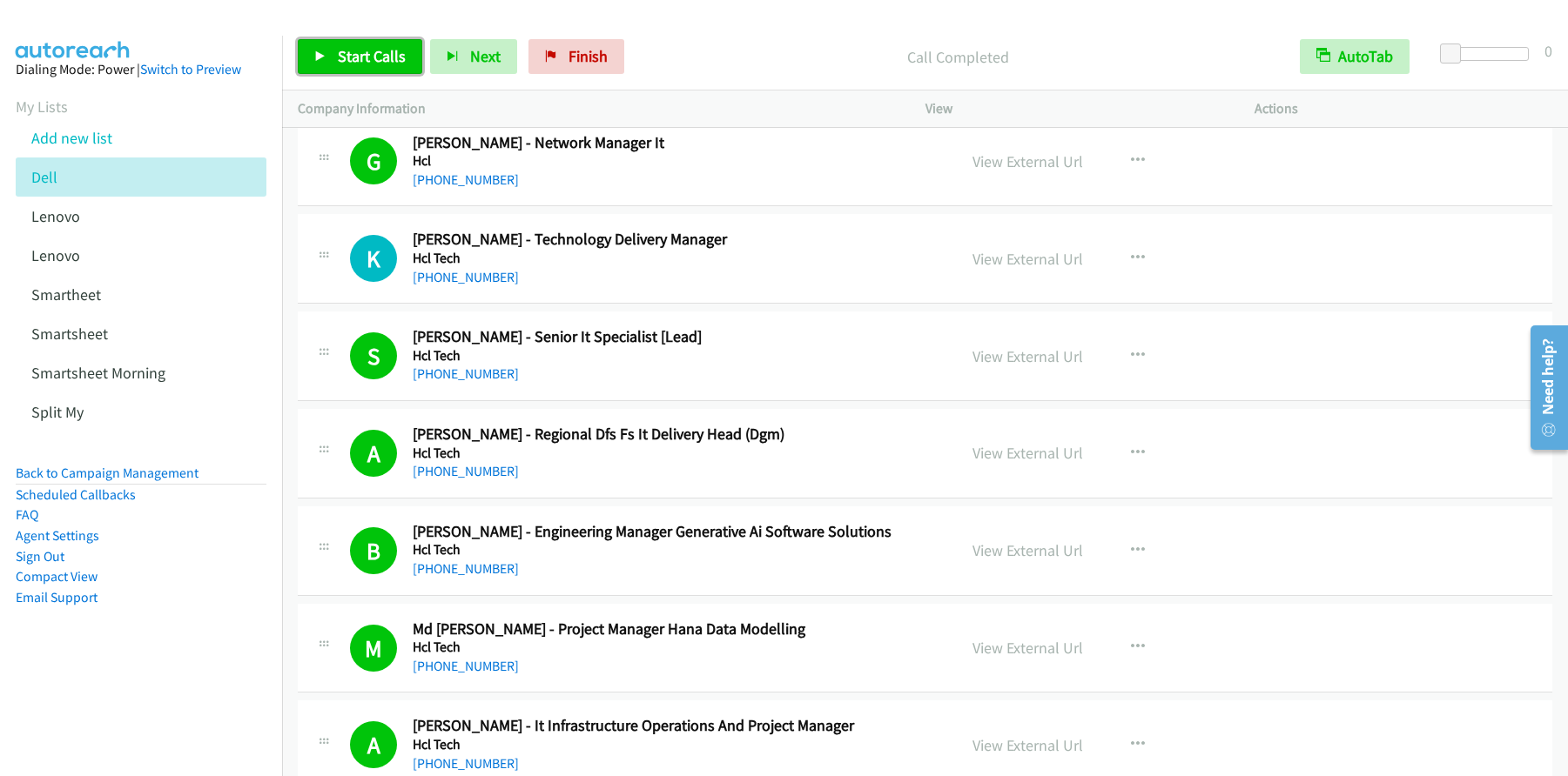
click at [352, 49] on span "Start Calls" at bounding box center [371, 55] width 68 height 20
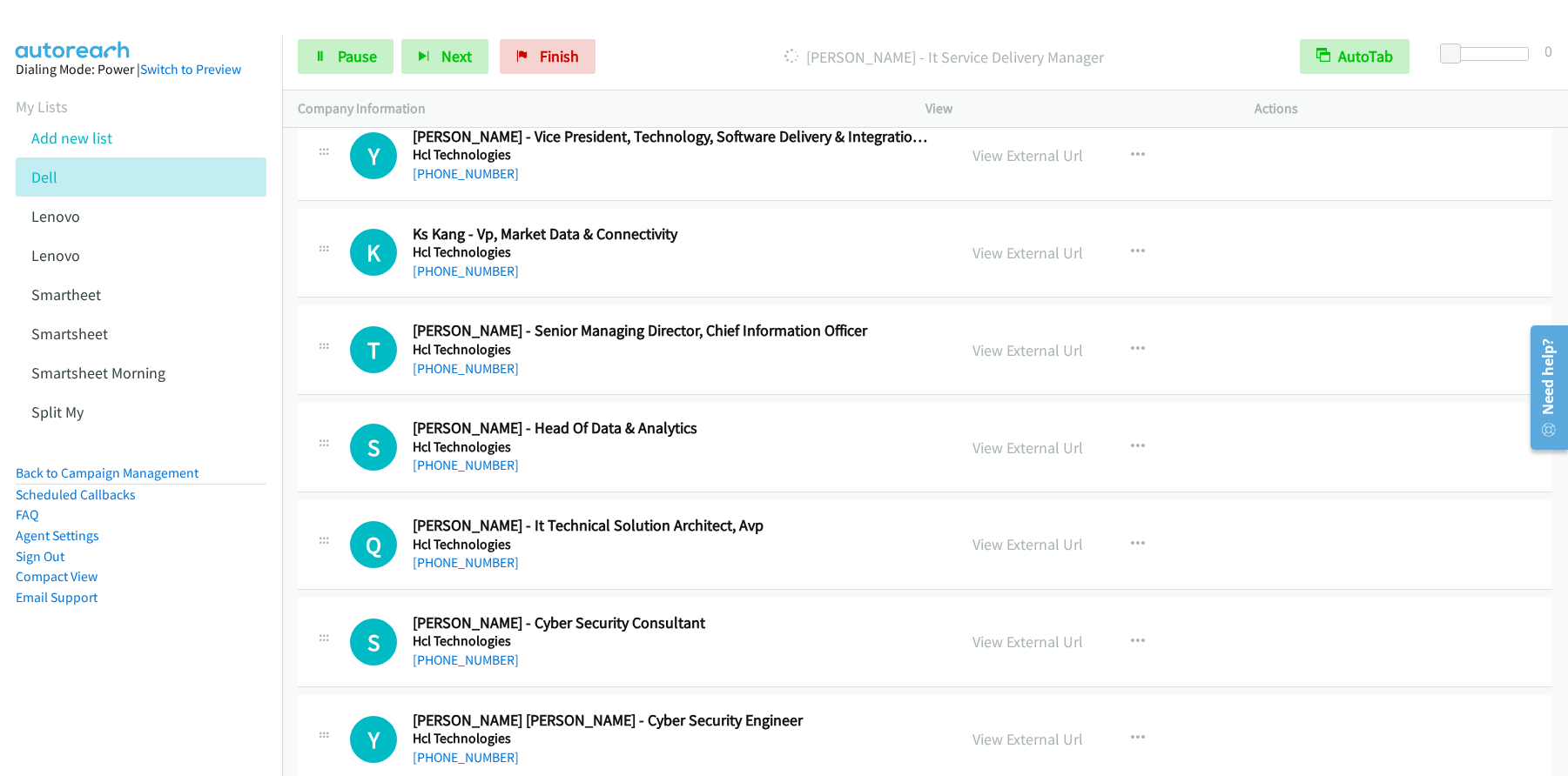
scroll to position [15113, 0]
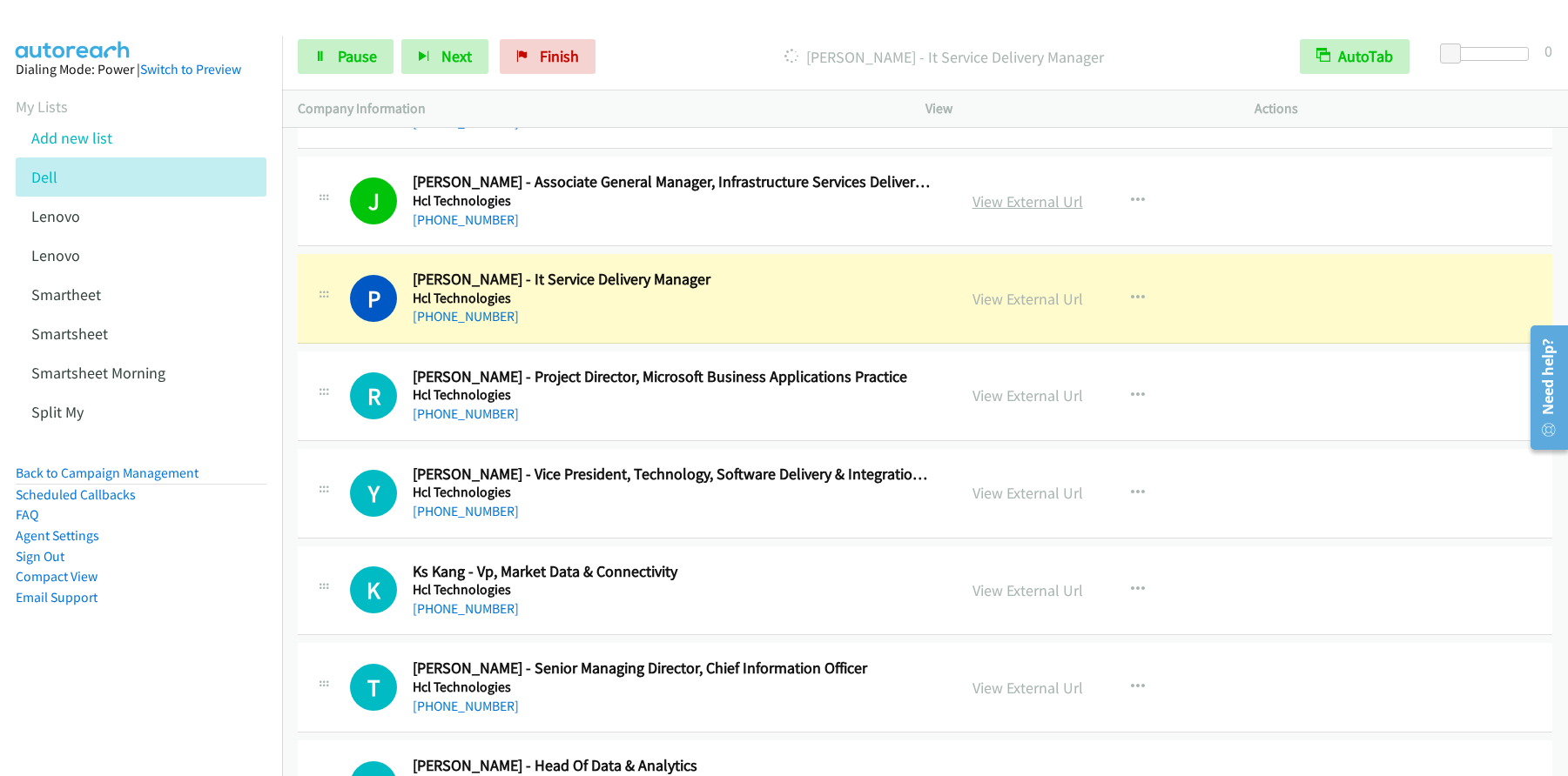
click at [1034, 201] on link "View External Url" at bounding box center [1028, 201] width 111 height 20
click at [365, 64] on span "Pause" at bounding box center [357, 55] width 39 height 20
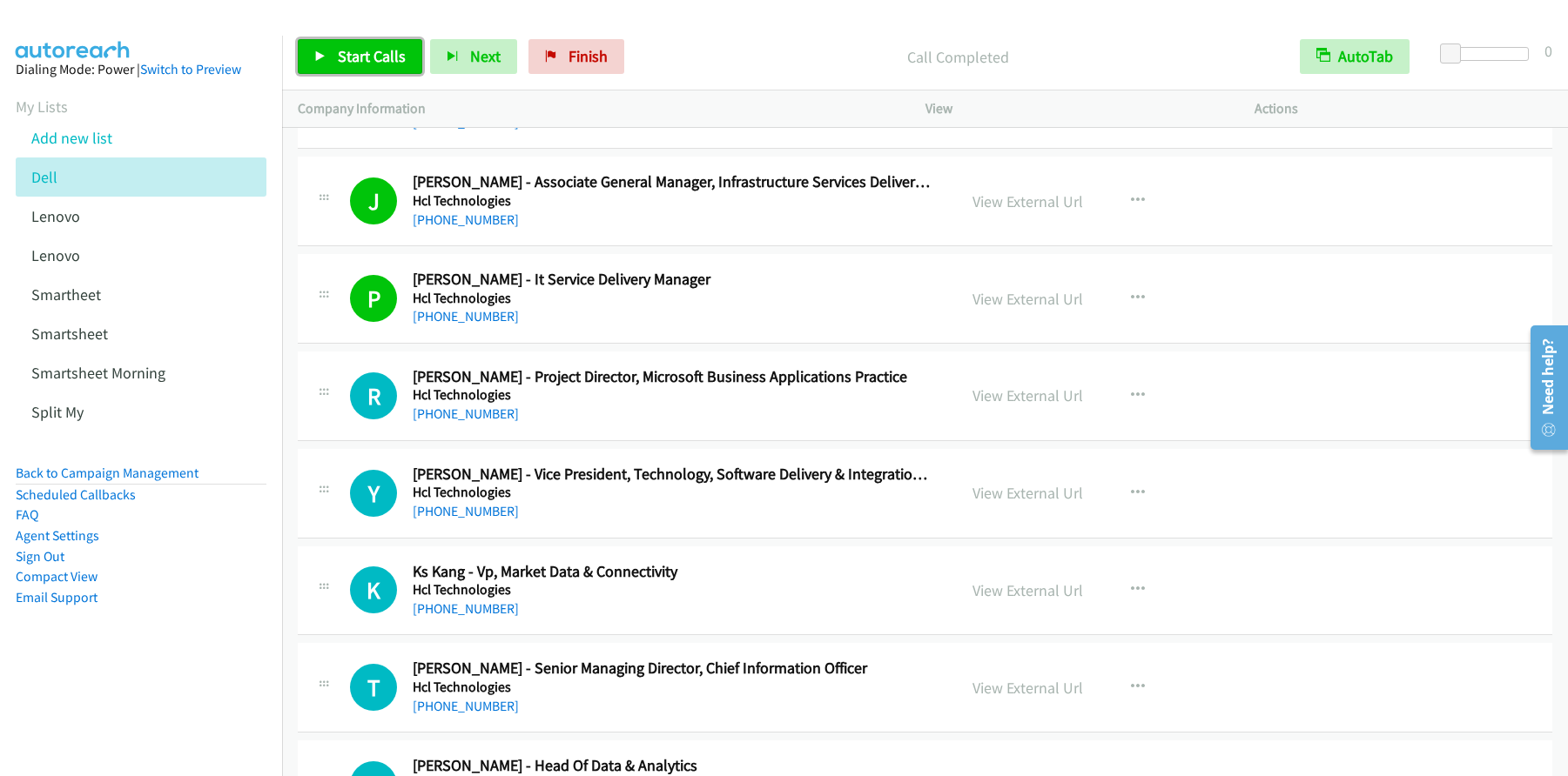
click at [343, 50] on span "Start Calls" at bounding box center [371, 55] width 68 height 20
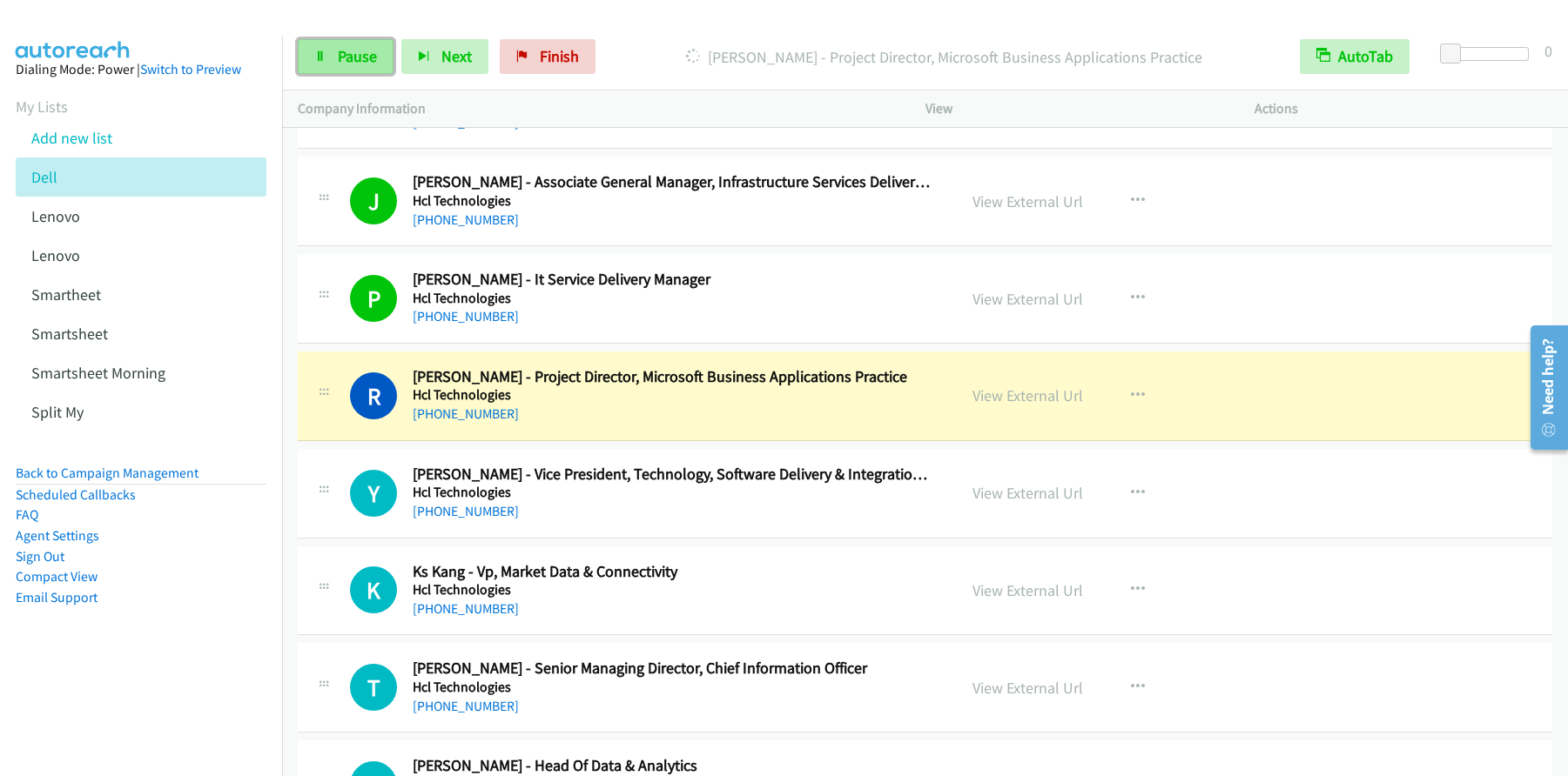
click at [326, 66] on link "Pause" at bounding box center [345, 56] width 95 height 35
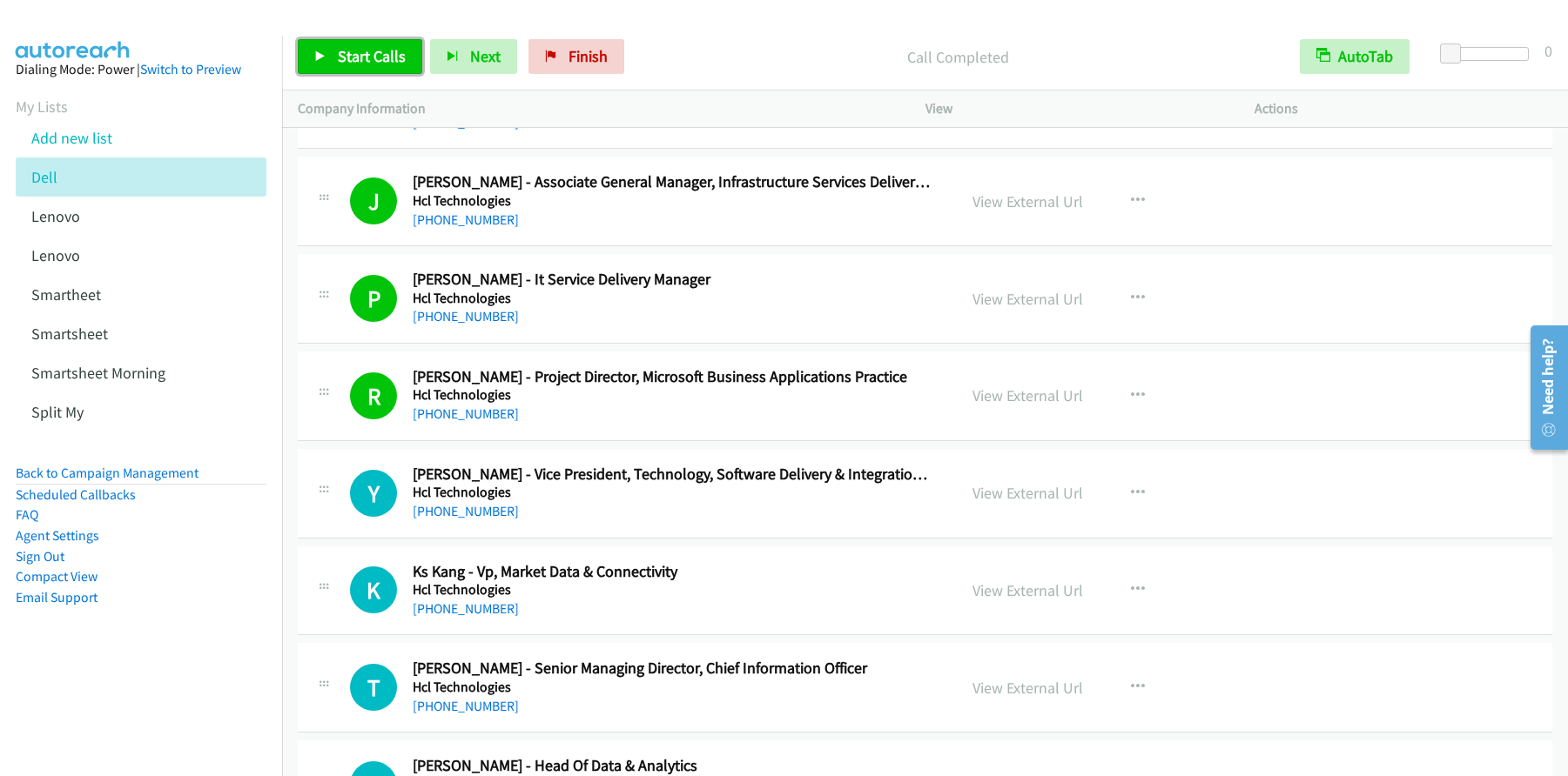
click at [360, 63] on span "Start Calls" at bounding box center [371, 55] width 68 height 20
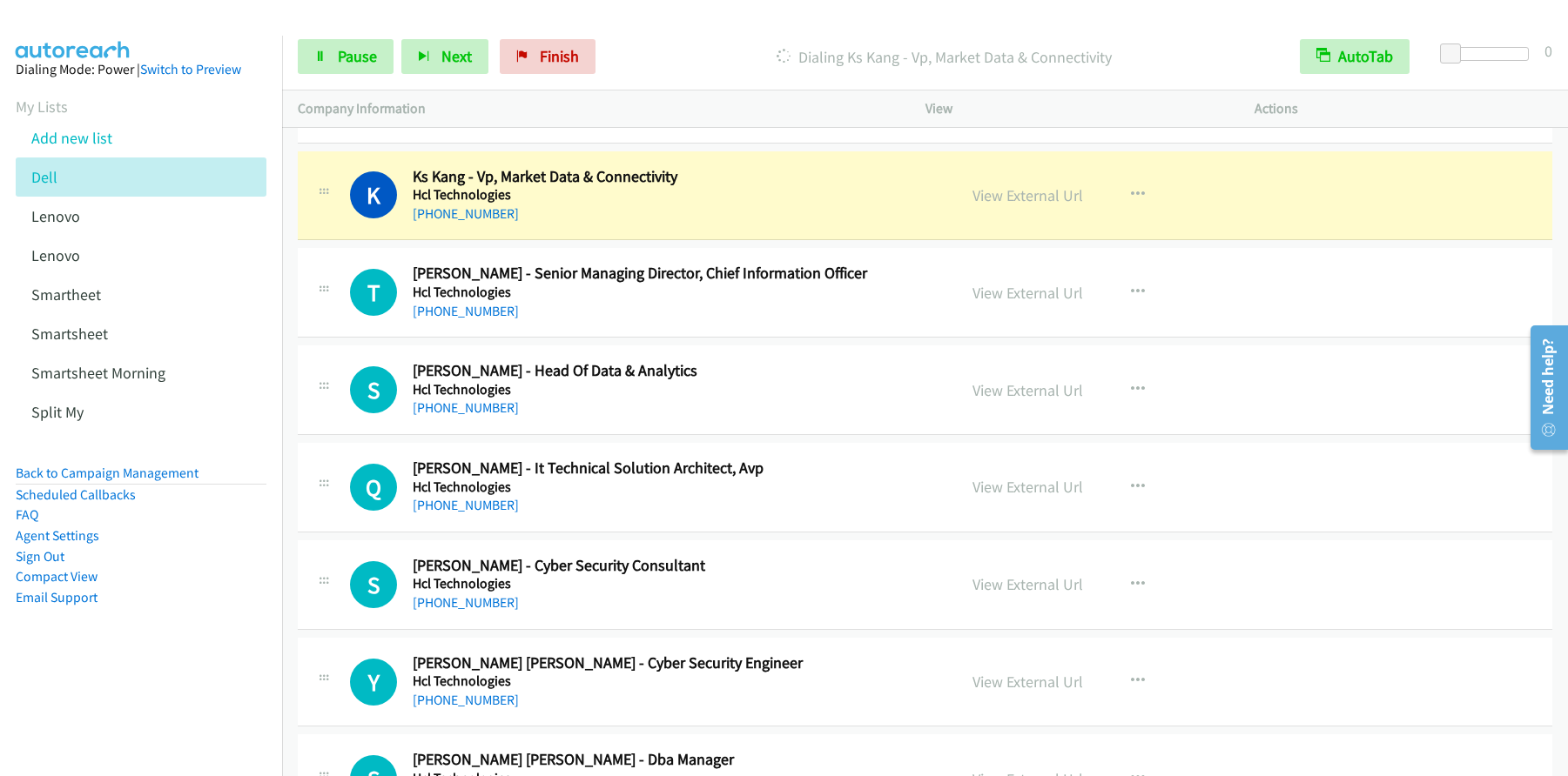
scroll to position [15094, 0]
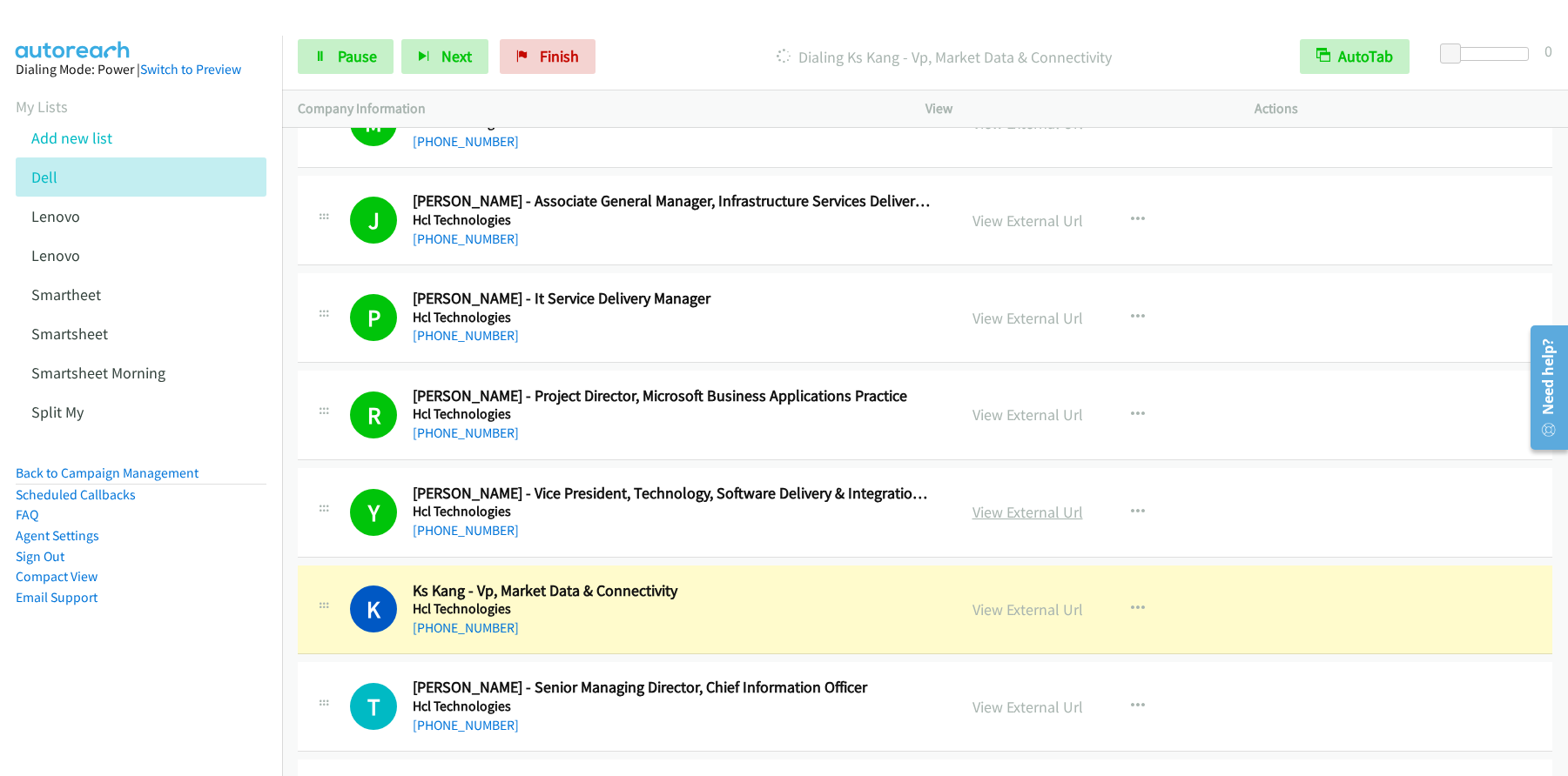
click at [1035, 513] on link "View External Url" at bounding box center [1028, 512] width 111 height 20
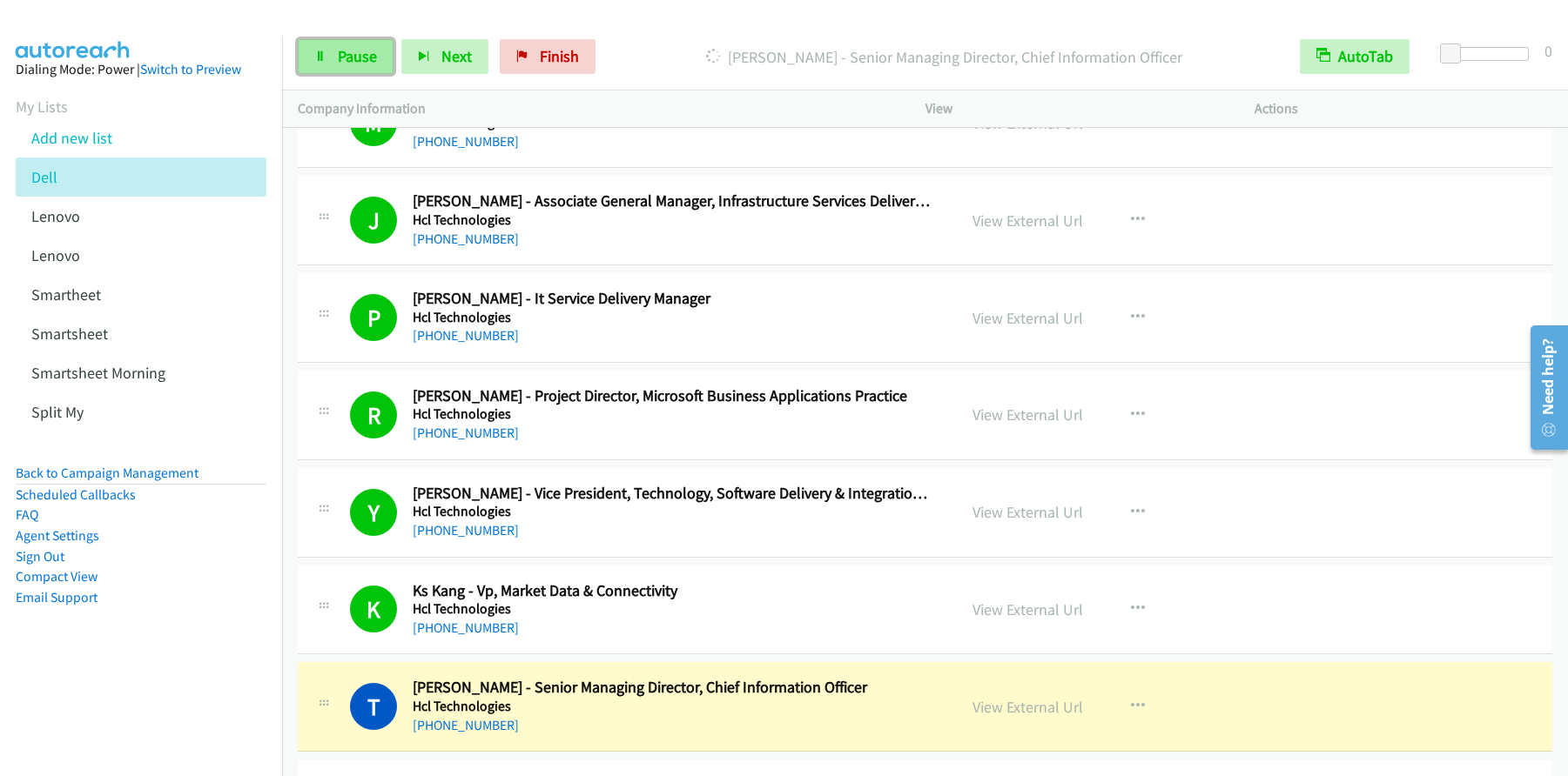
click at [343, 54] on span "Pause" at bounding box center [357, 55] width 39 height 20
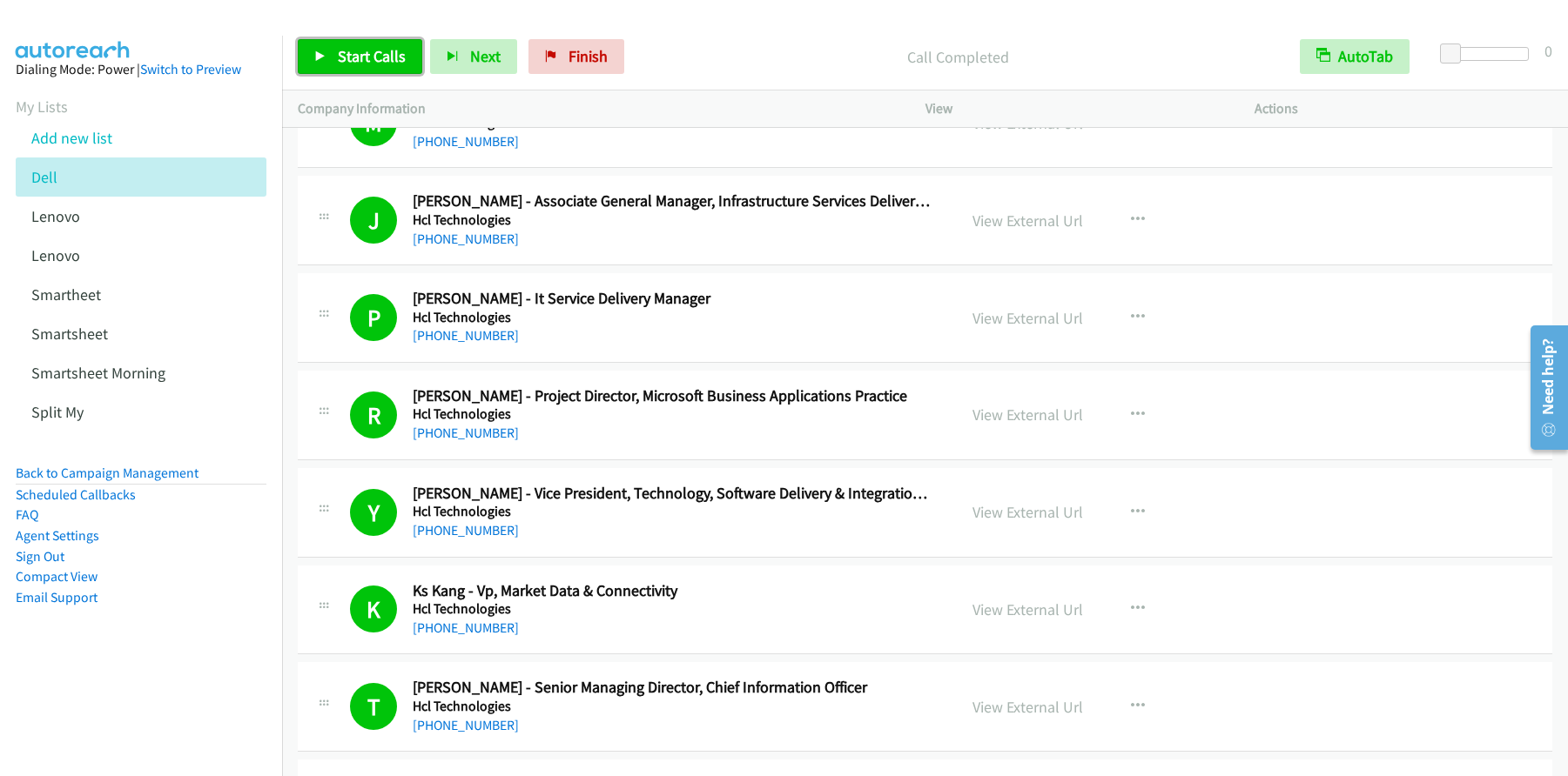
click at [354, 55] on span "Start Calls" at bounding box center [371, 55] width 68 height 20
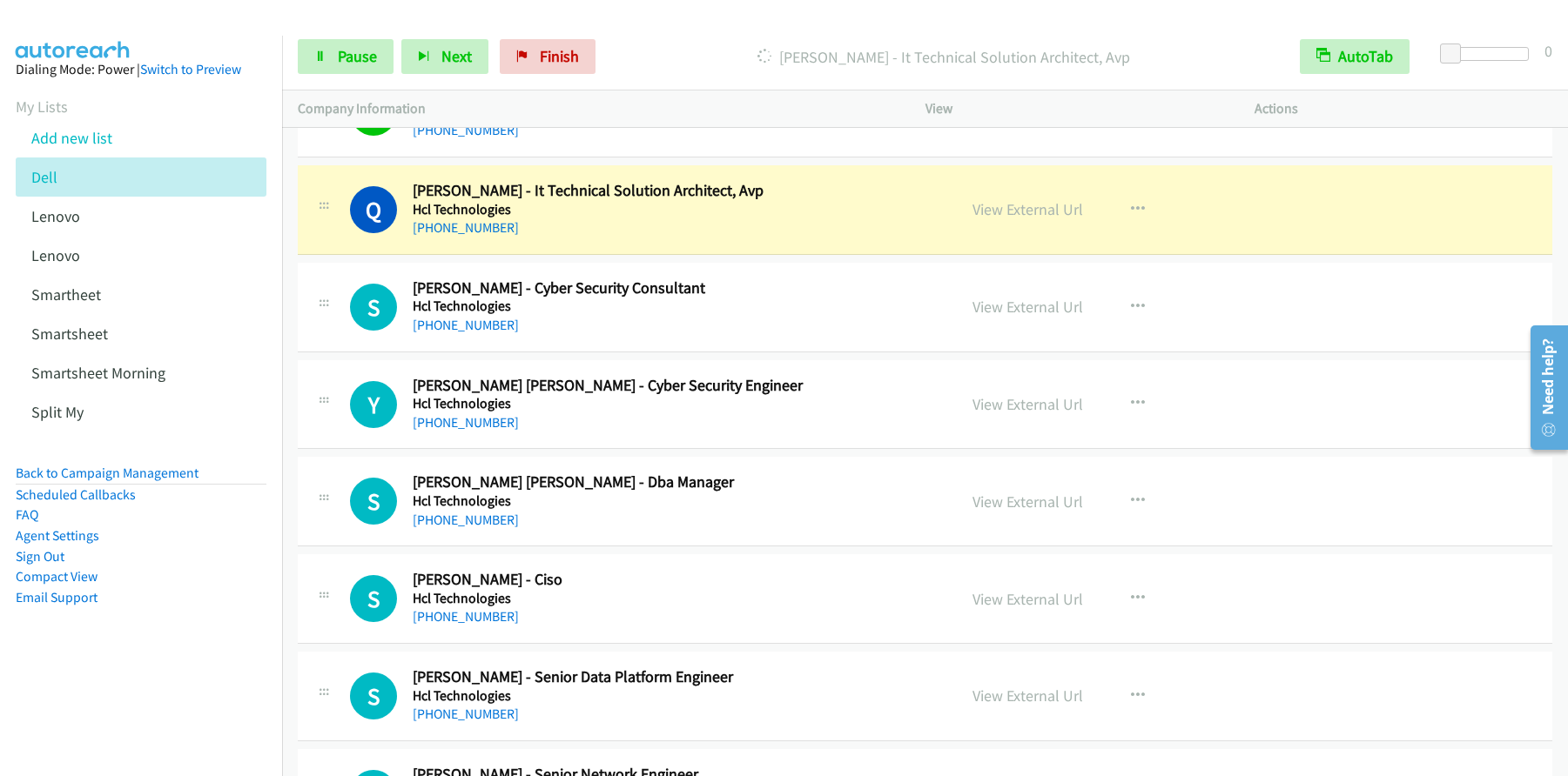
scroll to position [15789, 0]
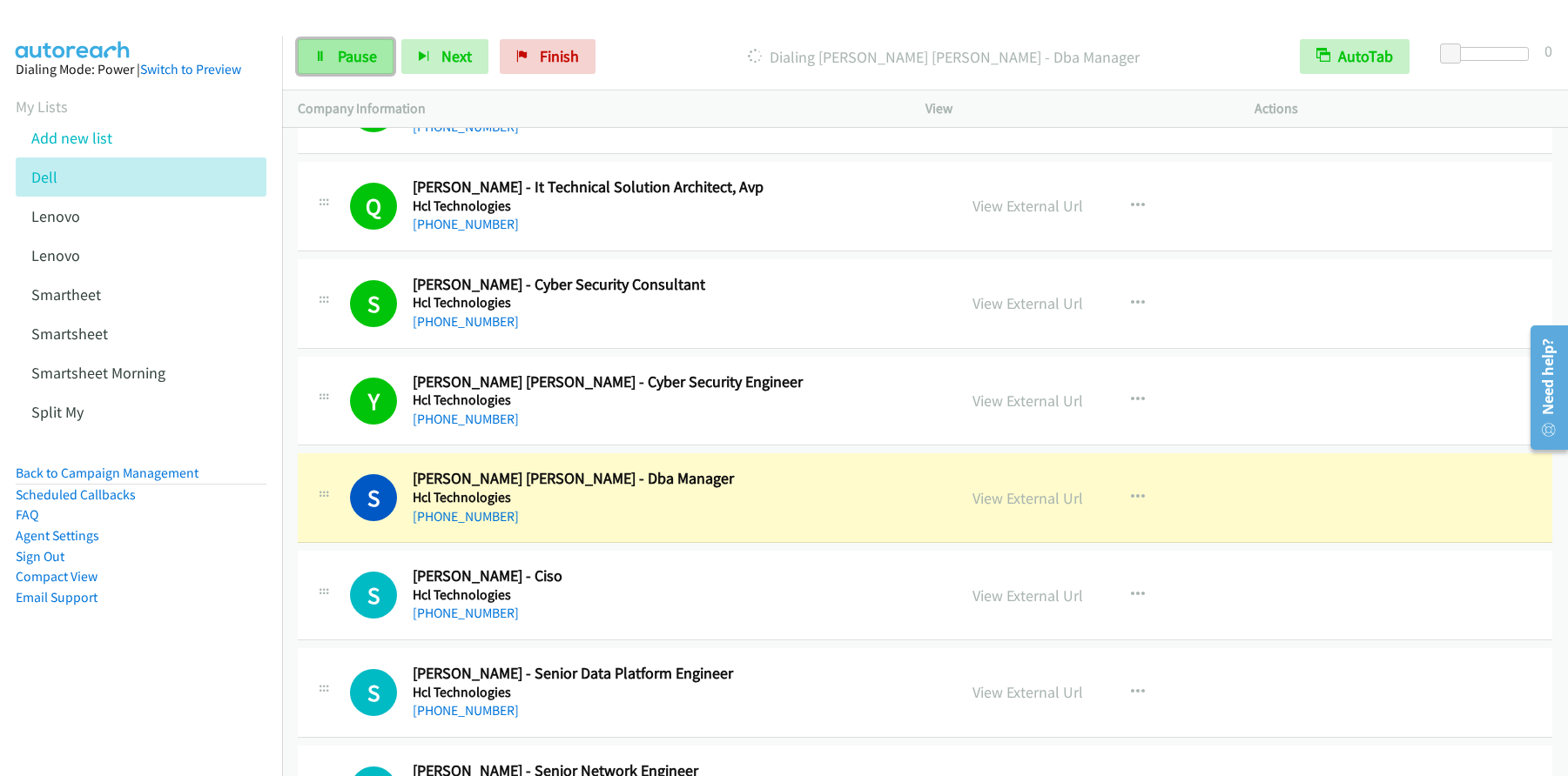
click at [324, 60] on icon at bounding box center [320, 57] width 12 height 12
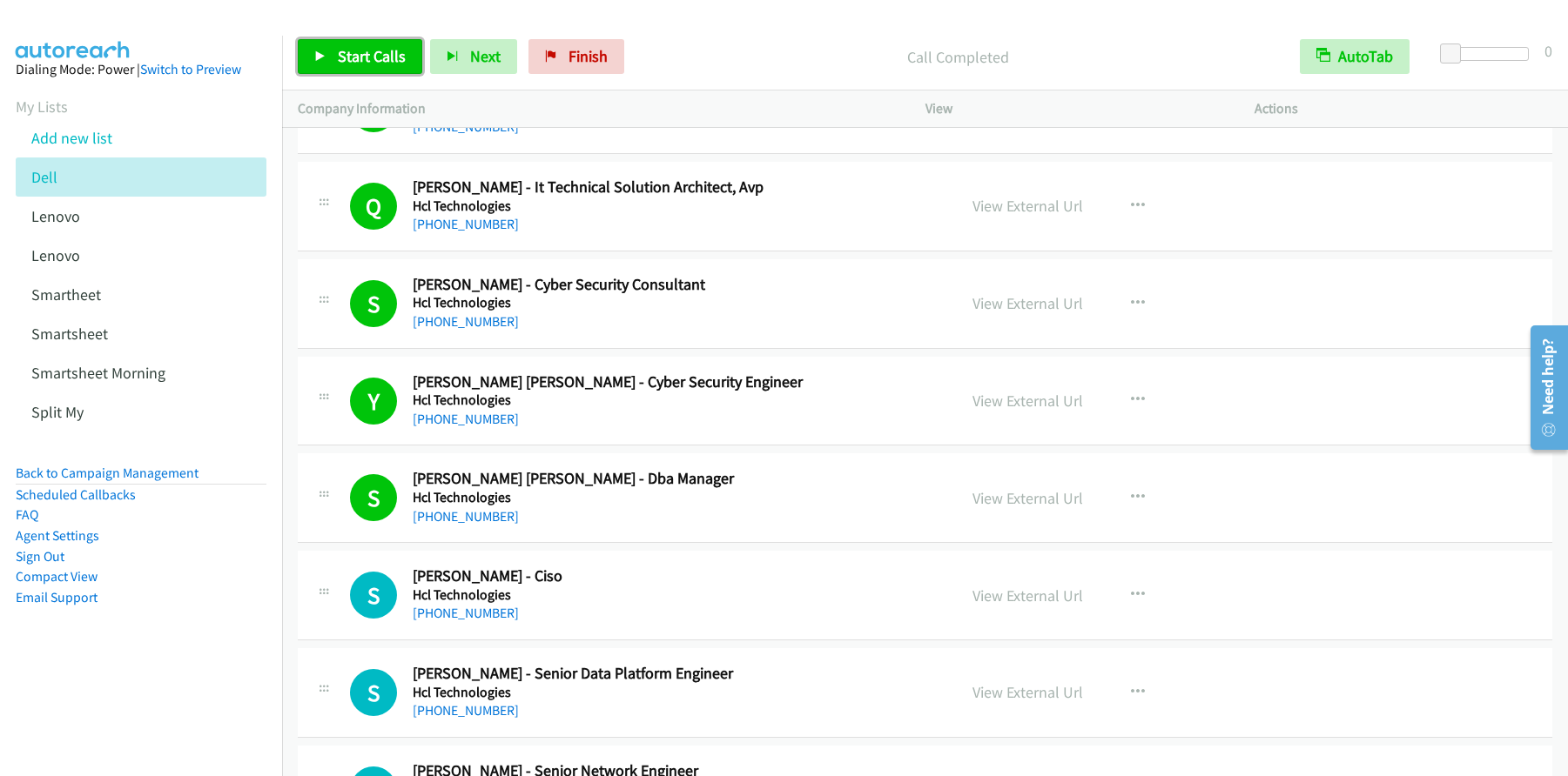
click at [367, 65] on span "Start Calls" at bounding box center [371, 55] width 68 height 20
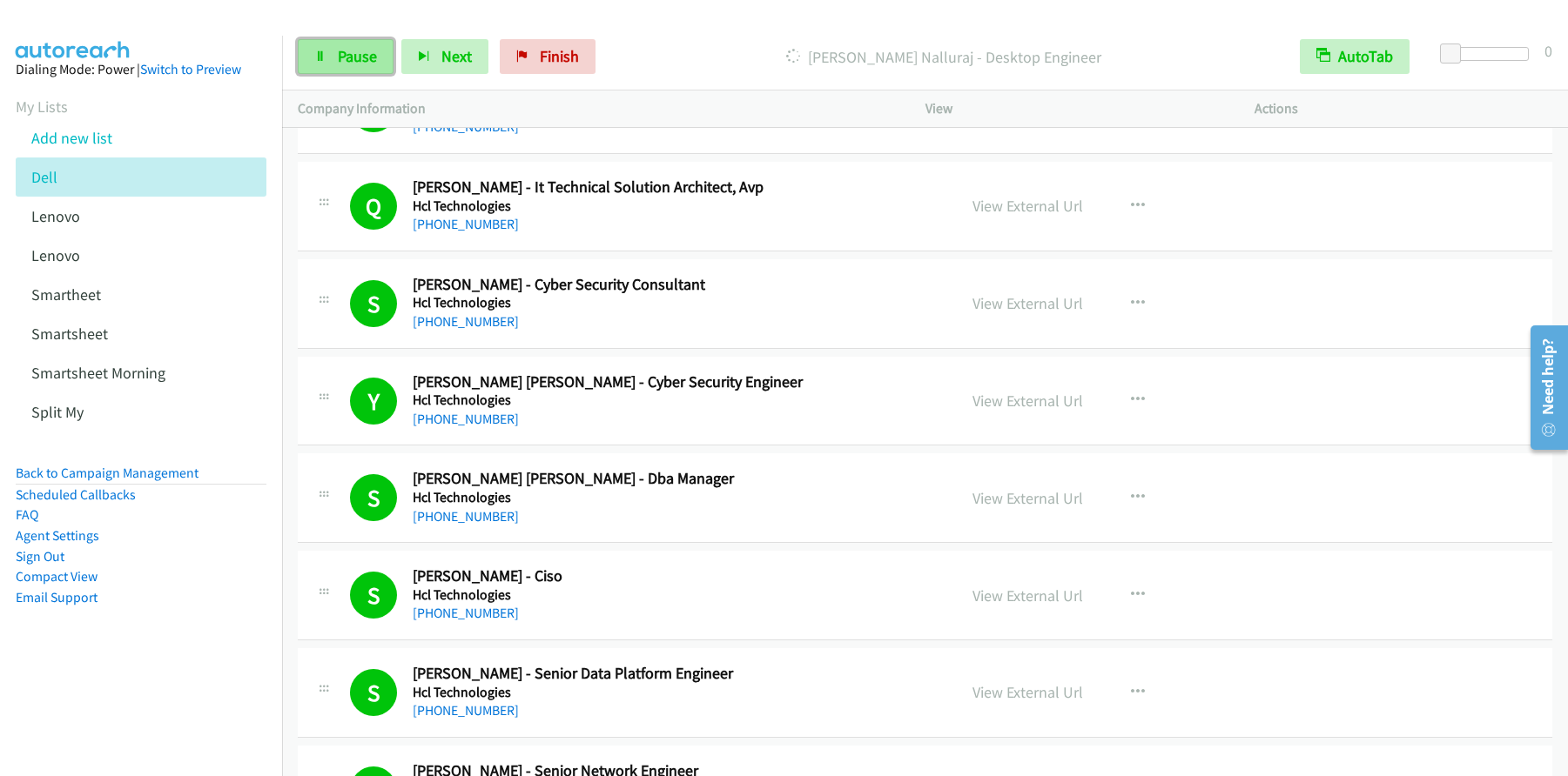
click at [344, 65] on span "Pause" at bounding box center [357, 55] width 39 height 20
click at [365, 55] on span "Start Calls" at bounding box center [371, 55] width 68 height 20
click at [347, 61] on span "Pause" at bounding box center [357, 55] width 39 height 20
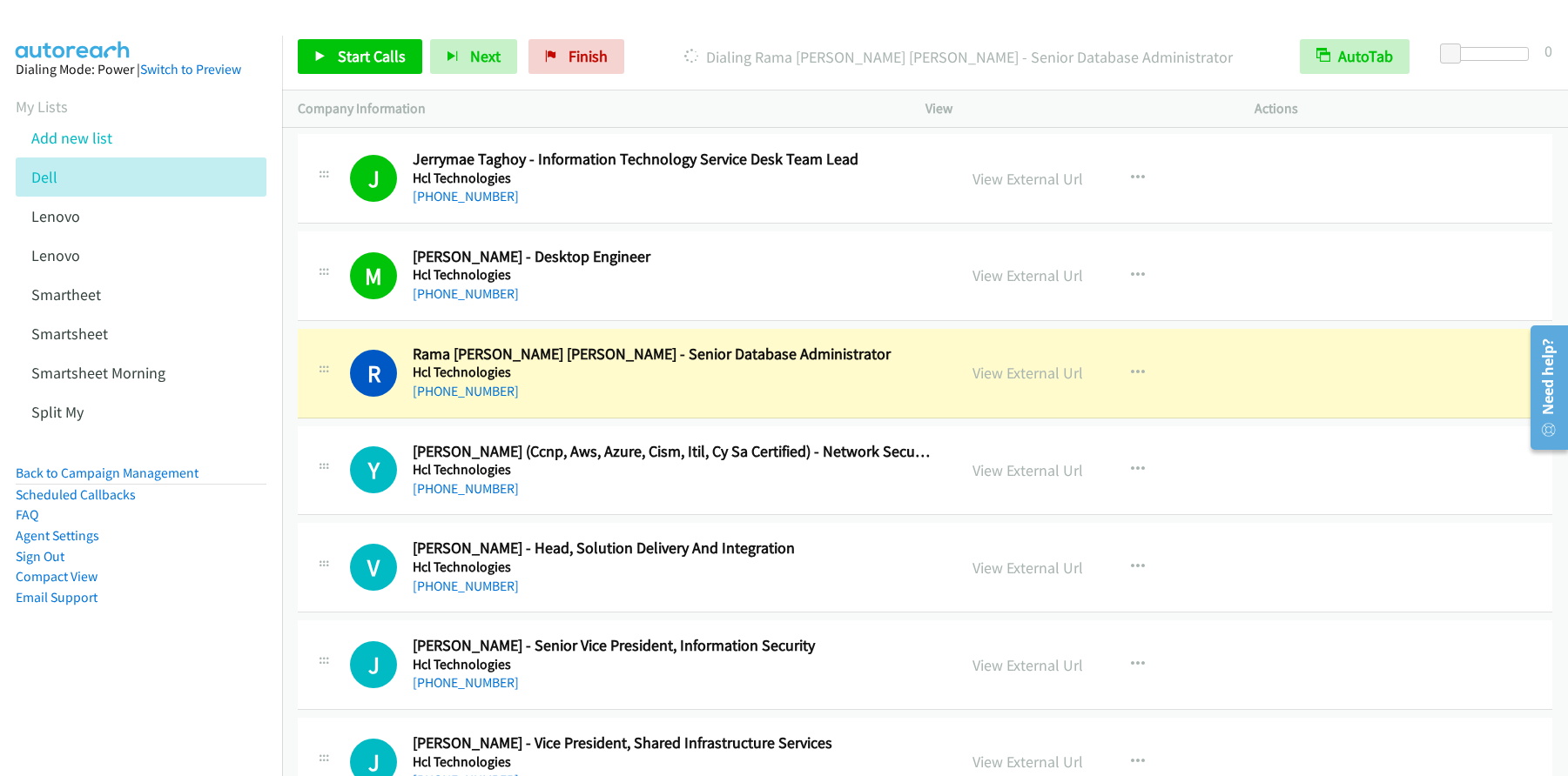
scroll to position [16794, 0]
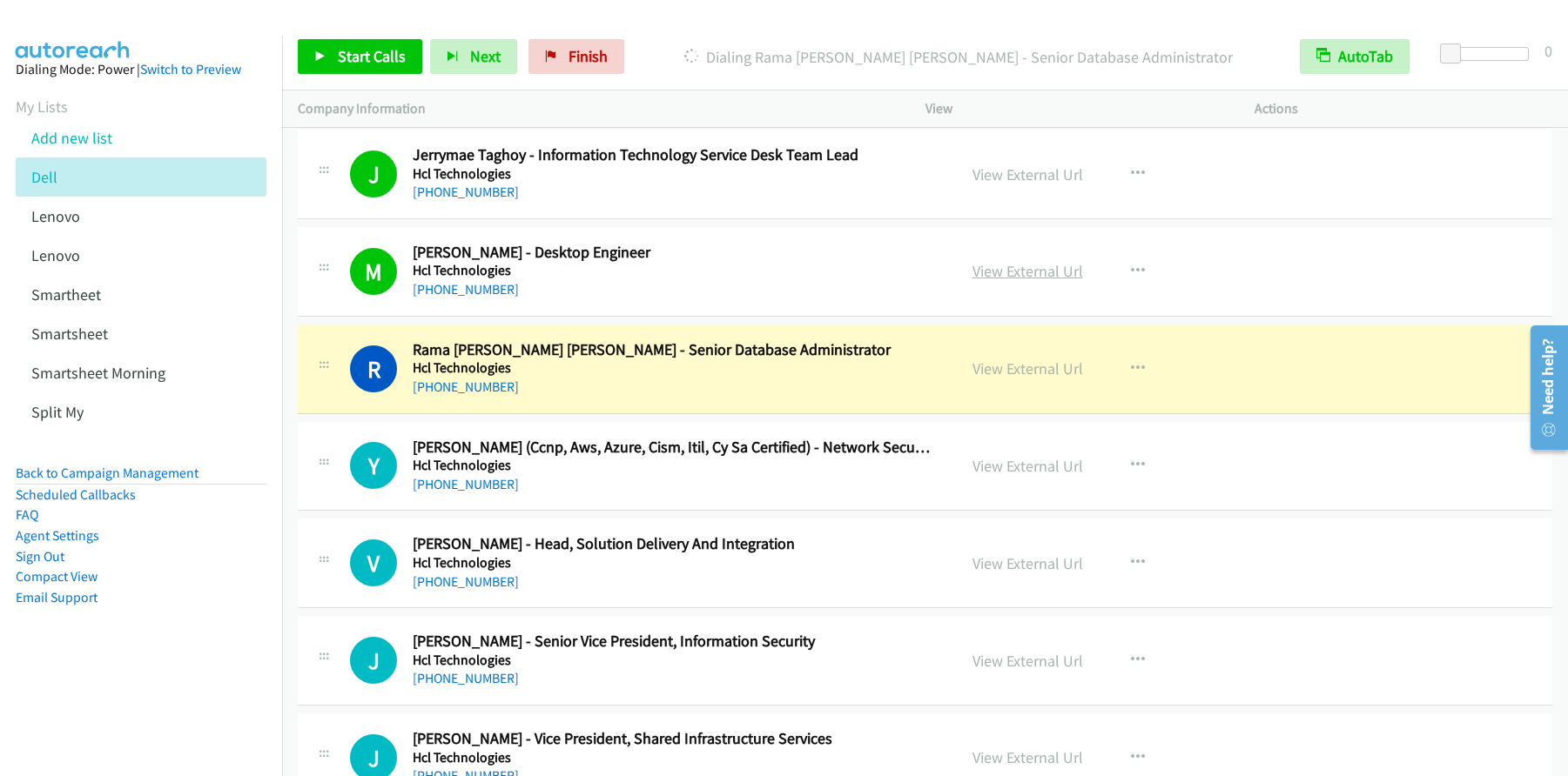
click at [1025, 279] on link "View External Url" at bounding box center [1028, 271] width 111 height 20
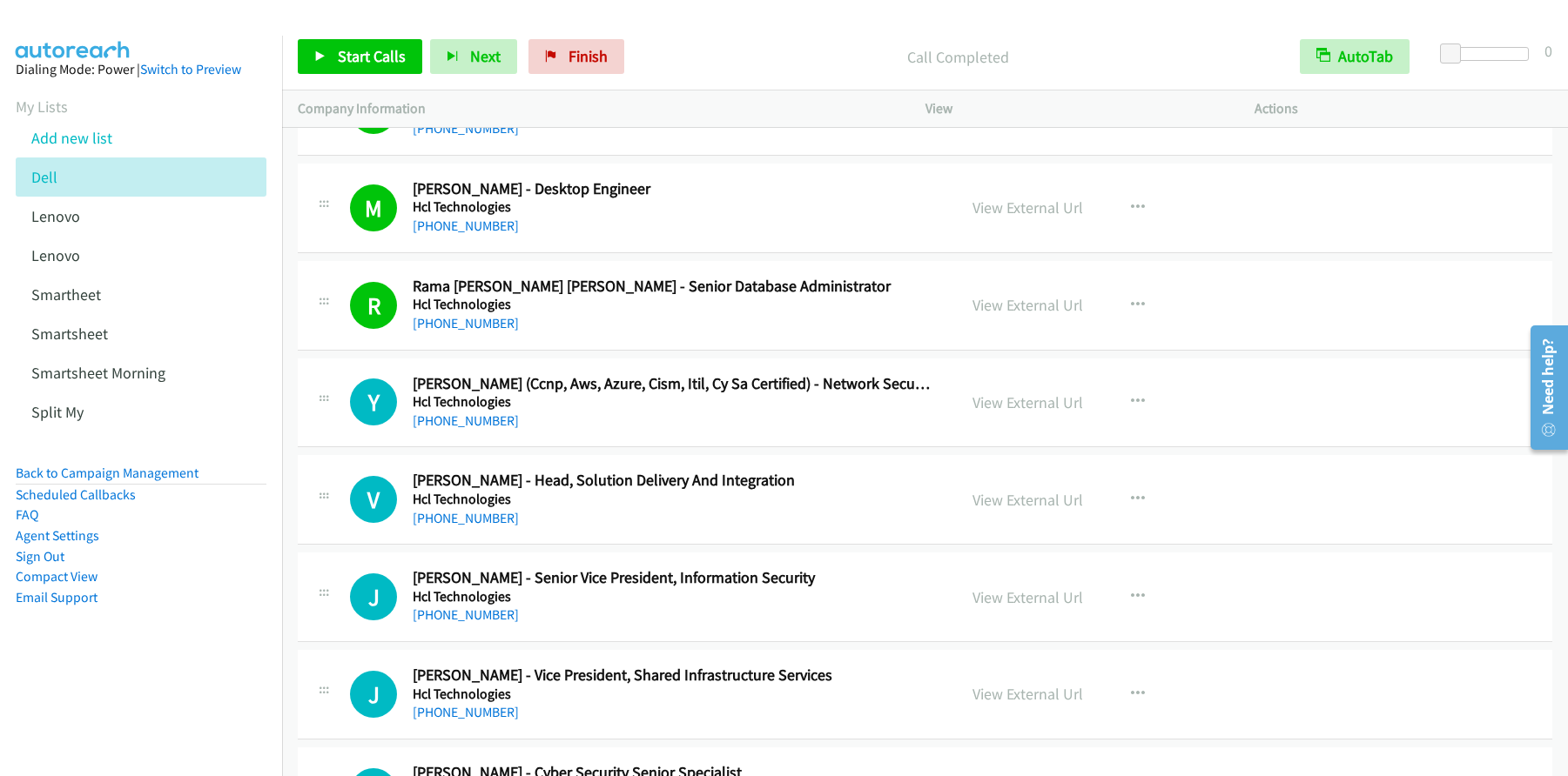
scroll to position [16879, 0]
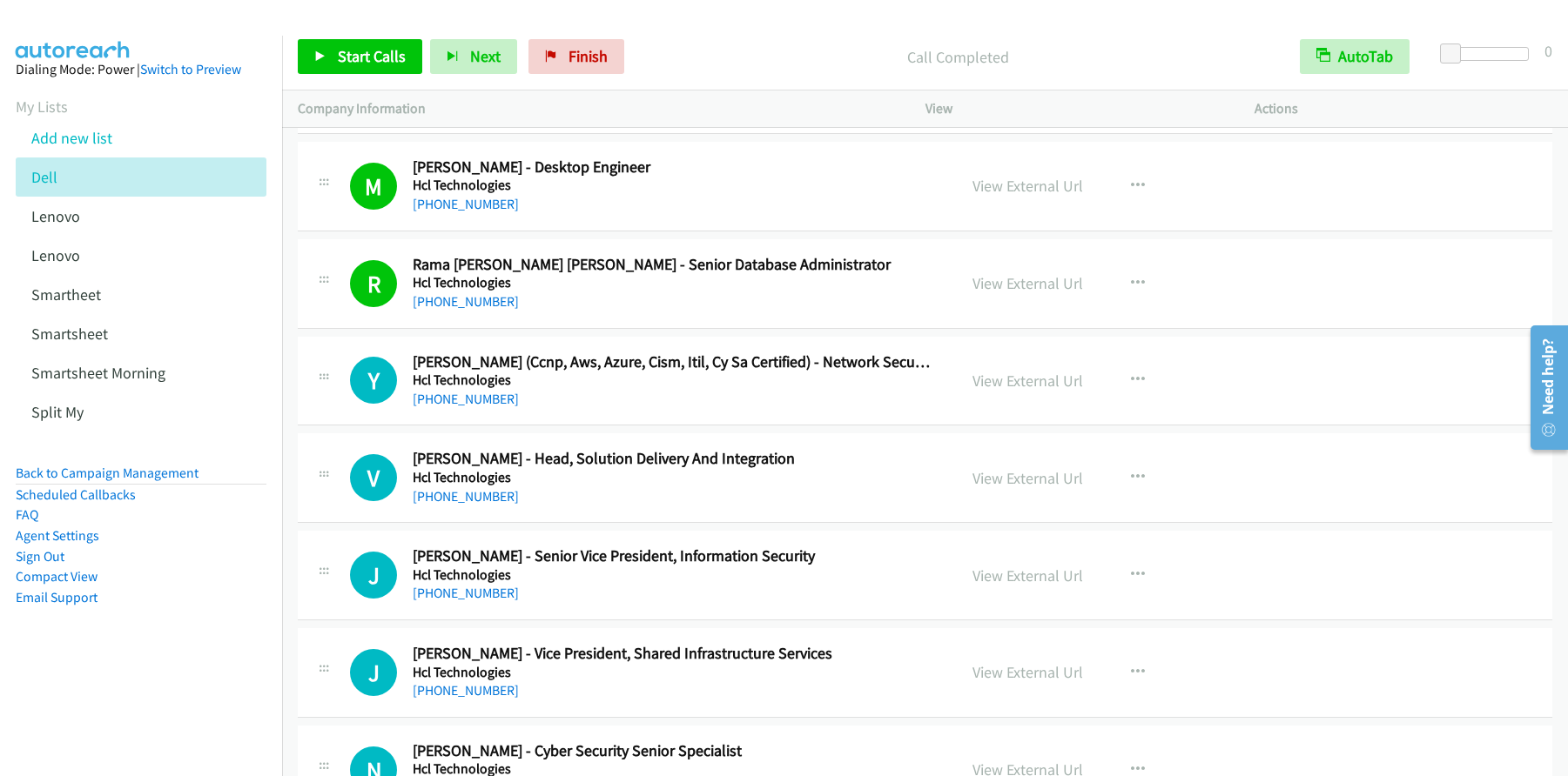
click at [368, 77] on div "Start Calls Pause Next Finish Call Completed AutoTab AutoTab 0" at bounding box center [925, 57] width 1286 height 67
click at [371, 65] on span "Start Calls" at bounding box center [371, 55] width 68 height 20
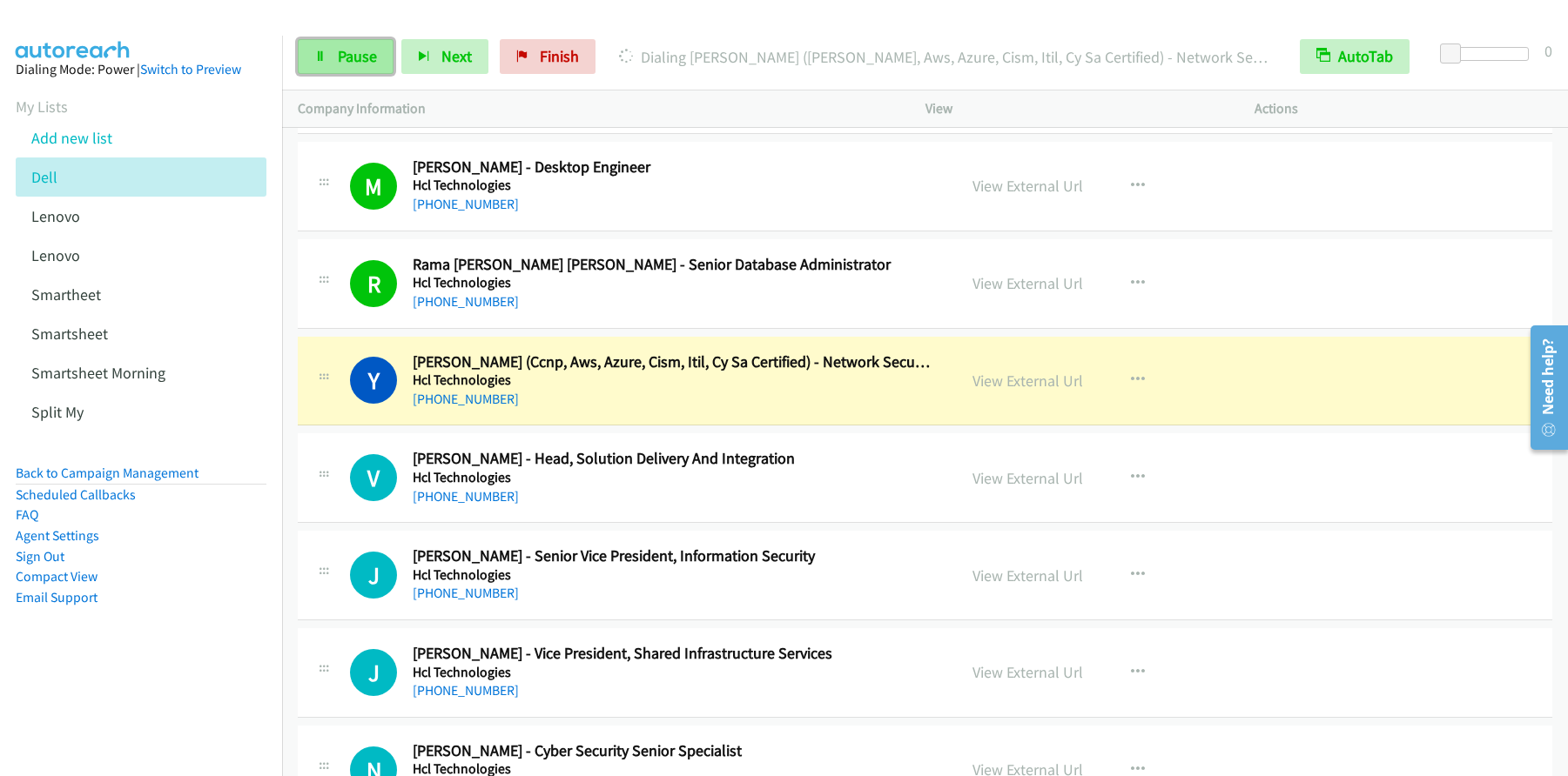
click at [360, 51] on span "Pause" at bounding box center [357, 55] width 39 height 20
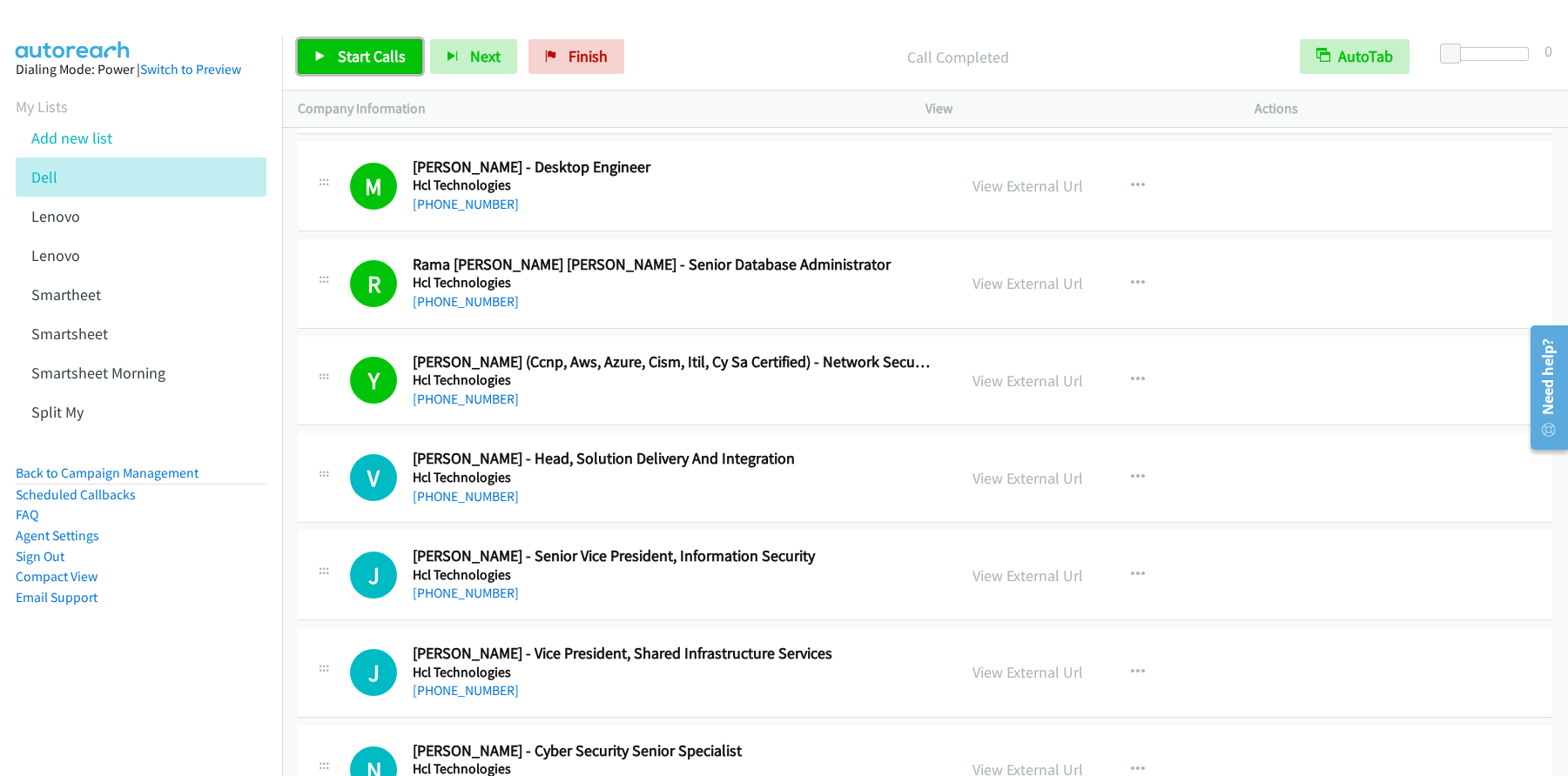
click at [368, 70] on link "Start Calls" at bounding box center [360, 56] width 125 height 35
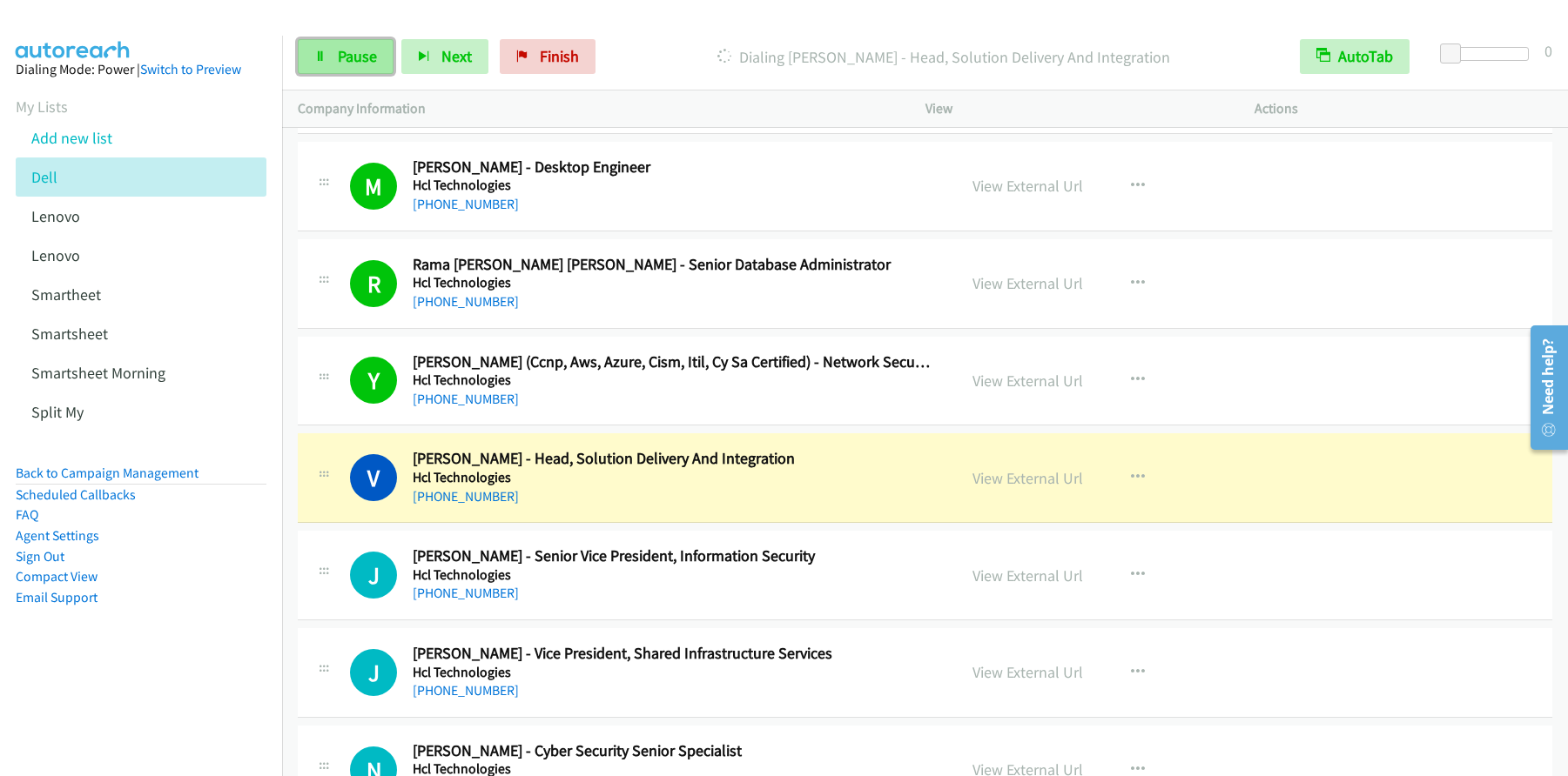
click at [352, 55] on span "Pause" at bounding box center [357, 55] width 39 height 20
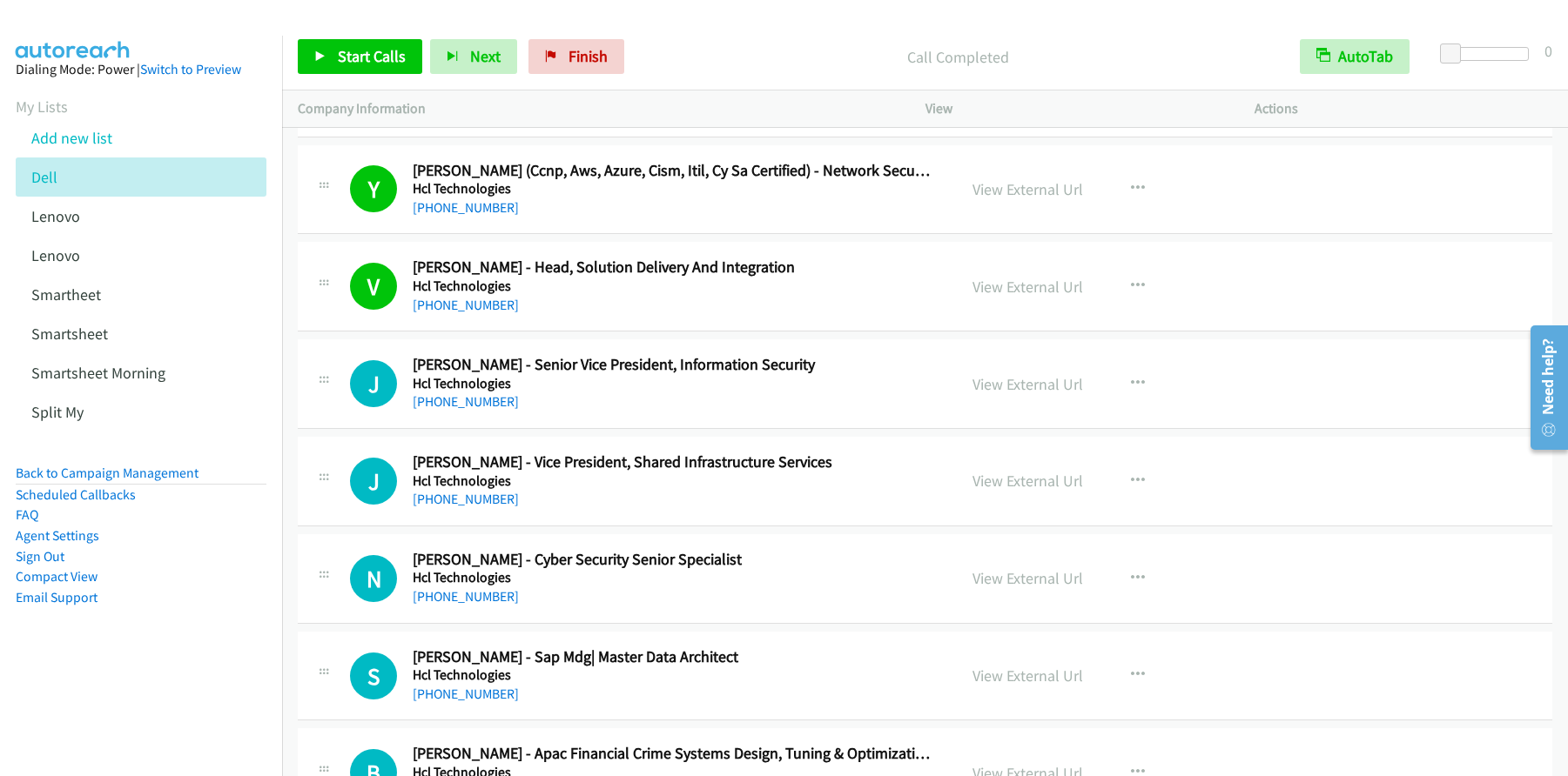
scroll to position [17072, 0]
click at [763, 61] on p "Call Completed" at bounding box center [958, 56] width 621 height 24
click at [761, 62] on p "Call Completed" at bounding box center [958, 56] width 621 height 24
click at [373, 65] on span "Start Calls" at bounding box center [371, 55] width 68 height 20
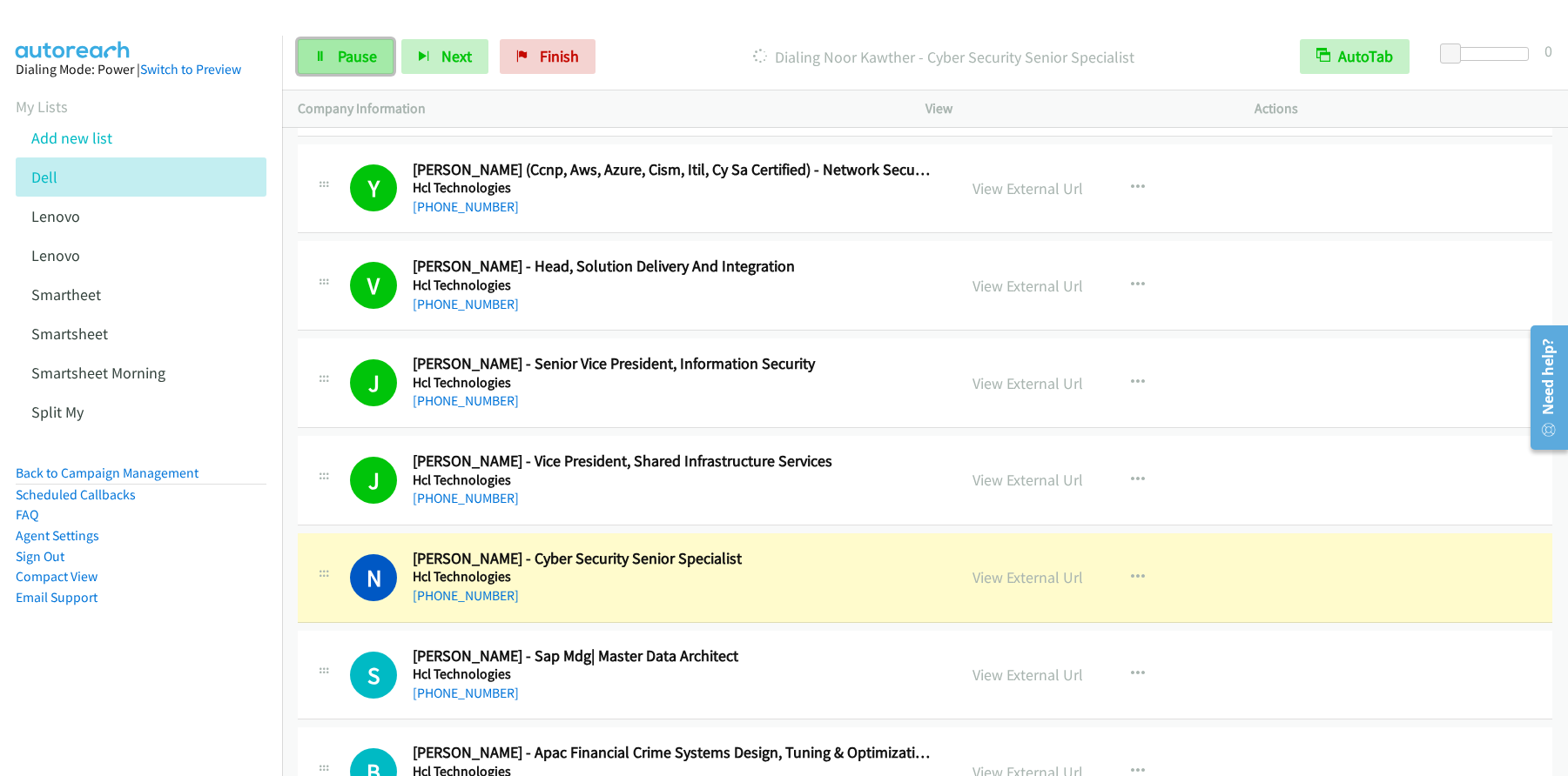
click at [344, 50] on span "Pause" at bounding box center [357, 55] width 39 height 20
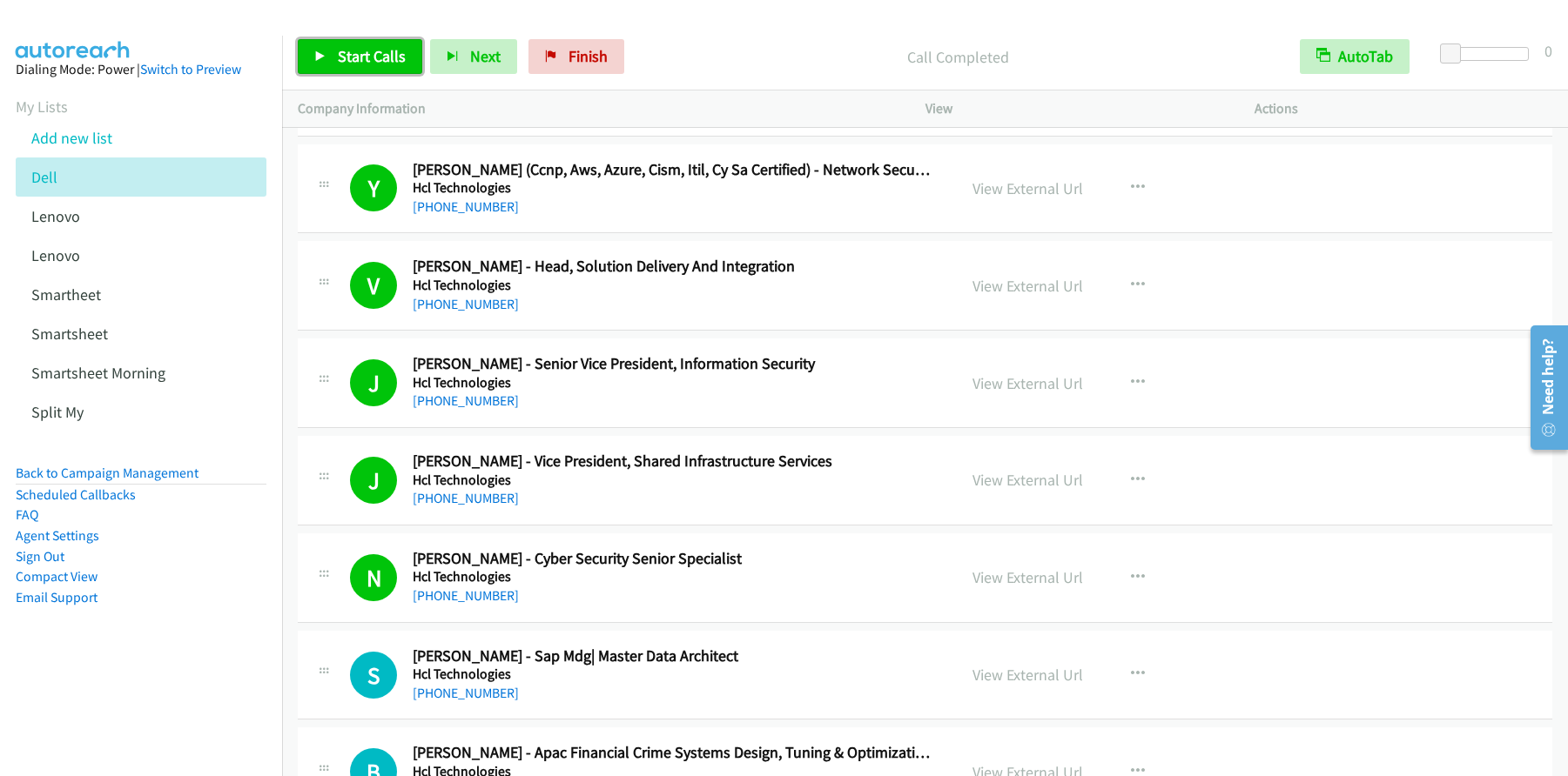
click at [375, 48] on span "Start Calls" at bounding box center [371, 55] width 68 height 20
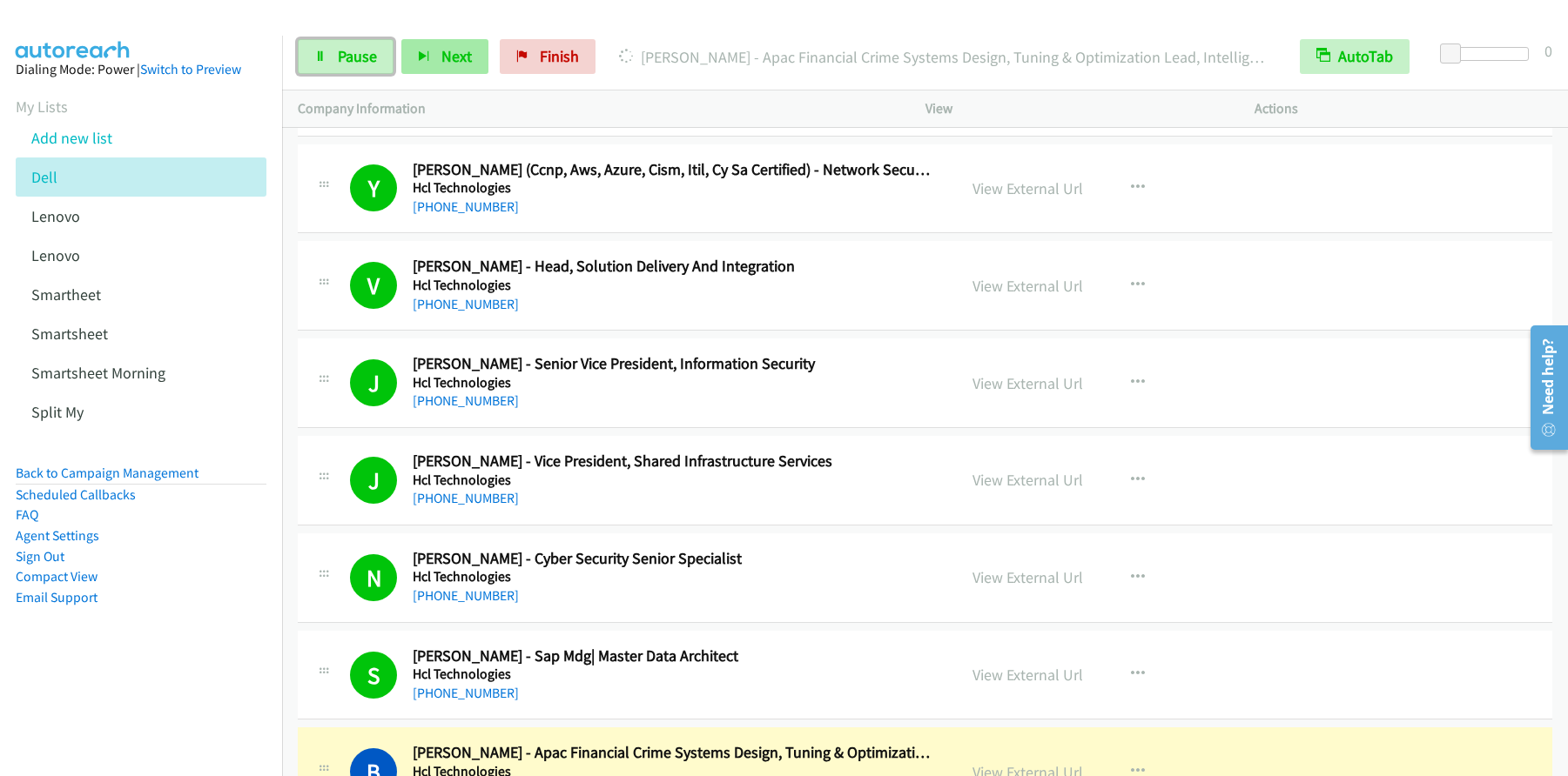
drag, startPoint x: 355, startPoint y: 58, endPoint x: 430, endPoint y: 48, distance: 75.7
click at [355, 58] on span "Pause" at bounding box center [357, 55] width 39 height 20
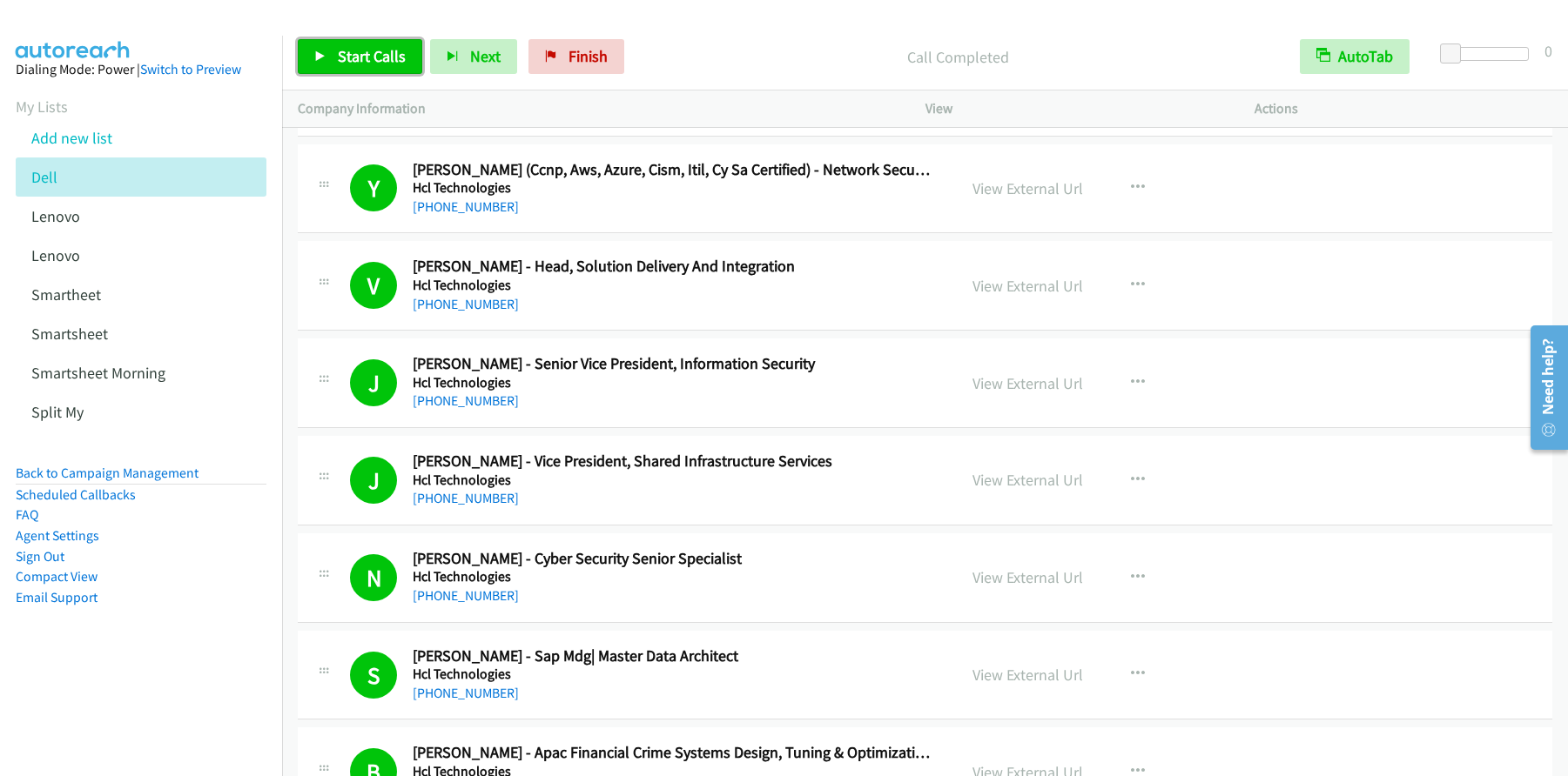
click at [371, 61] on span "Start Calls" at bounding box center [371, 55] width 68 height 20
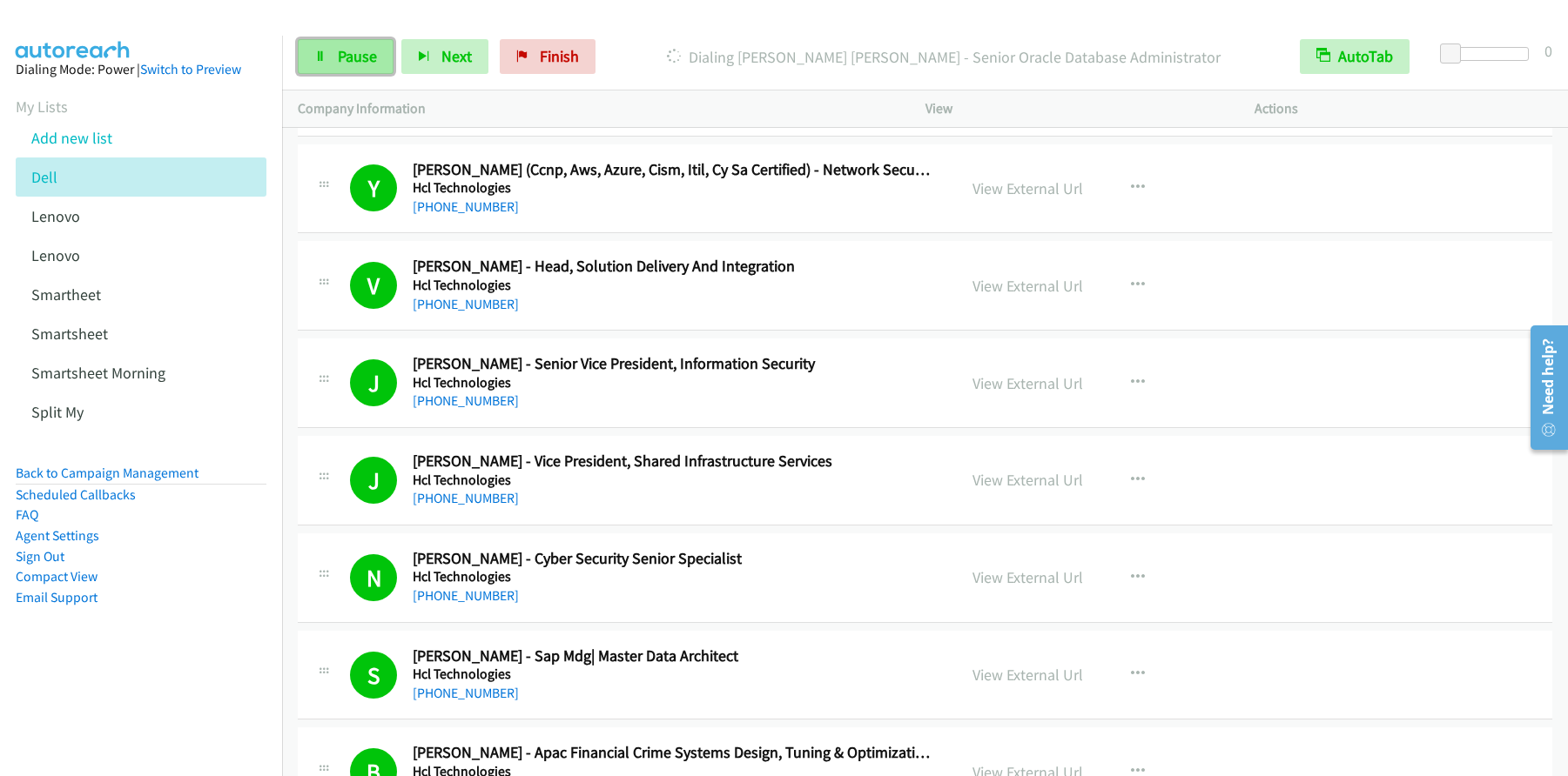
click at [341, 59] on span "Pause" at bounding box center [357, 55] width 39 height 20
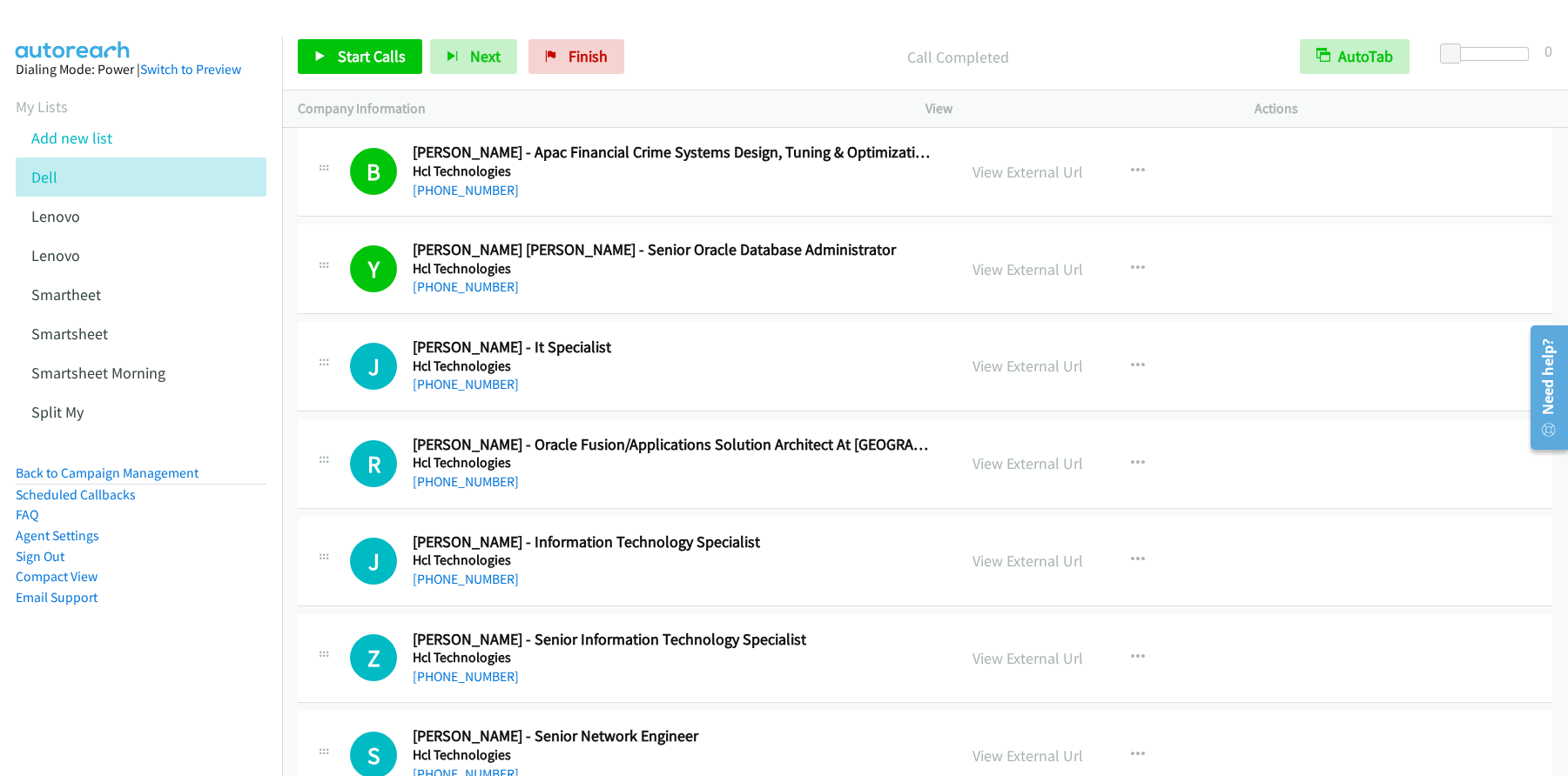
scroll to position [17673, 0]
click at [381, 60] on span "Start Calls" at bounding box center [371, 55] width 68 height 20
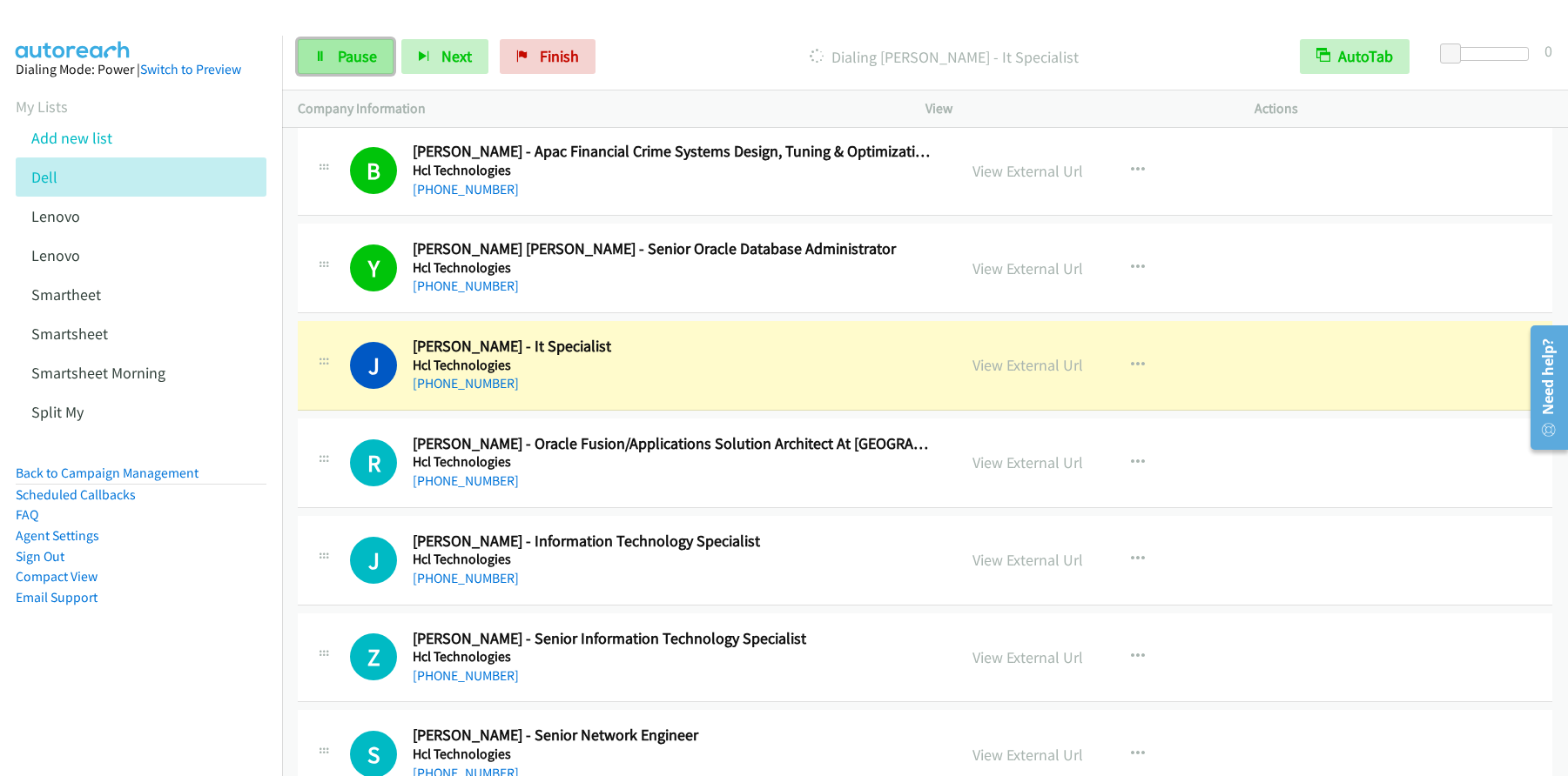
click at [354, 58] on span "Pause" at bounding box center [357, 55] width 39 height 20
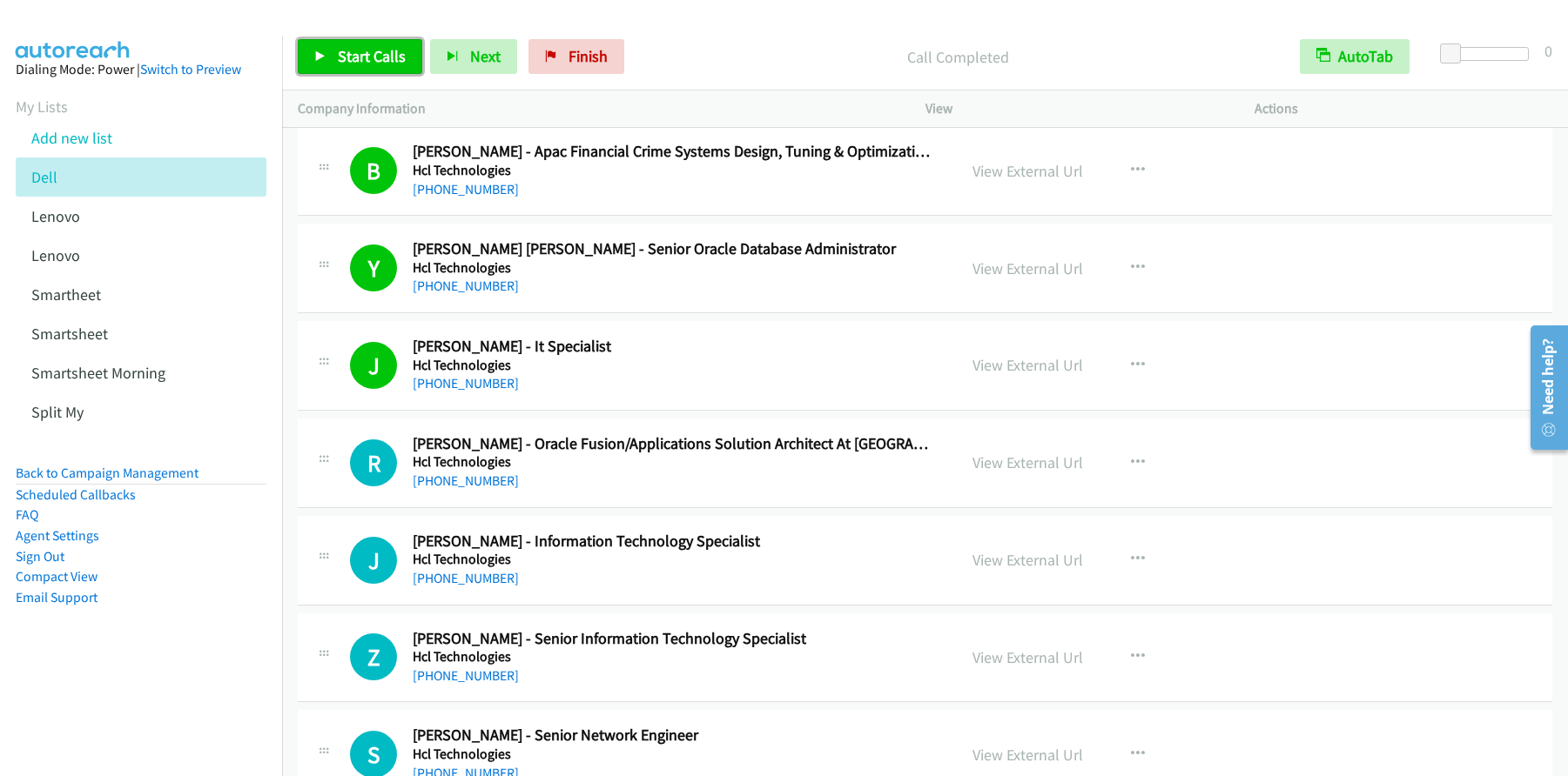
click at [360, 55] on span "Start Calls" at bounding box center [371, 55] width 68 height 20
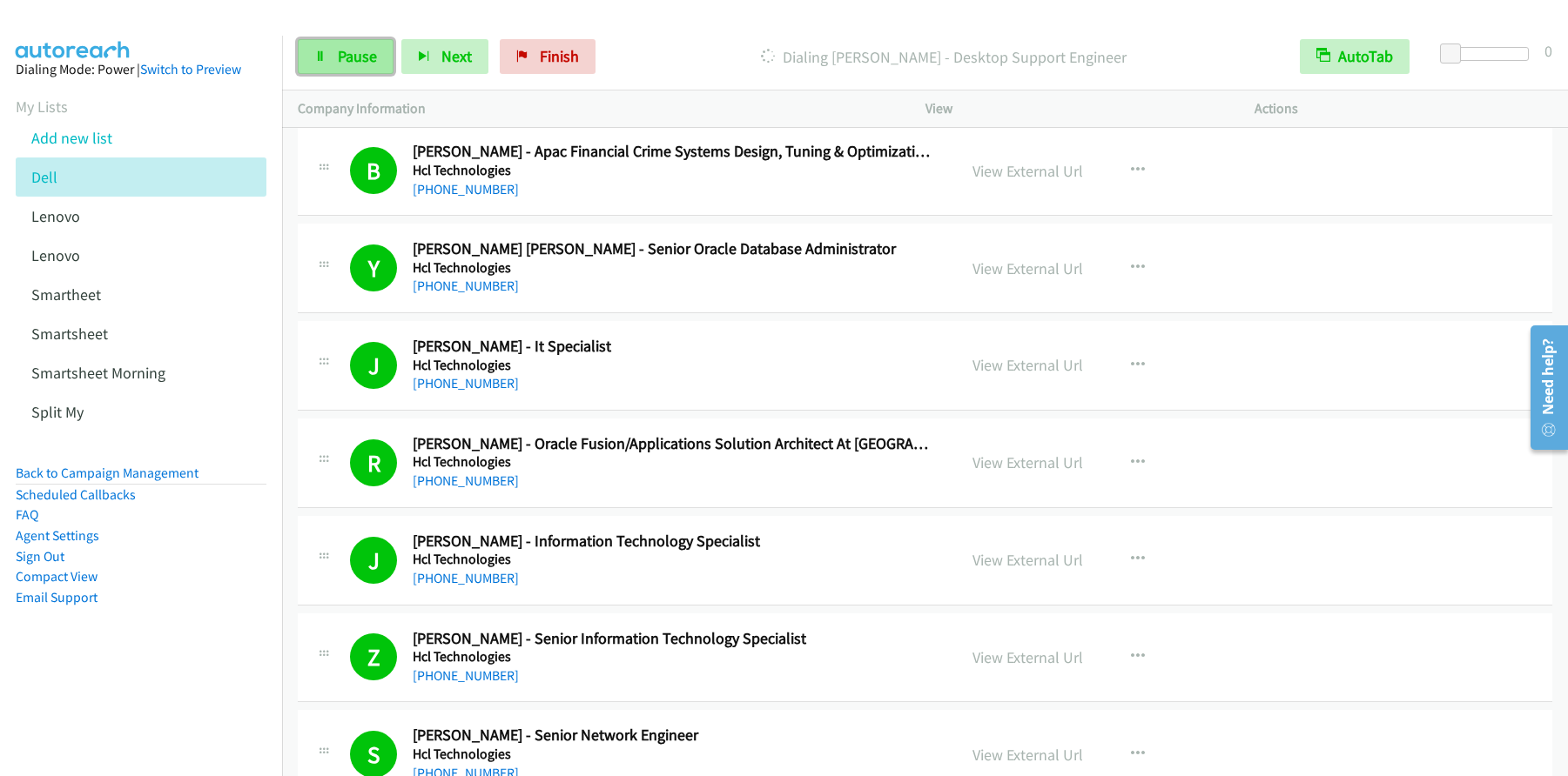
click at [336, 73] on link "Pause" at bounding box center [345, 56] width 95 height 35
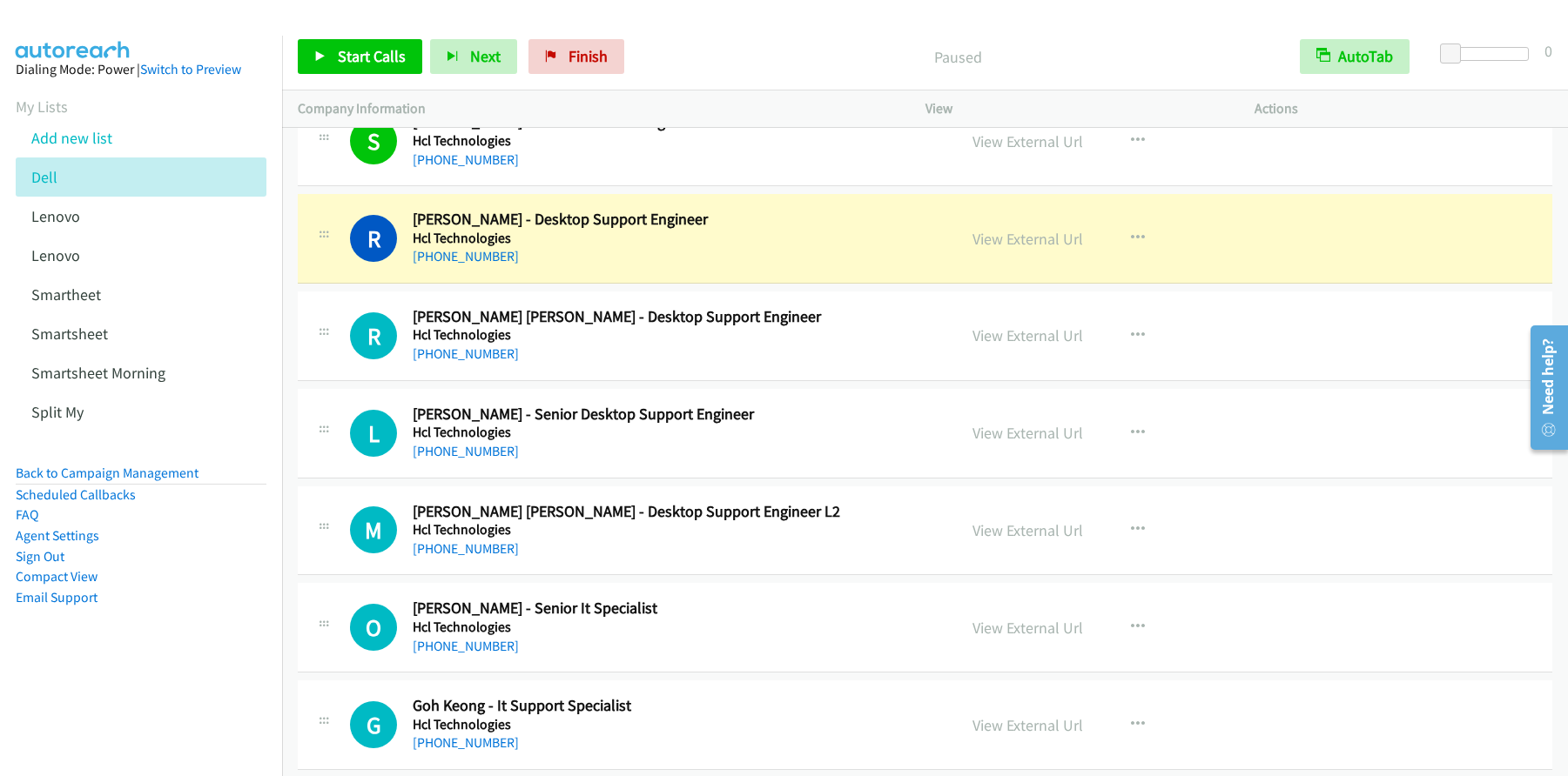
scroll to position [18266, 0]
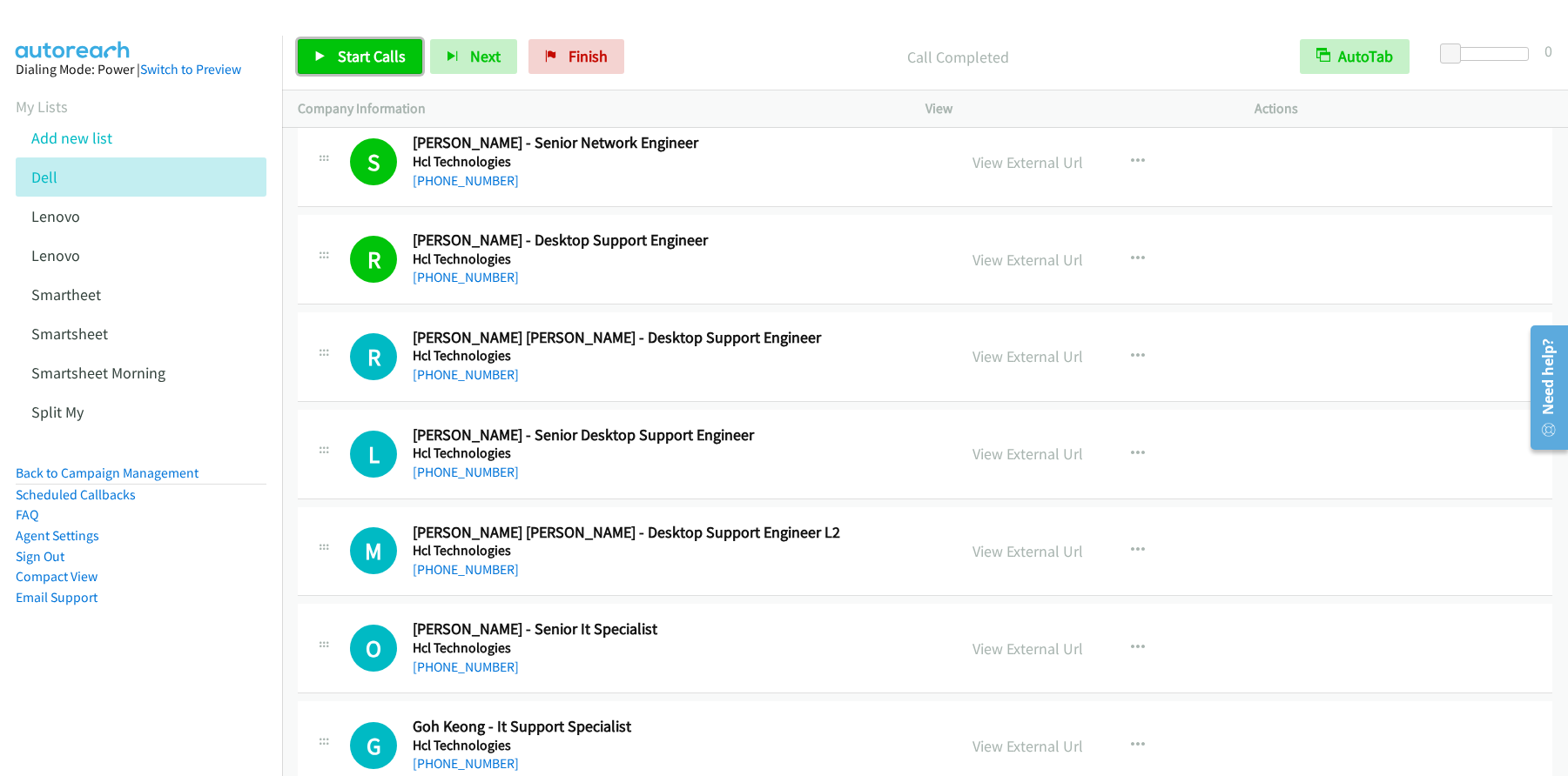
click at [359, 65] on span "Start Calls" at bounding box center [371, 55] width 68 height 20
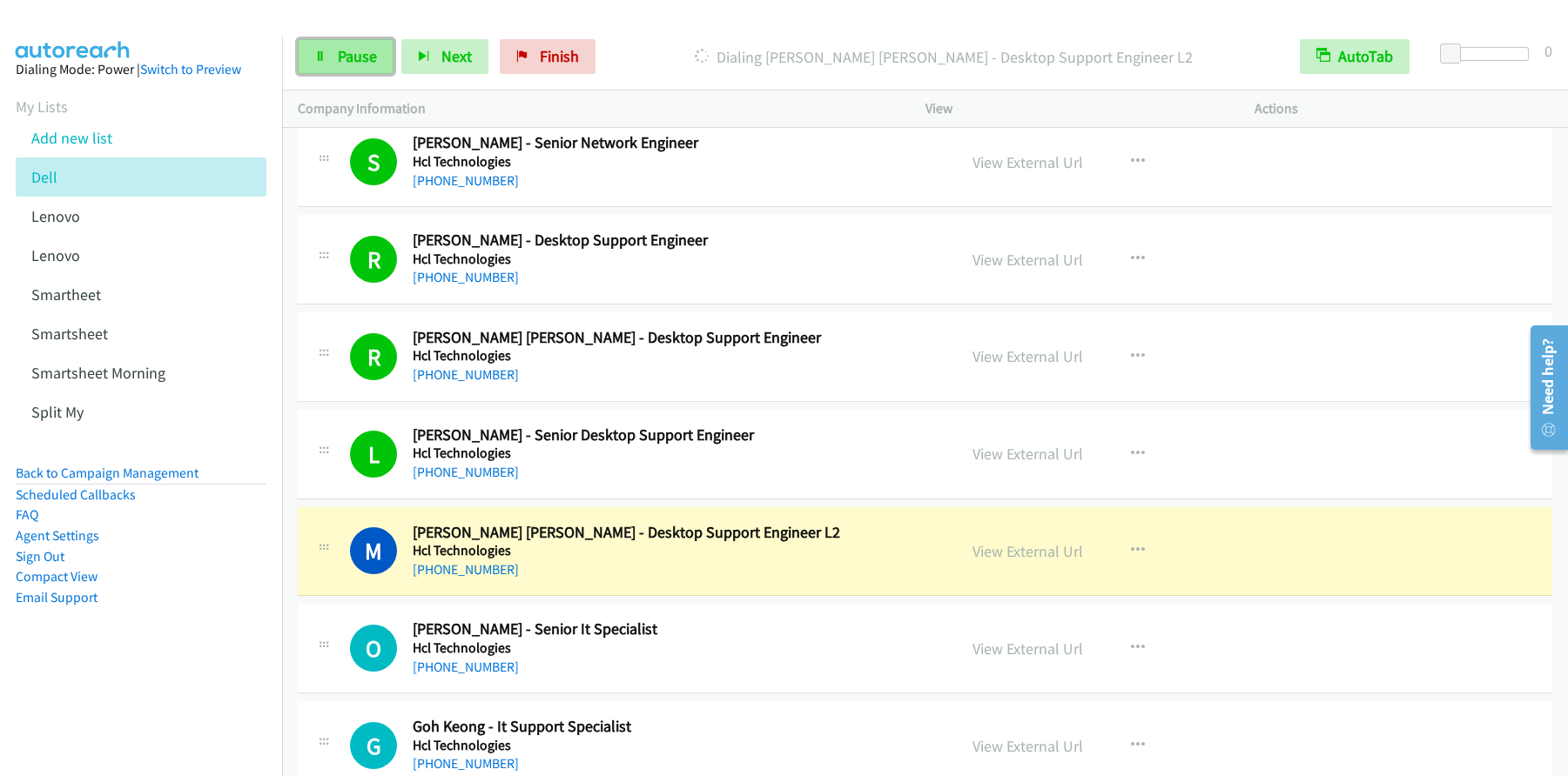
click at [341, 53] on span "Pause" at bounding box center [357, 55] width 39 height 20
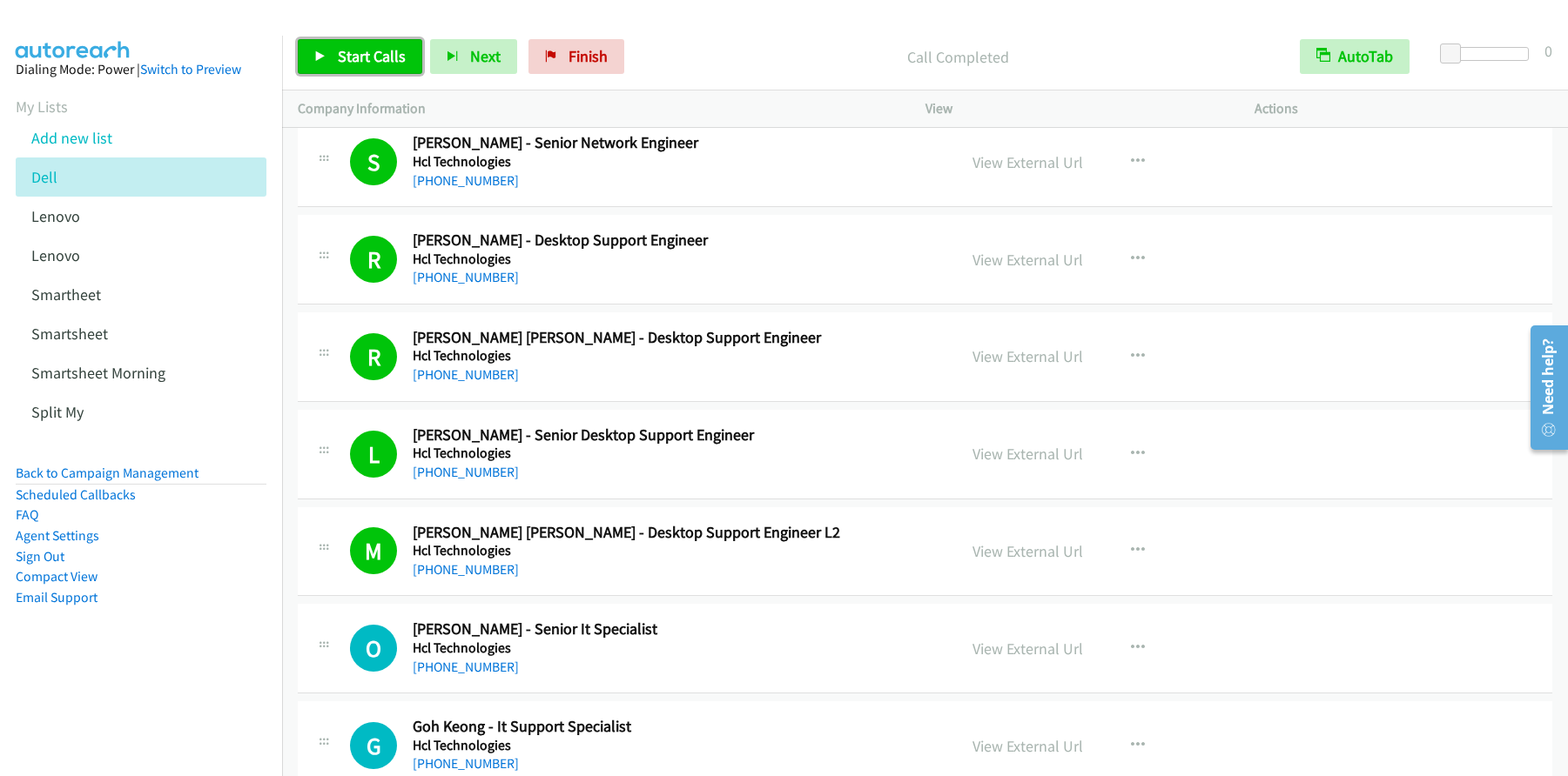
click at [353, 67] on link "Start Calls" at bounding box center [360, 56] width 125 height 35
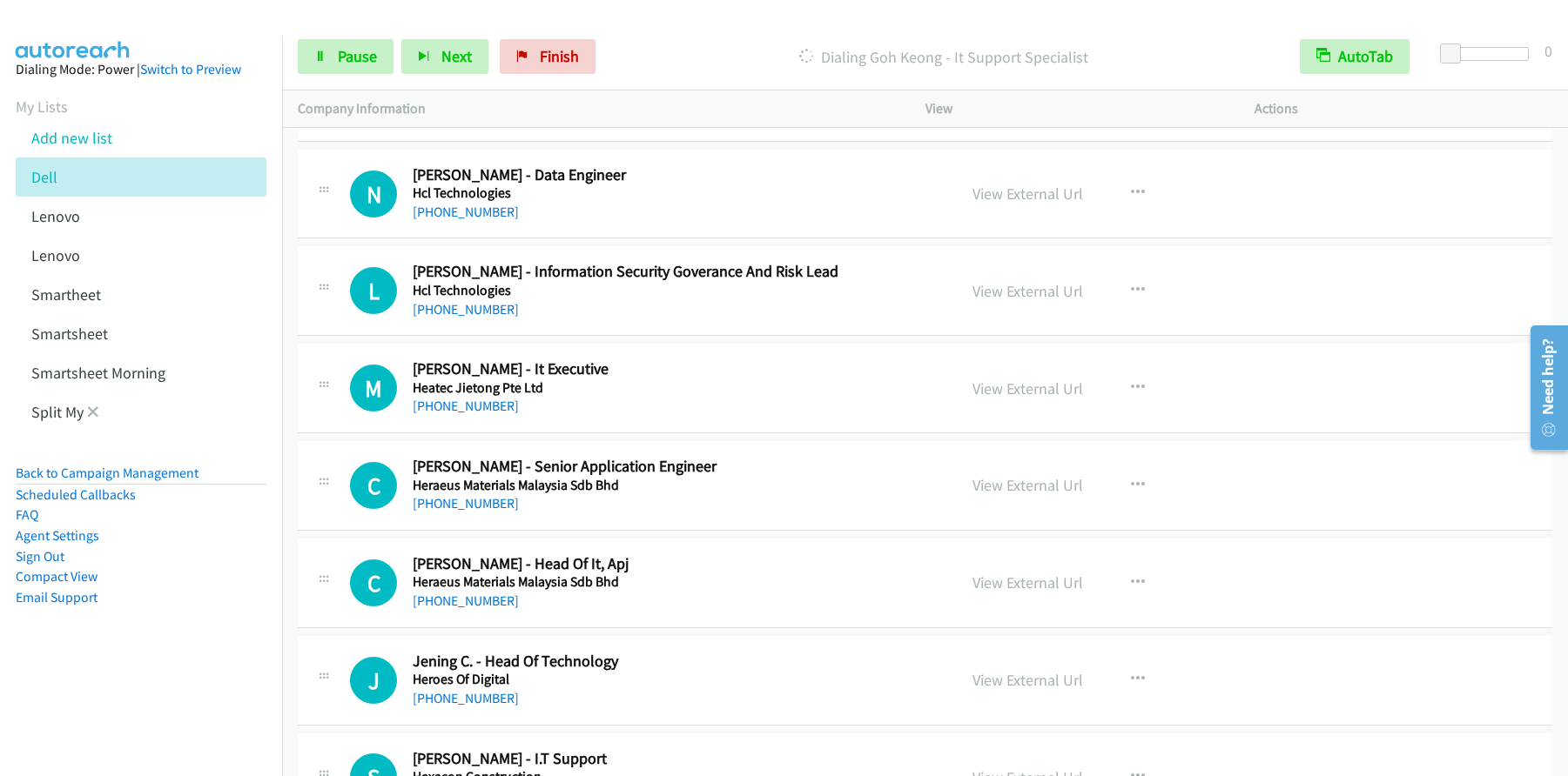
scroll to position [20692, 0]
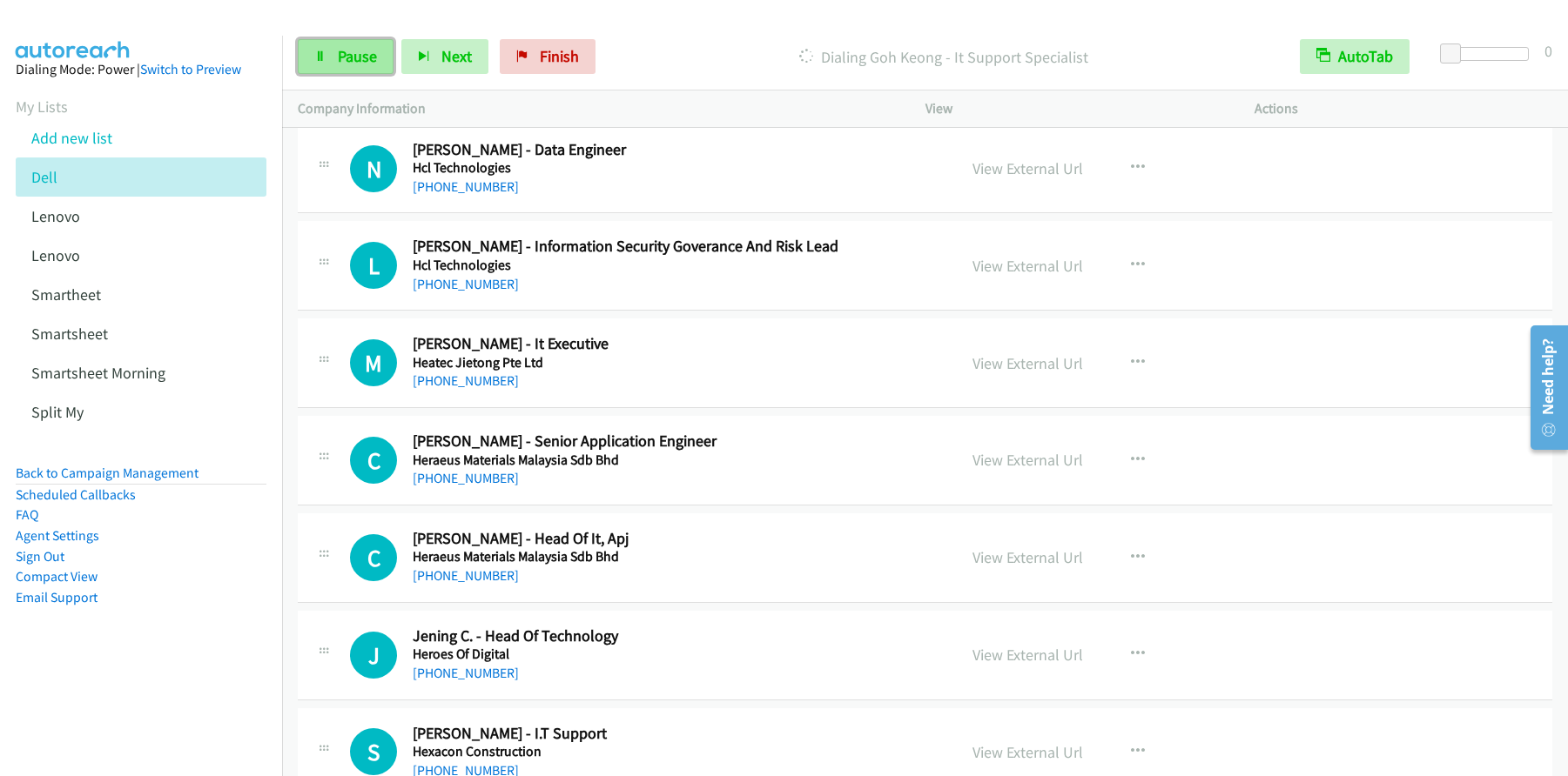
drag, startPoint x: 318, startPoint y: 55, endPoint x: 334, endPoint y: 69, distance: 21.3
click at [319, 55] on icon at bounding box center [320, 57] width 12 height 12
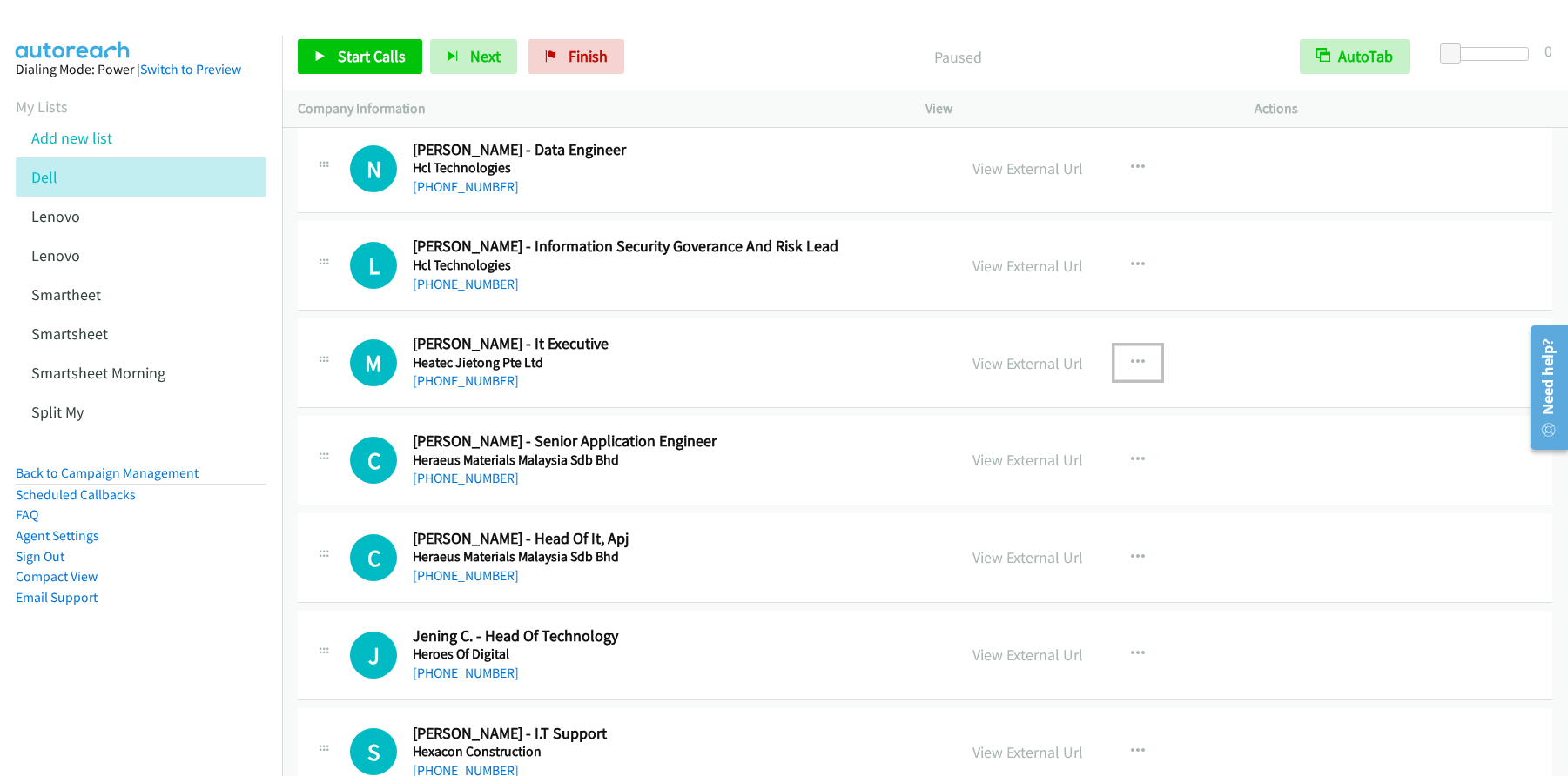
click at [1135, 363] on icon "button" at bounding box center [1138, 362] width 14 height 14
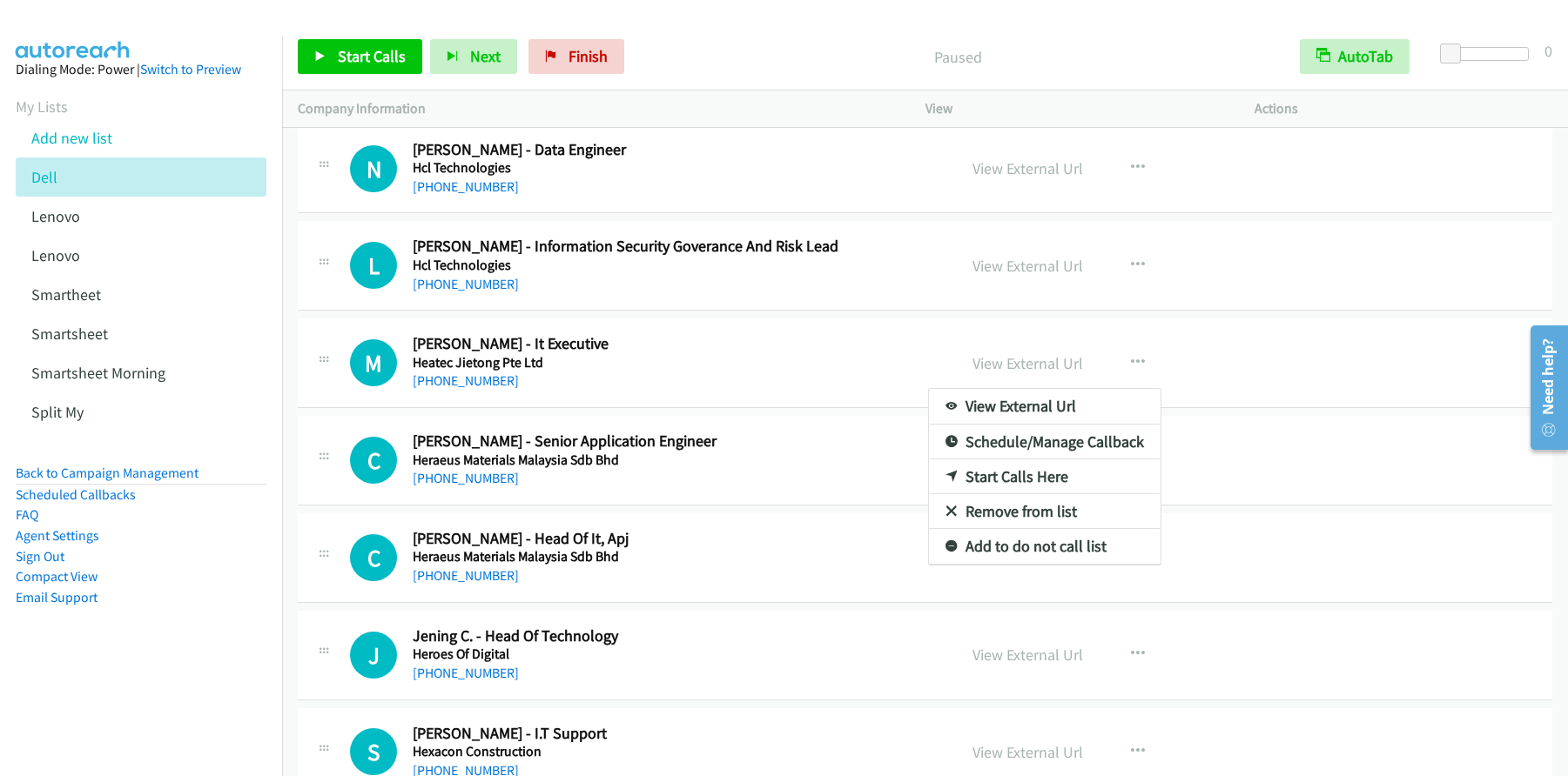
click at [987, 475] on link "Start Calls Here" at bounding box center [1044, 477] width 232 height 35
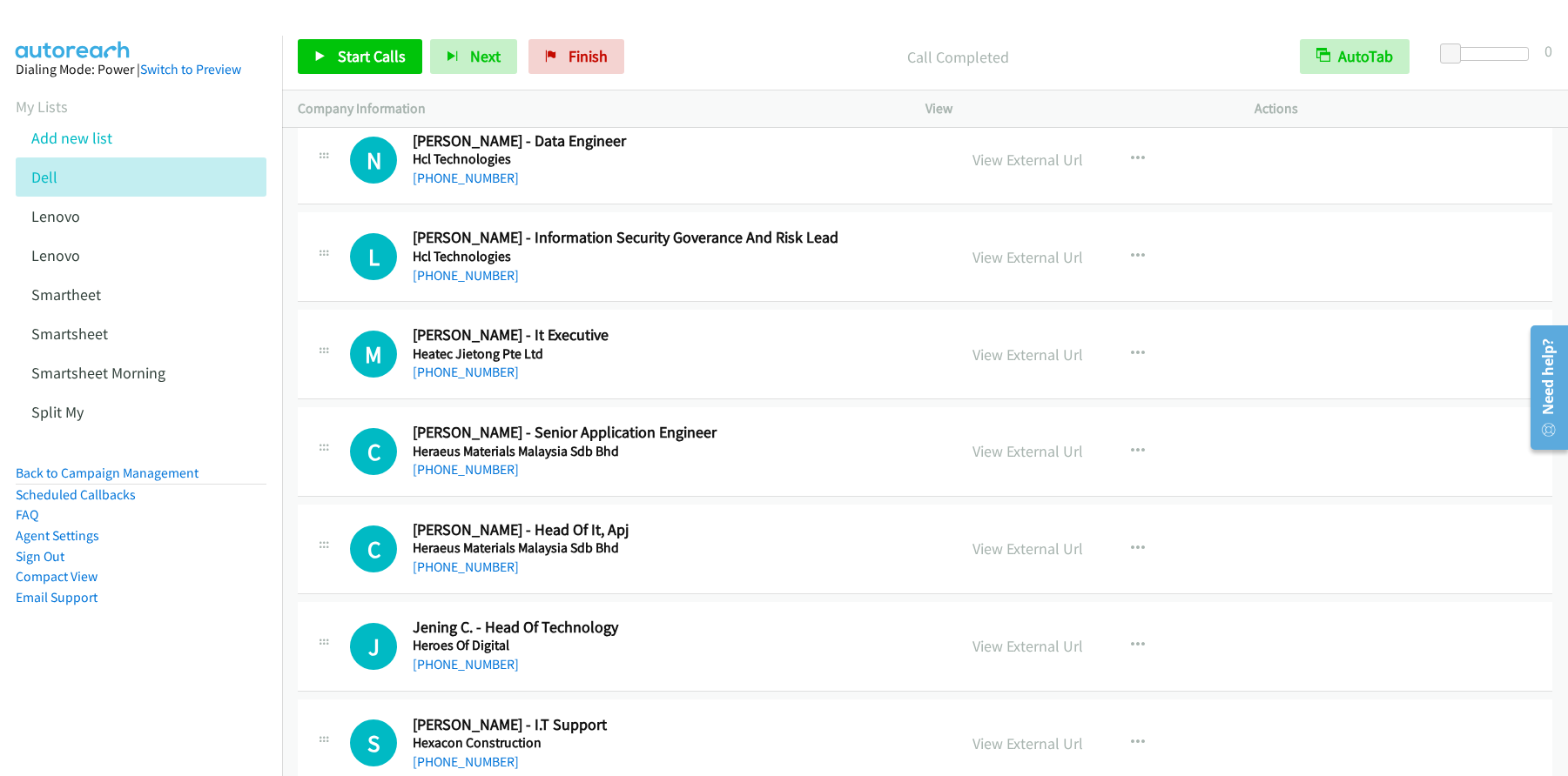
scroll to position [20688, 0]
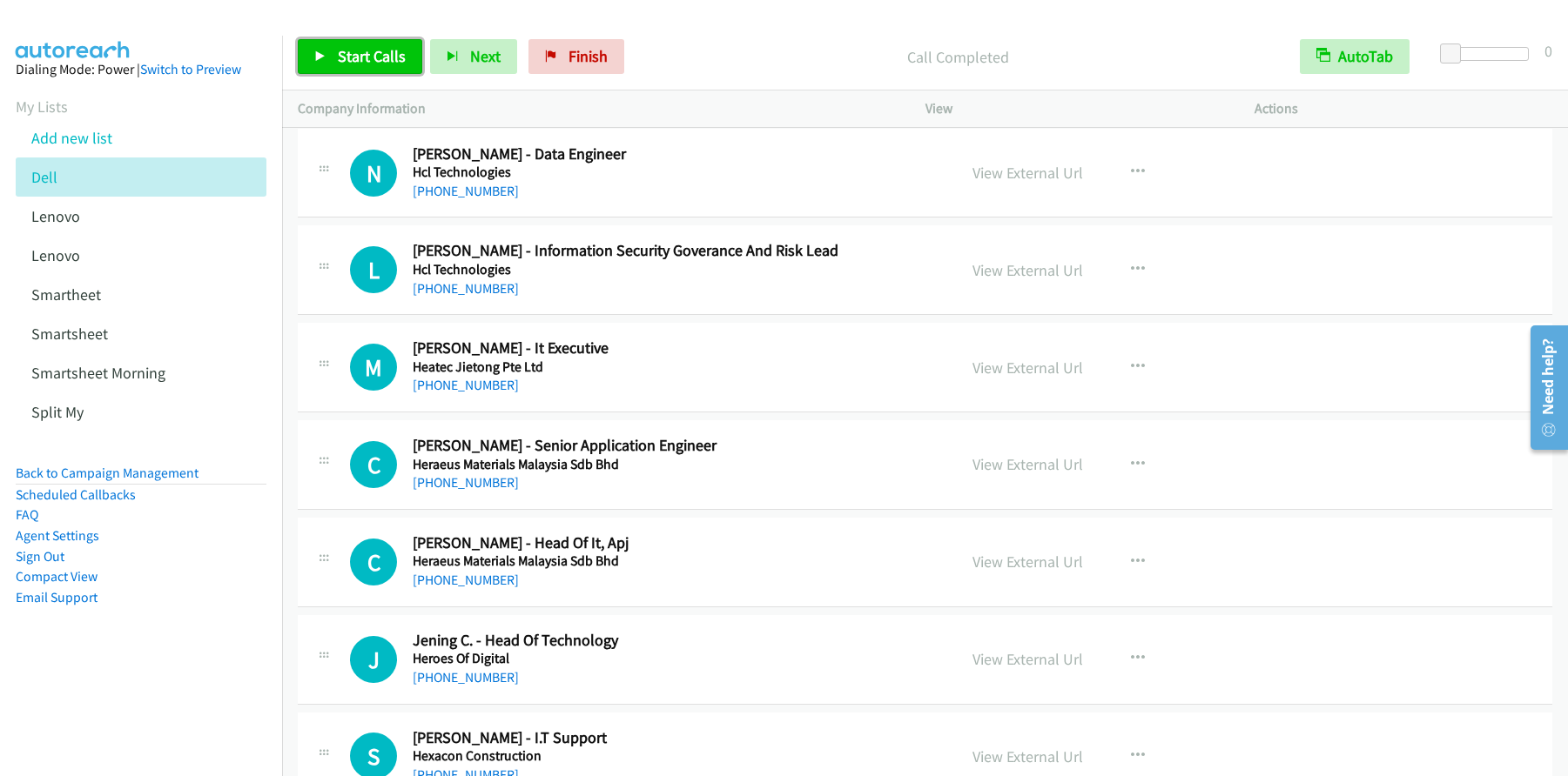
click at [353, 63] on span "Start Calls" at bounding box center [371, 55] width 68 height 20
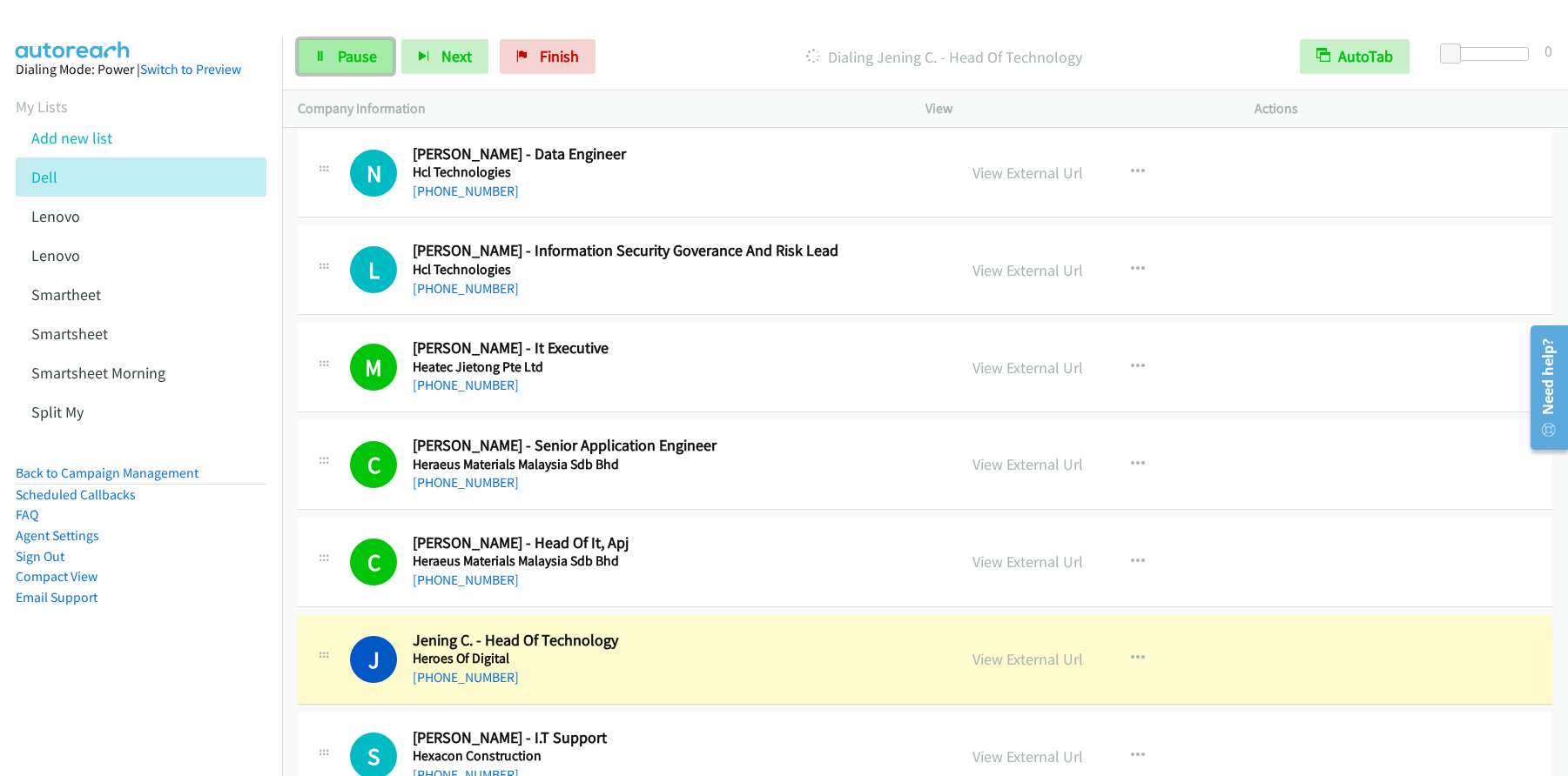
click at [355, 57] on span "Pause" at bounding box center [357, 55] width 39 height 20
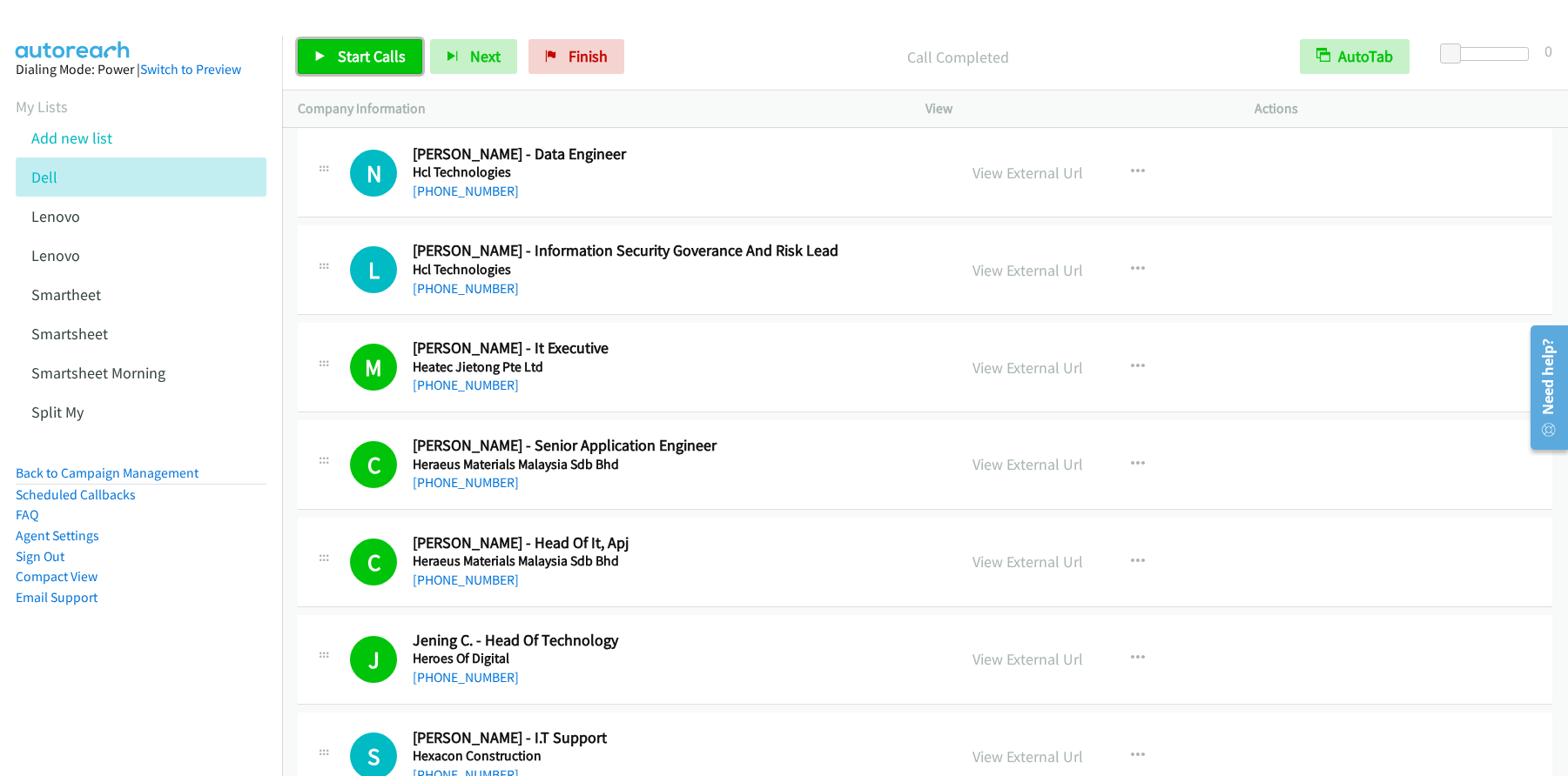
click at [361, 60] on span "Start Calls" at bounding box center [371, 55] width 68 height 20
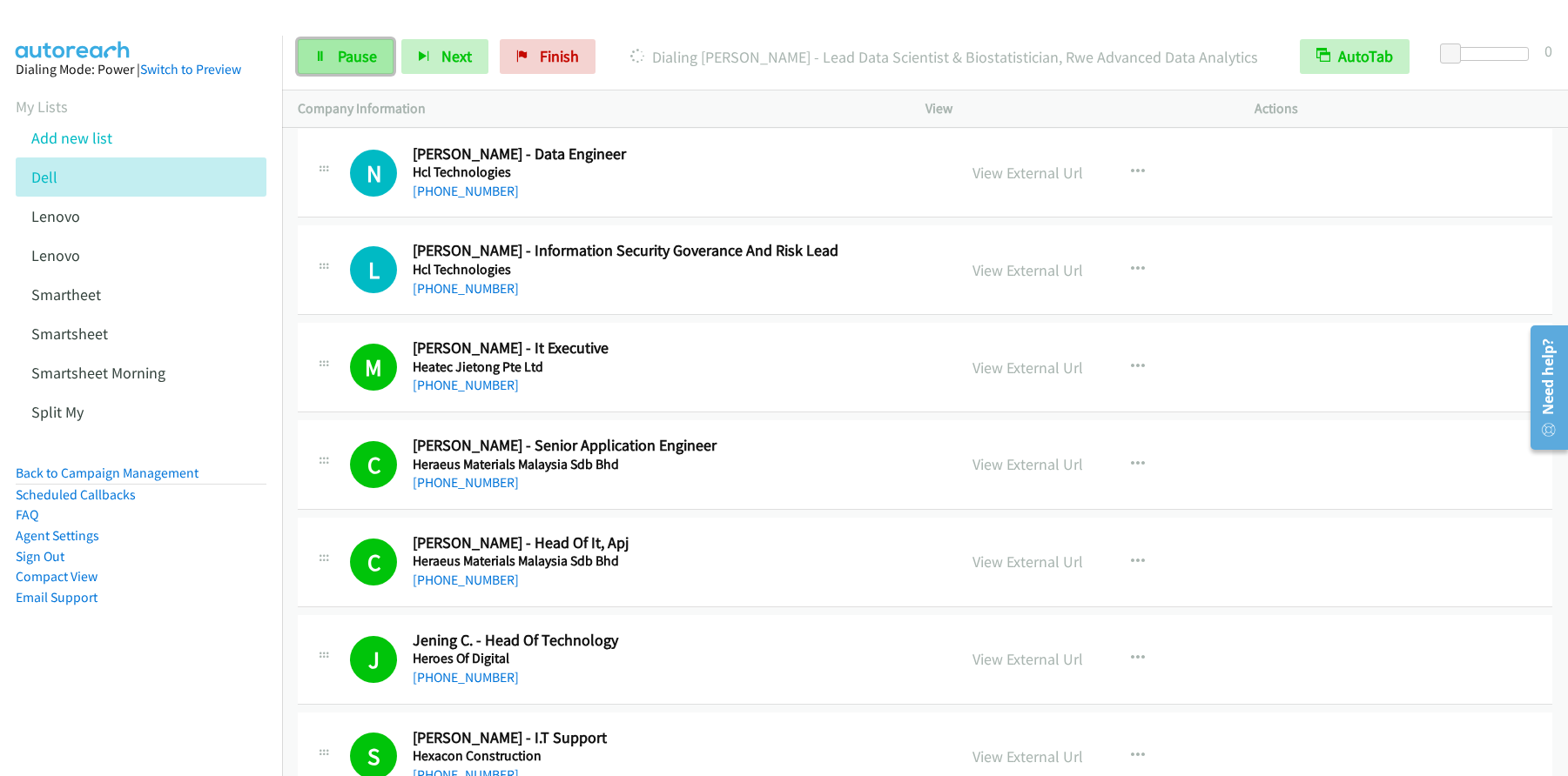
click at [359, 53] on span "Pause" at bounding box center [357, 55] width 39 height 20
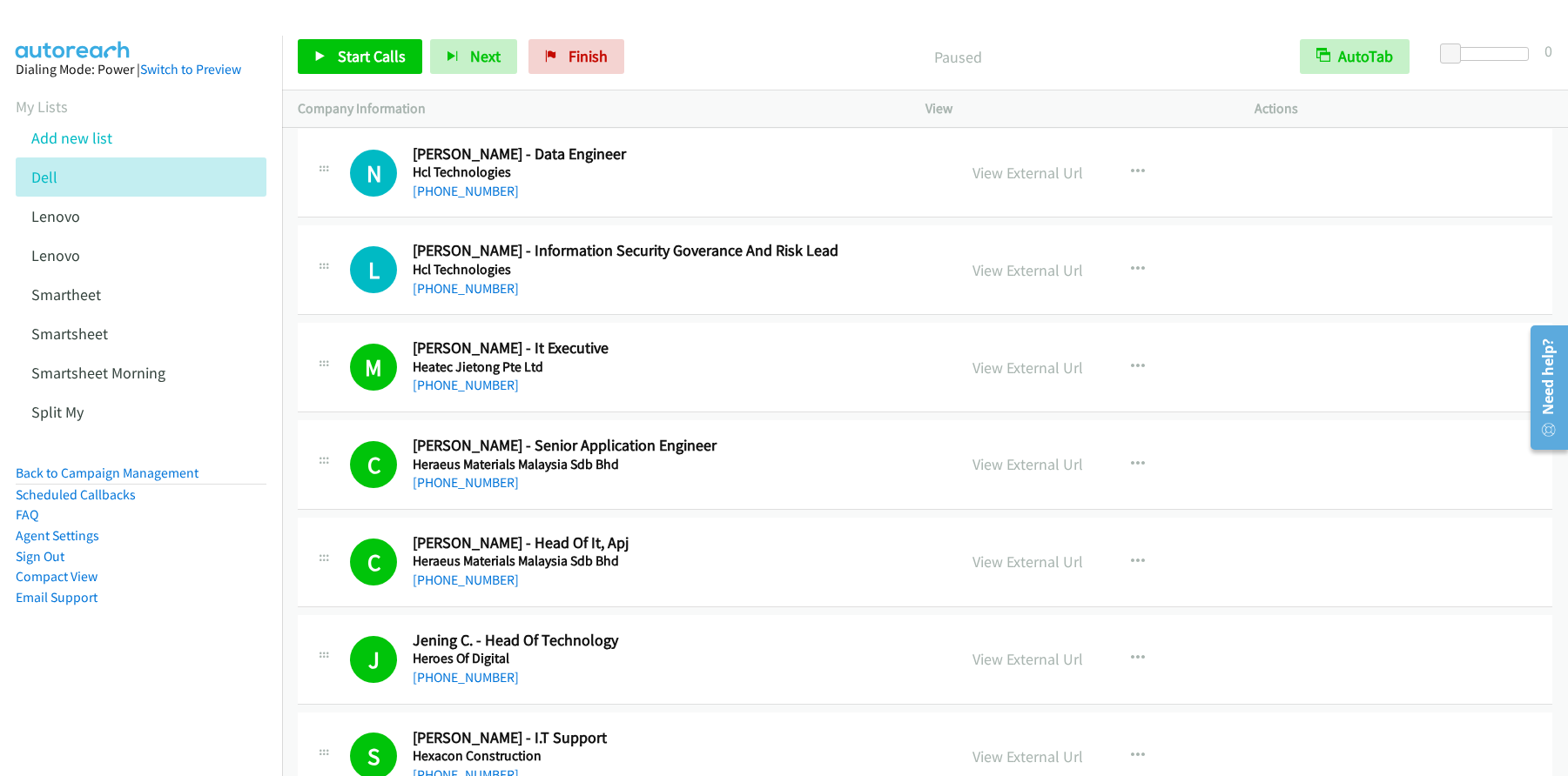
click at [767, 72] on div "Paused" at bounding box center [959, 56] width 652 height 35
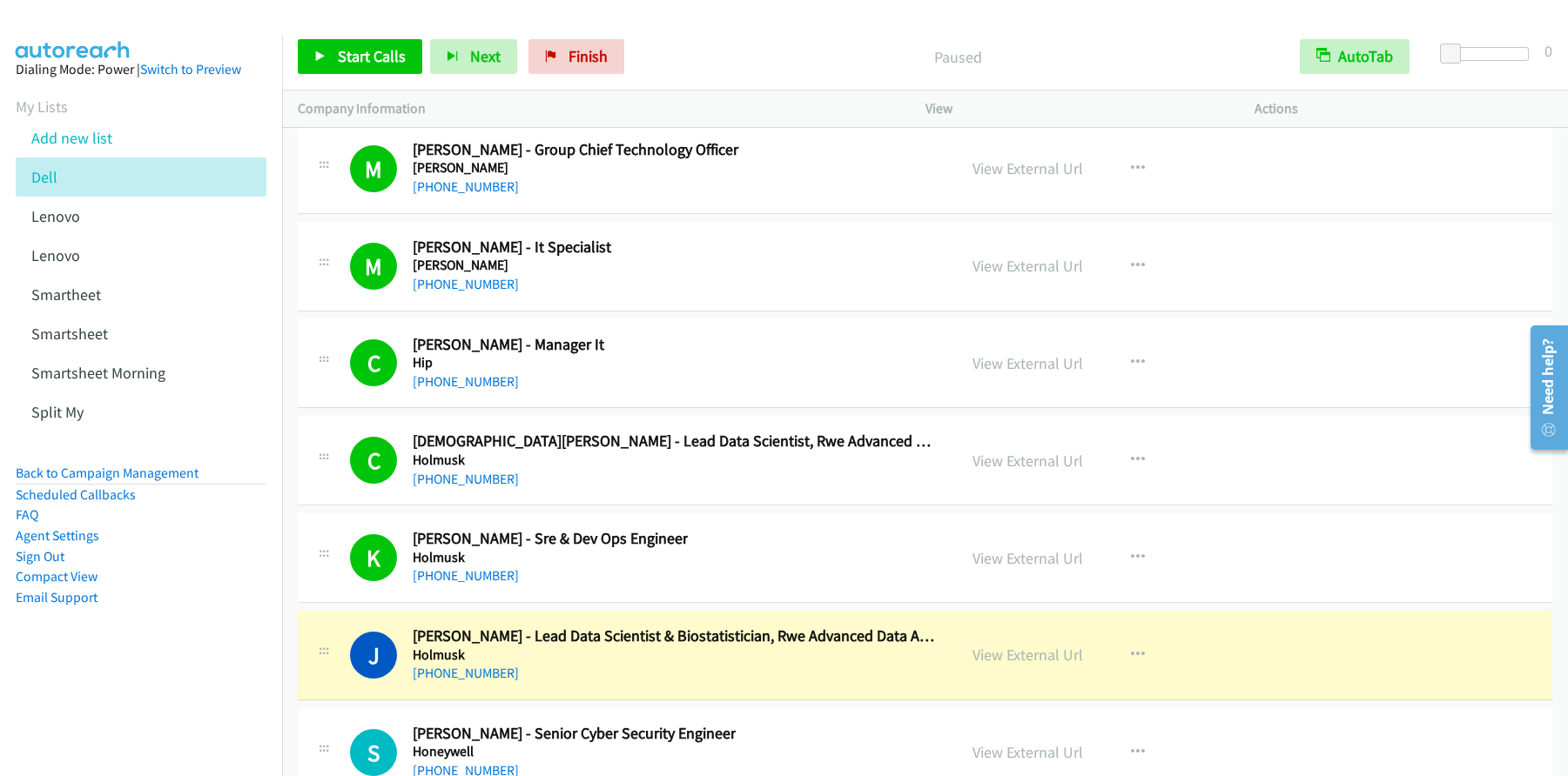
scroll to position [21882, 0]
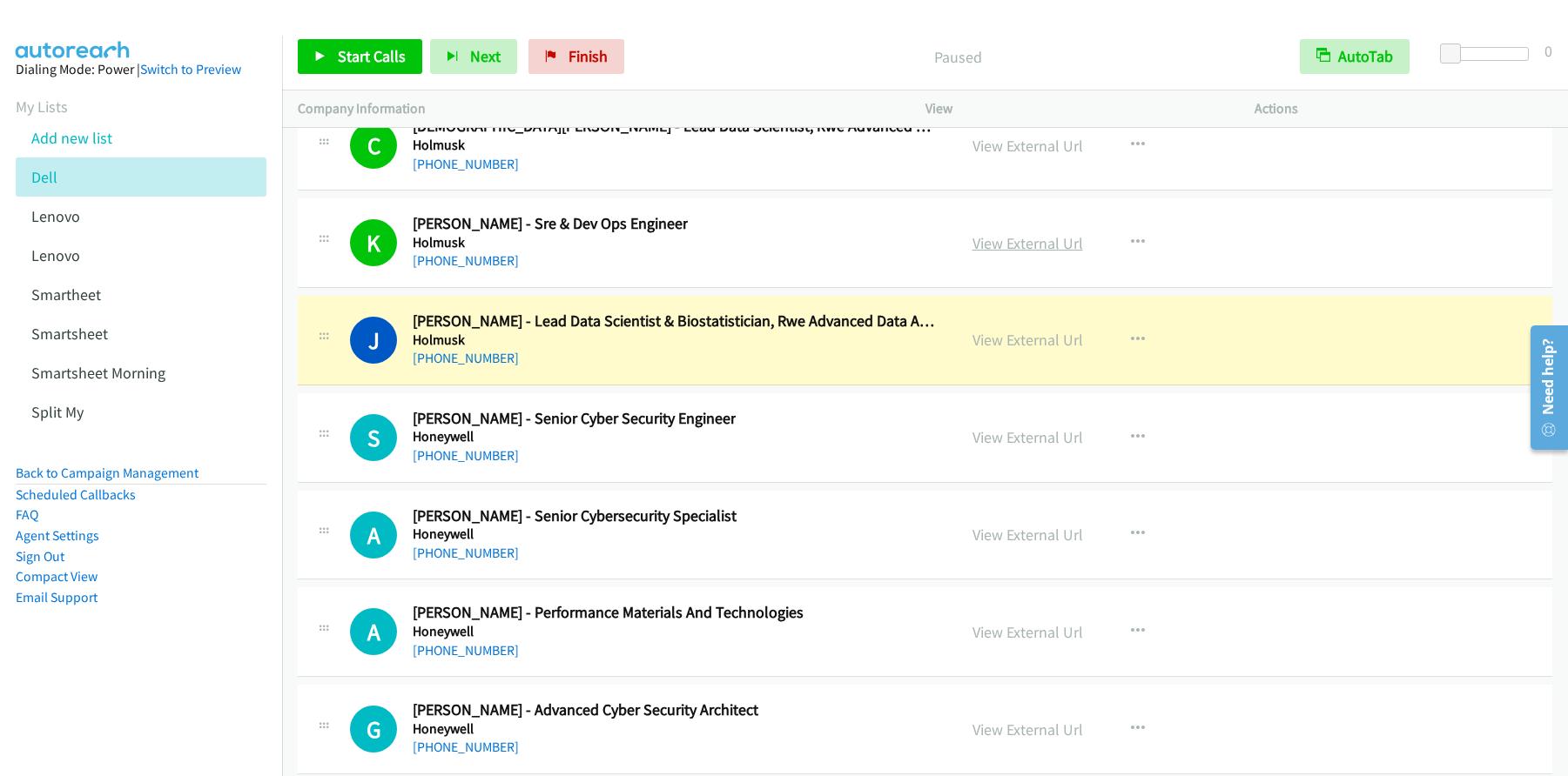
click at [1030, 251] on link "View External Url" at bounding box center [1028, 243] width 111 height 20
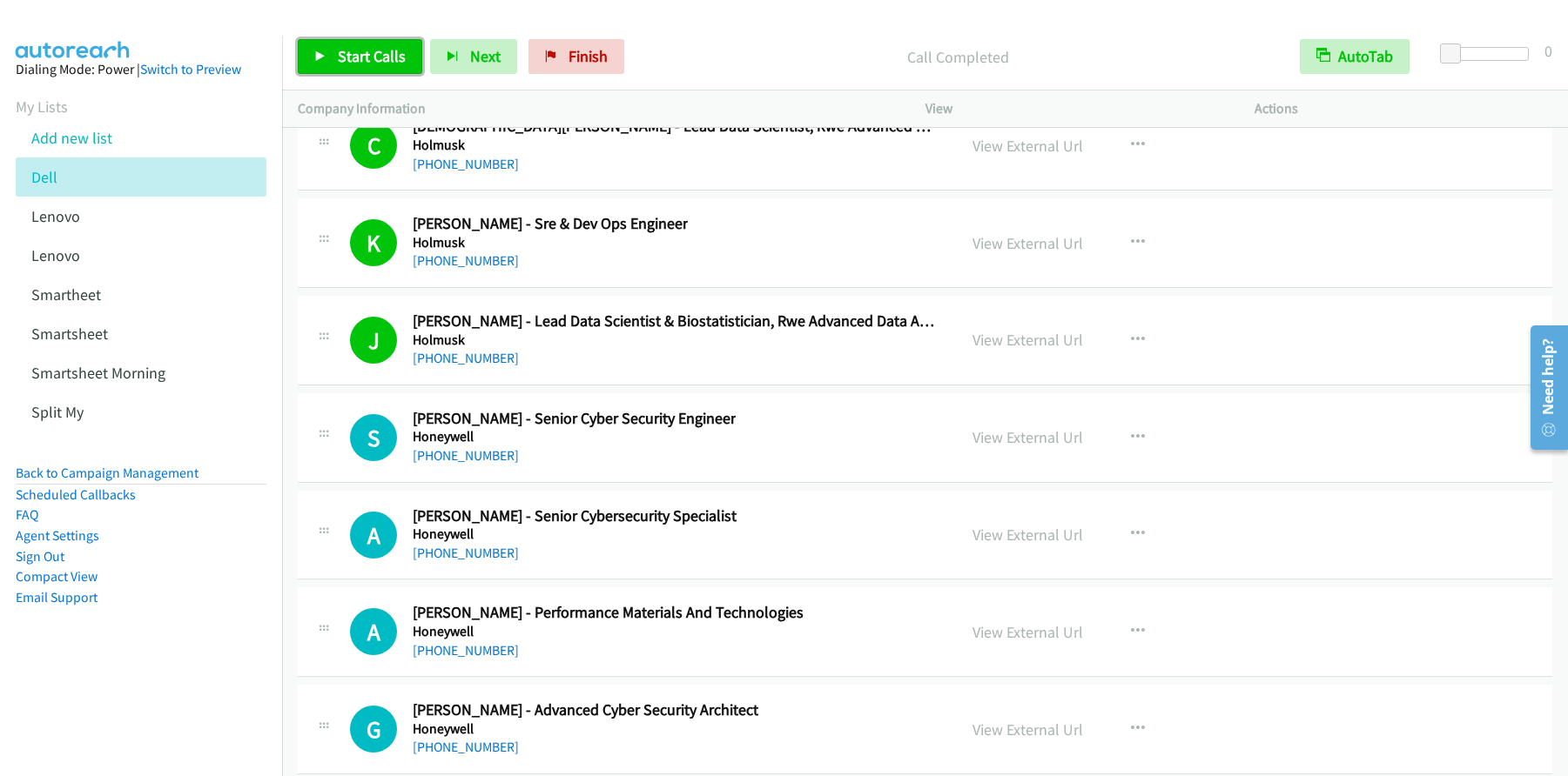
click at [388, 57] on span "Start Calls" at bounding box center [371, 55] width 68 height 20
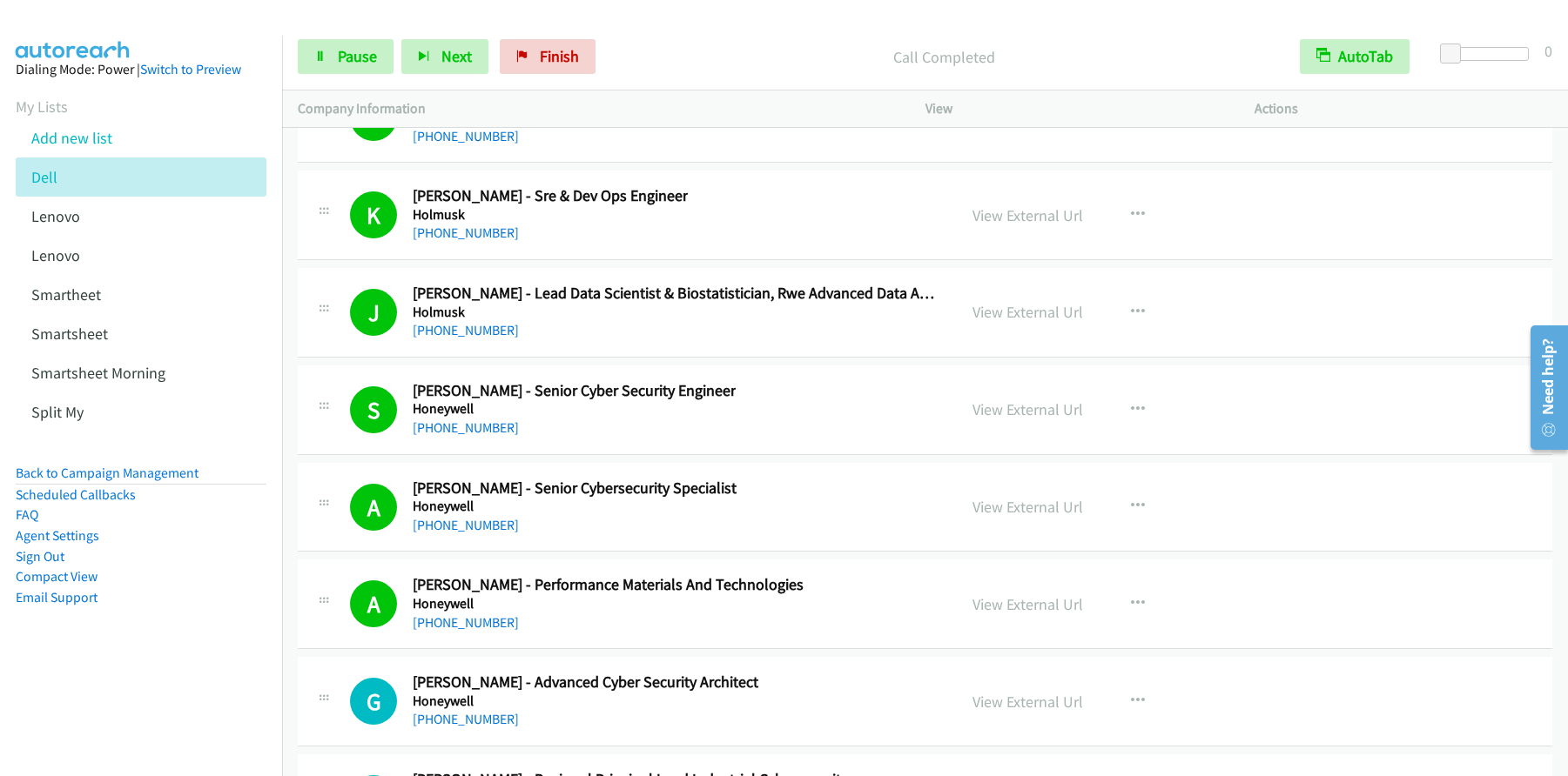
scroll to position [21923, 0]
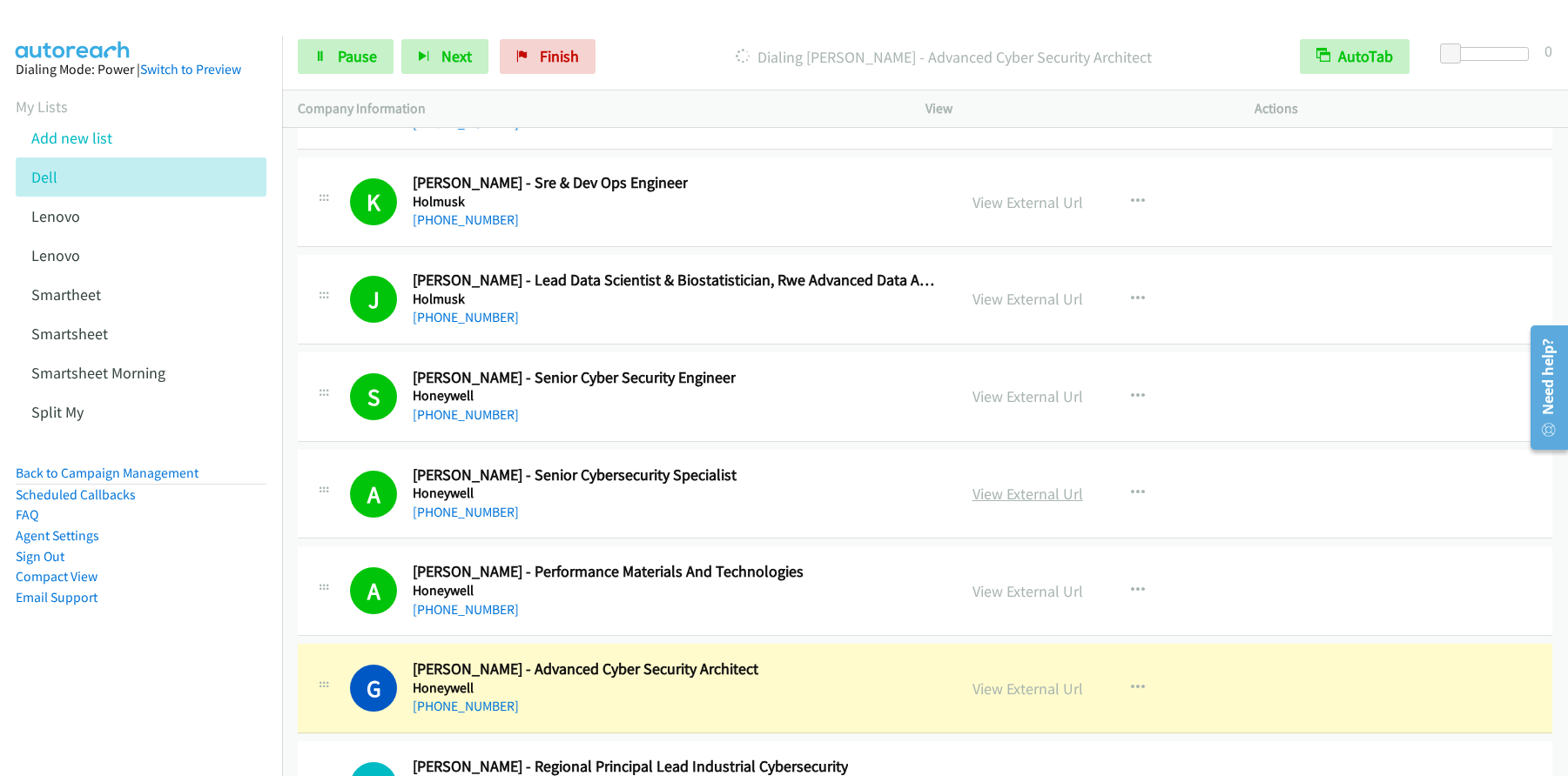
click at [1021, 495] on link "View External Url" at bounding box center [1028, 494] width 111 height 20
click at [324, 56] on icon at bounding box center [320, 57] width 12 height 12
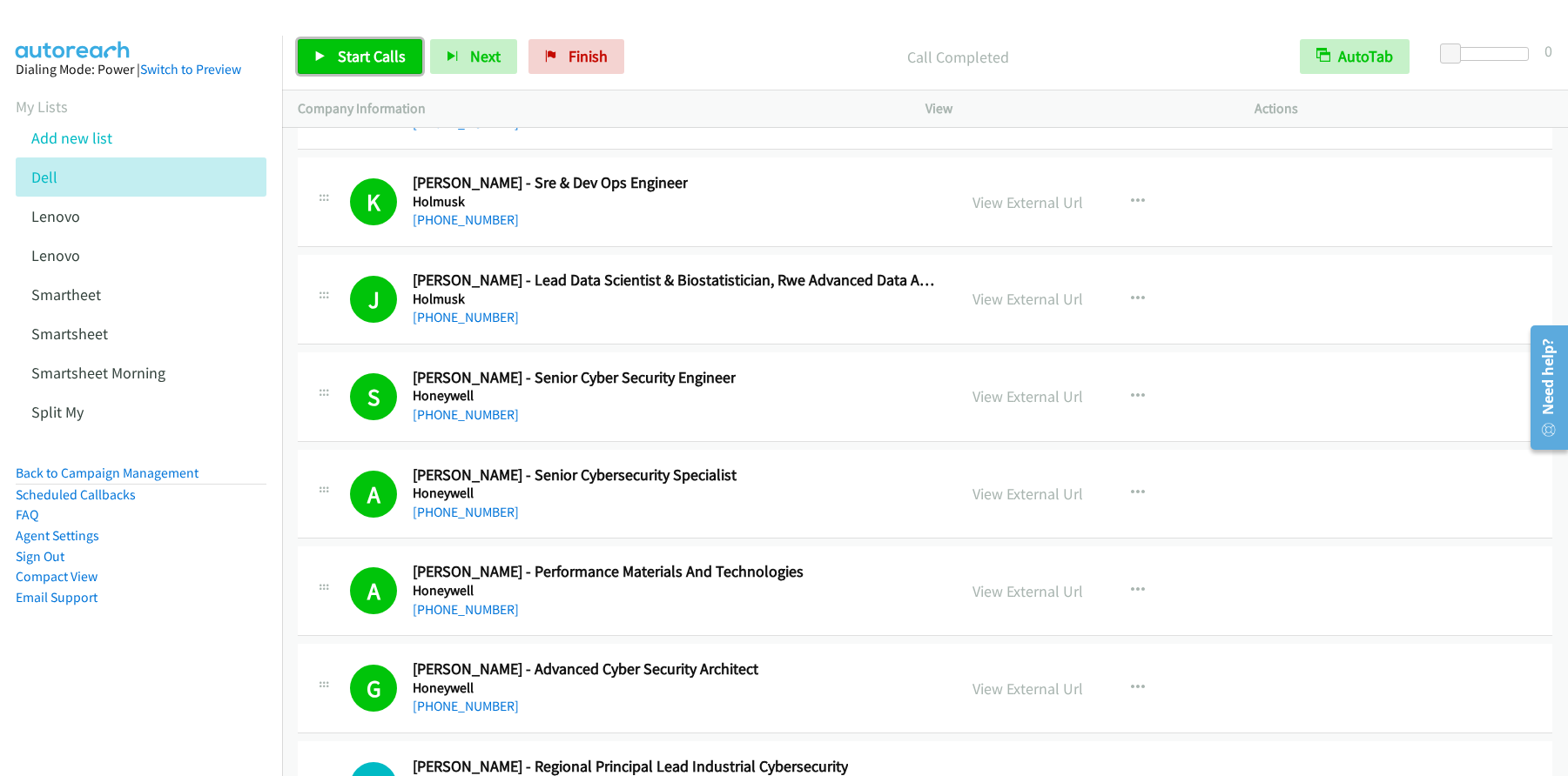
click at [391, 50] on span "Start Calls" at bounding box center [371, 55] width 68 height 20
click at [357, 53] on span "Pause" at bounding box center [357, 55] width 39 height 20
click at [356, 56] on span "Start Calls" at bounding box center [371, 55] width 68 height 20
click at [345, 63] on span "Pause" at bounding box center [357, 55] width 39 height 20
click at [346, 65] on span "Start Calls" at bounding box center [371, 55] width 68 height 20
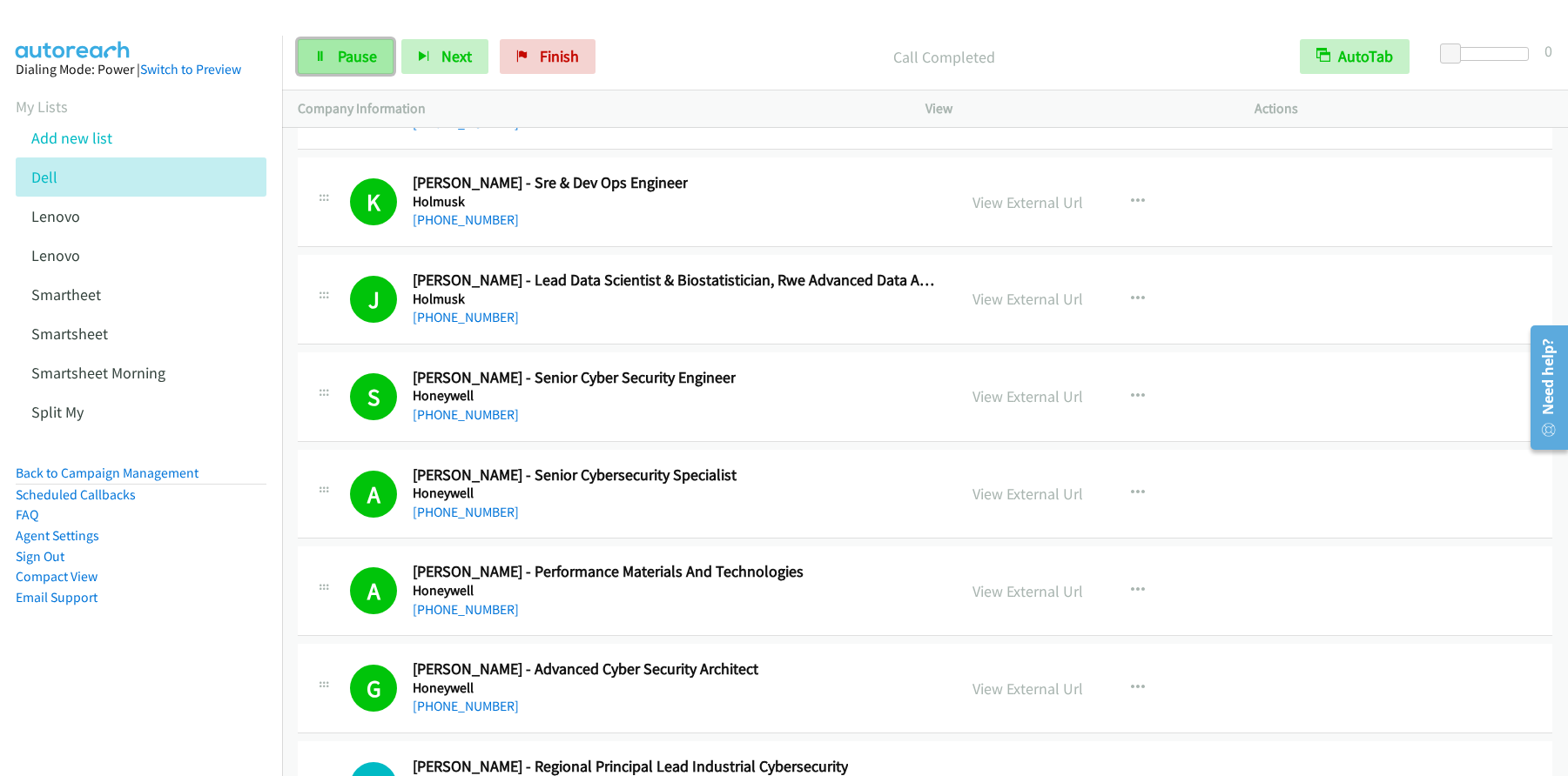
click at [350, 59] on span "Pause" at bounding box center [357, 55] width 39 height 20
click at [346, 57] on span "Start Calls" at bounding box center [371, 55] width 68 height 20
click at [332, 62] on link "Pause" at bounding box center [345, 56] width 95 height 35
click at [355, 60] on span "Start Calls" at bounding box center [371, 55] width 68 height 20
click at [364, 64] on span "Pause" at bounding box center [357, 55] width 39 height 20
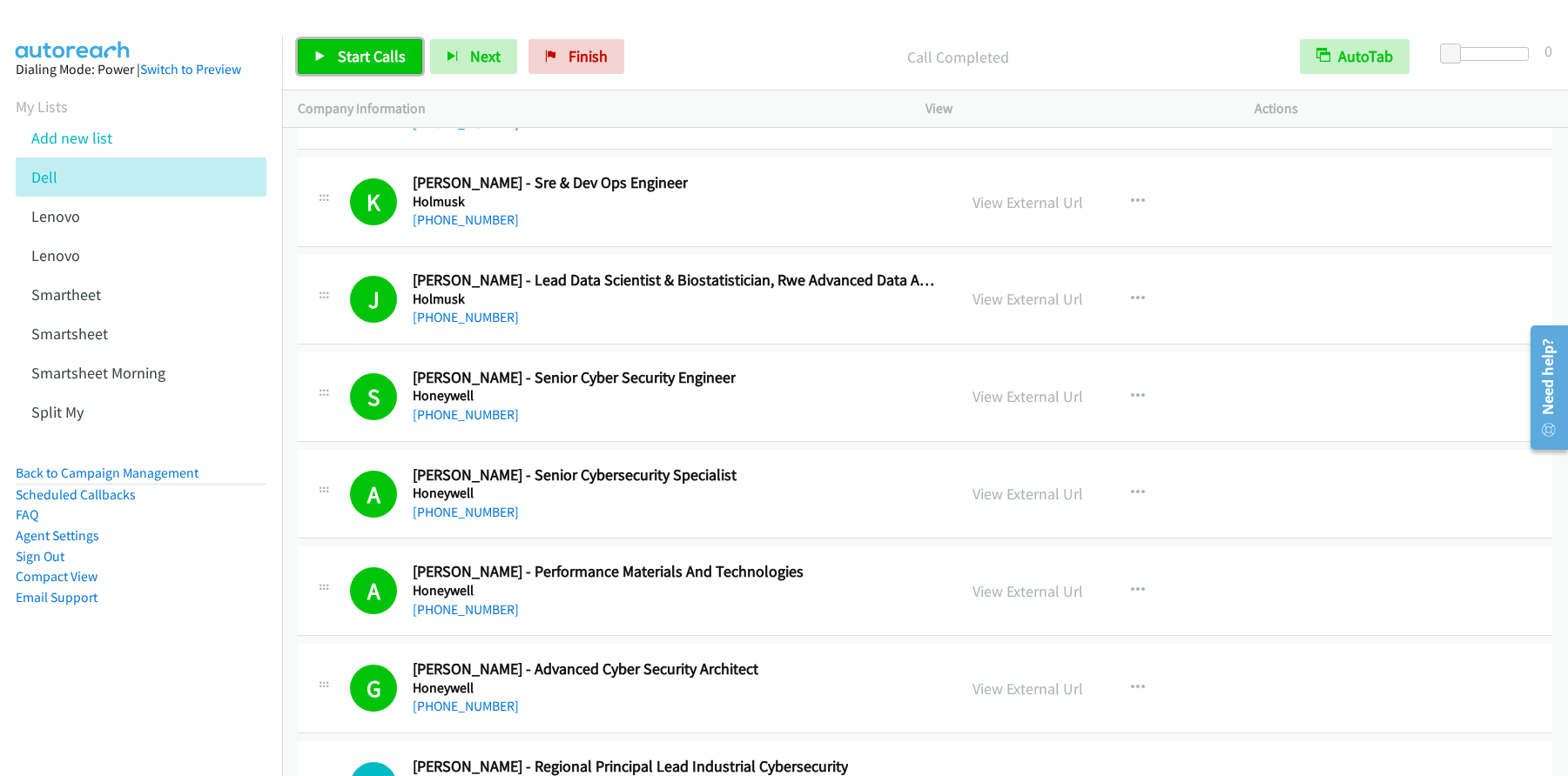
click at [356, 52] on span "Start Calls" at bounding box center [371, 55] width 68 height 20
click at [341, 62] on span "Pause" at bounding box center [357, 55] width 39 height 20
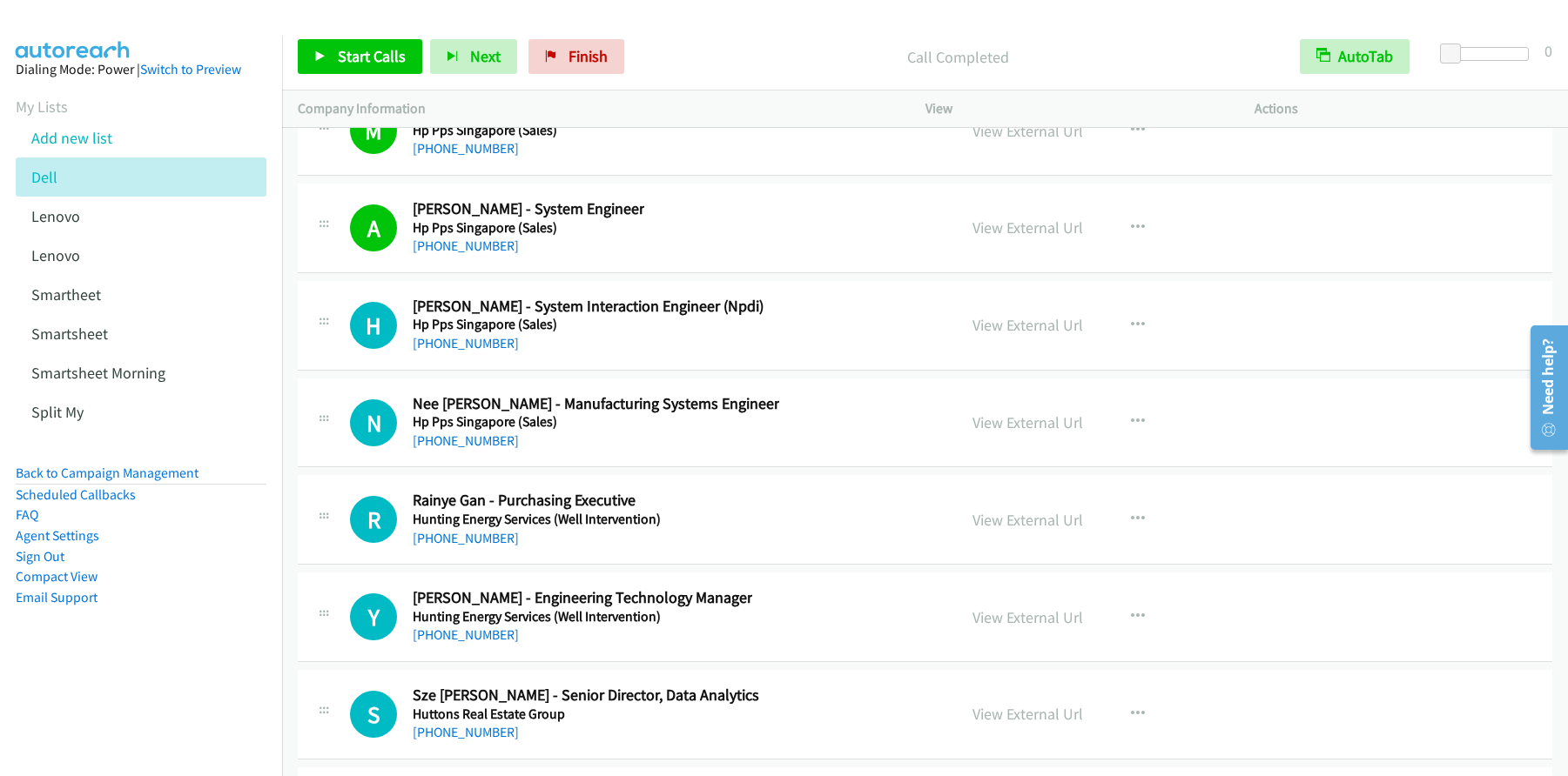
scroll to position [23553, 0]
click at [1131, 518] on icon "button" at bounding box center [1138, 519] width 14 height 14
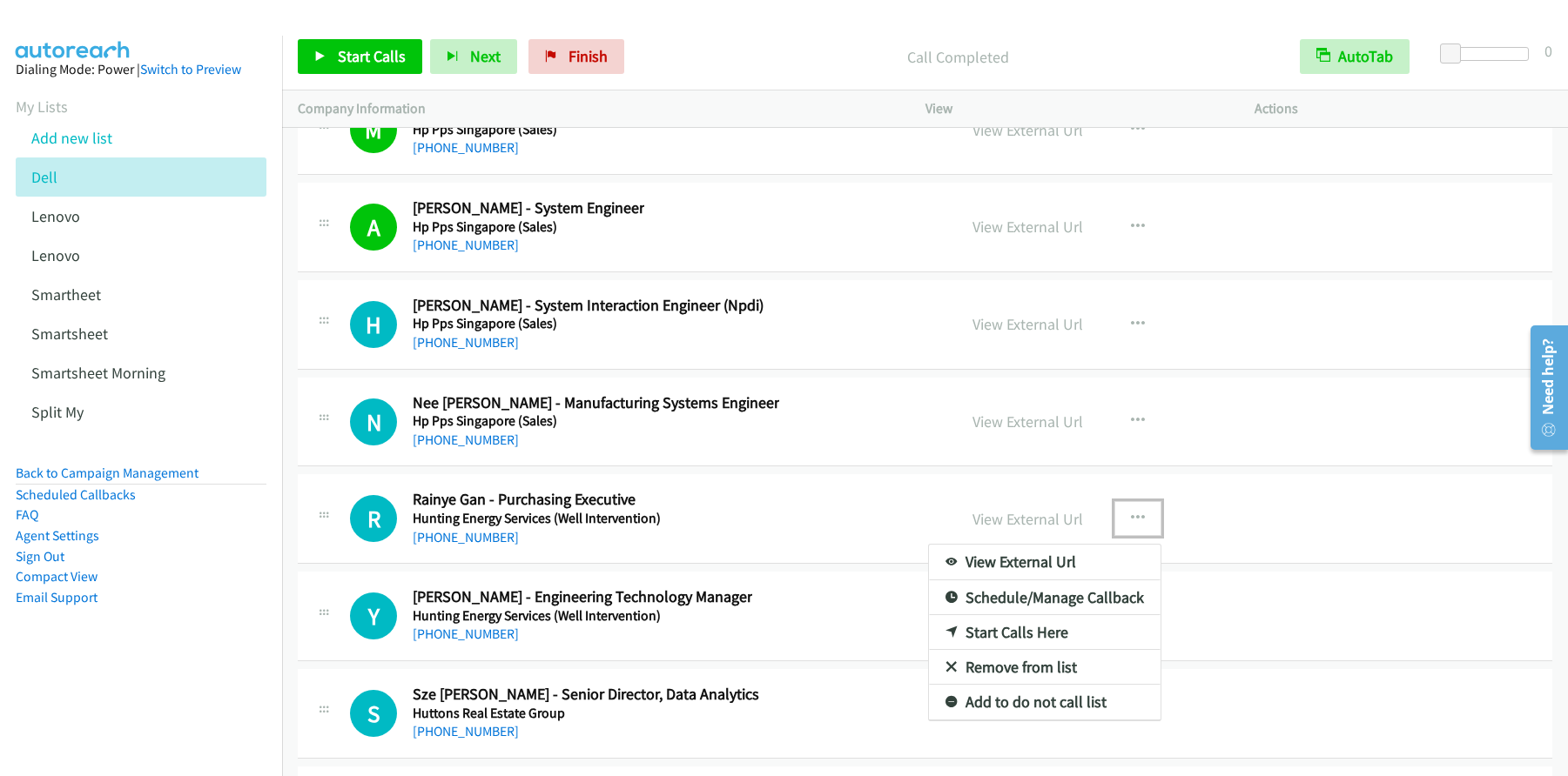
click at [977, 632] on link "Start Calls Here" at bounding box center [1044, 632] width 232 height 35
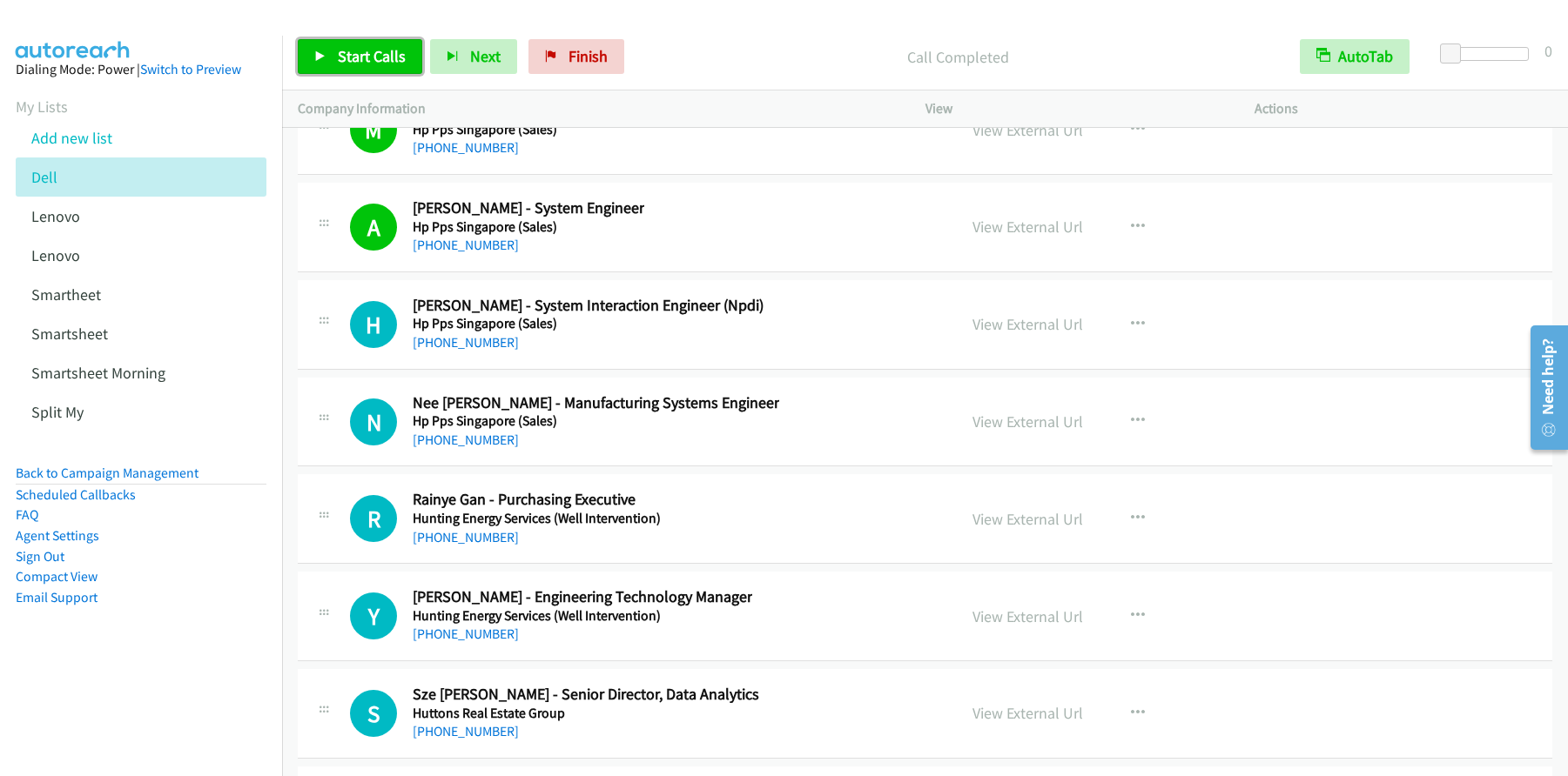
click at [364, 71] on link "Start Calls" at bounding box center [360, 56] width 125 height 35
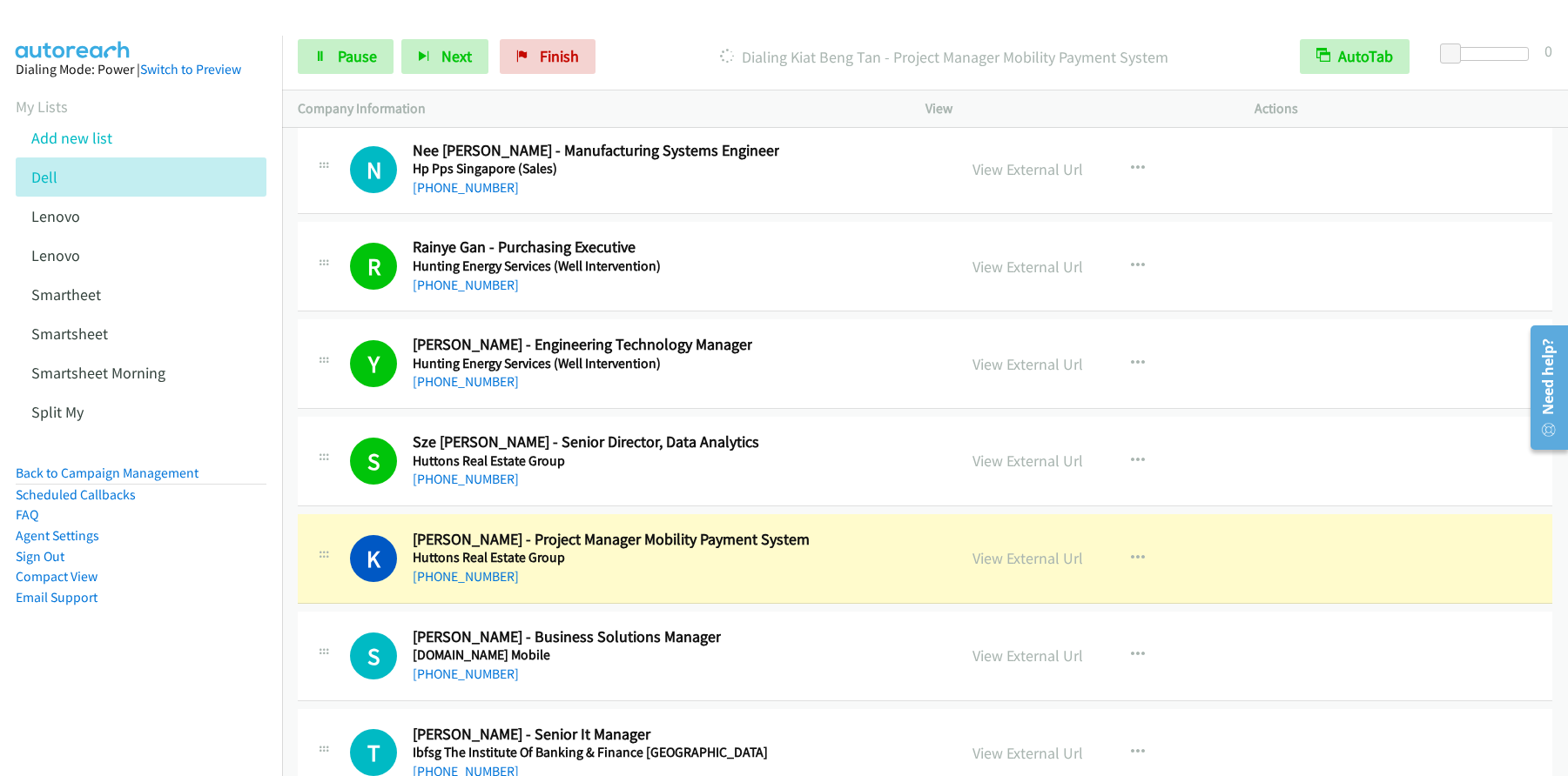
scroll to position [23805, 0]
click at [1021, 470] on div "View External Url" at bounding box center [1028, 459] width 111 height 24
click at [1025, 464] on link "View External Url" at bounding box center [1028, 459] width 111 height 20
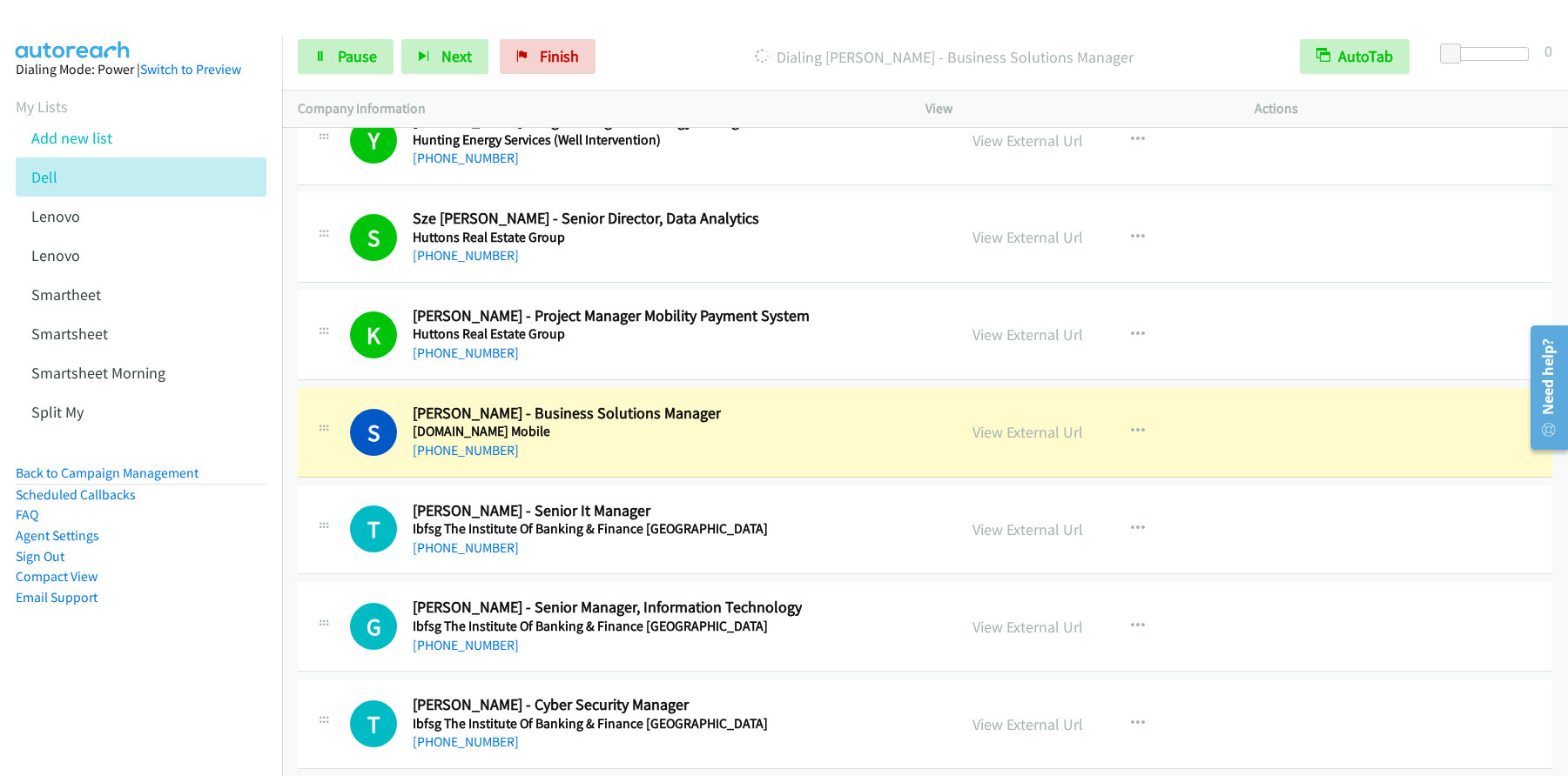
scroll to position [24032, 0]
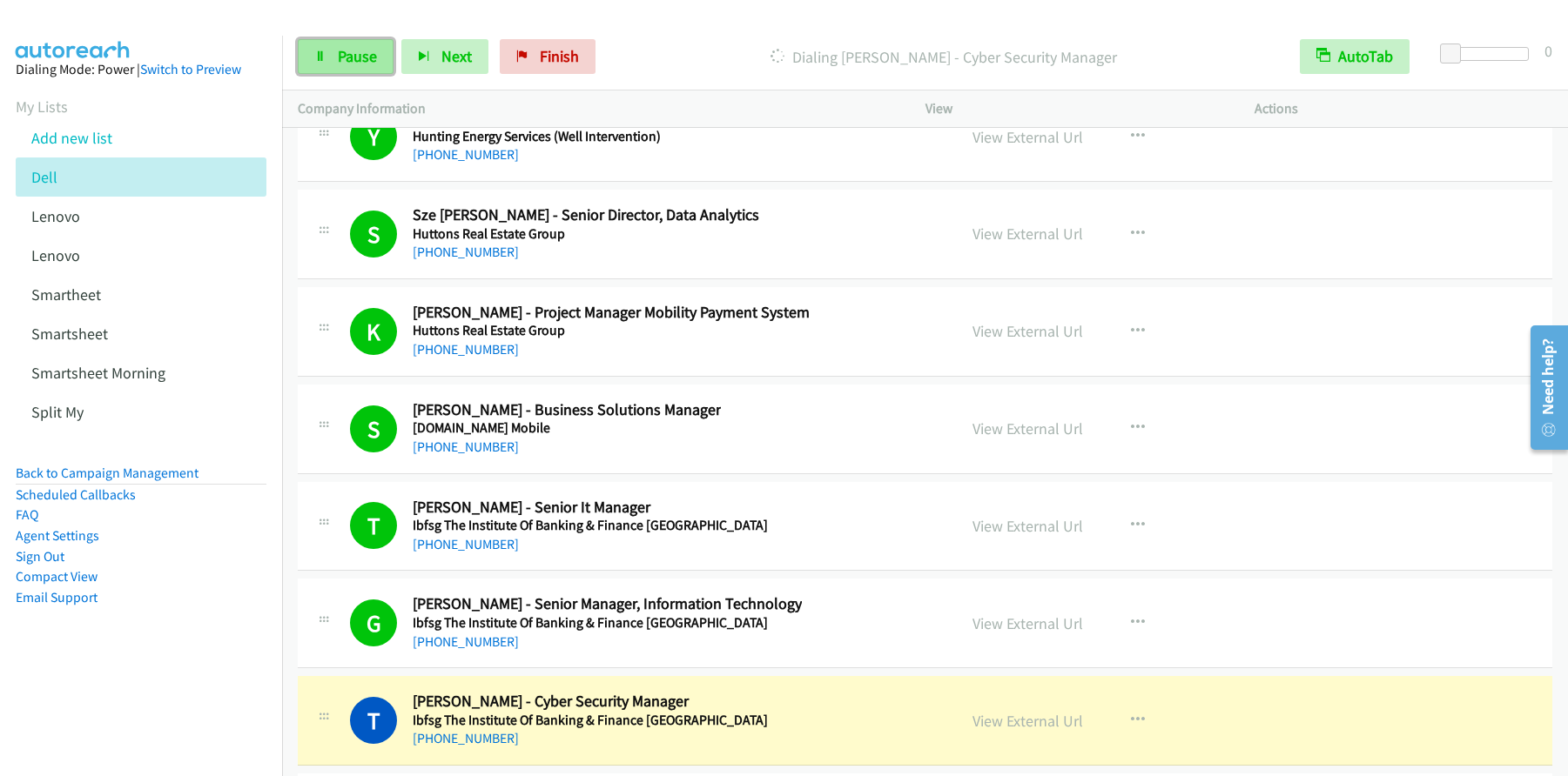
click at [361, 57] on span "Pause" at bounding box center [357, 55] width 39 height 20
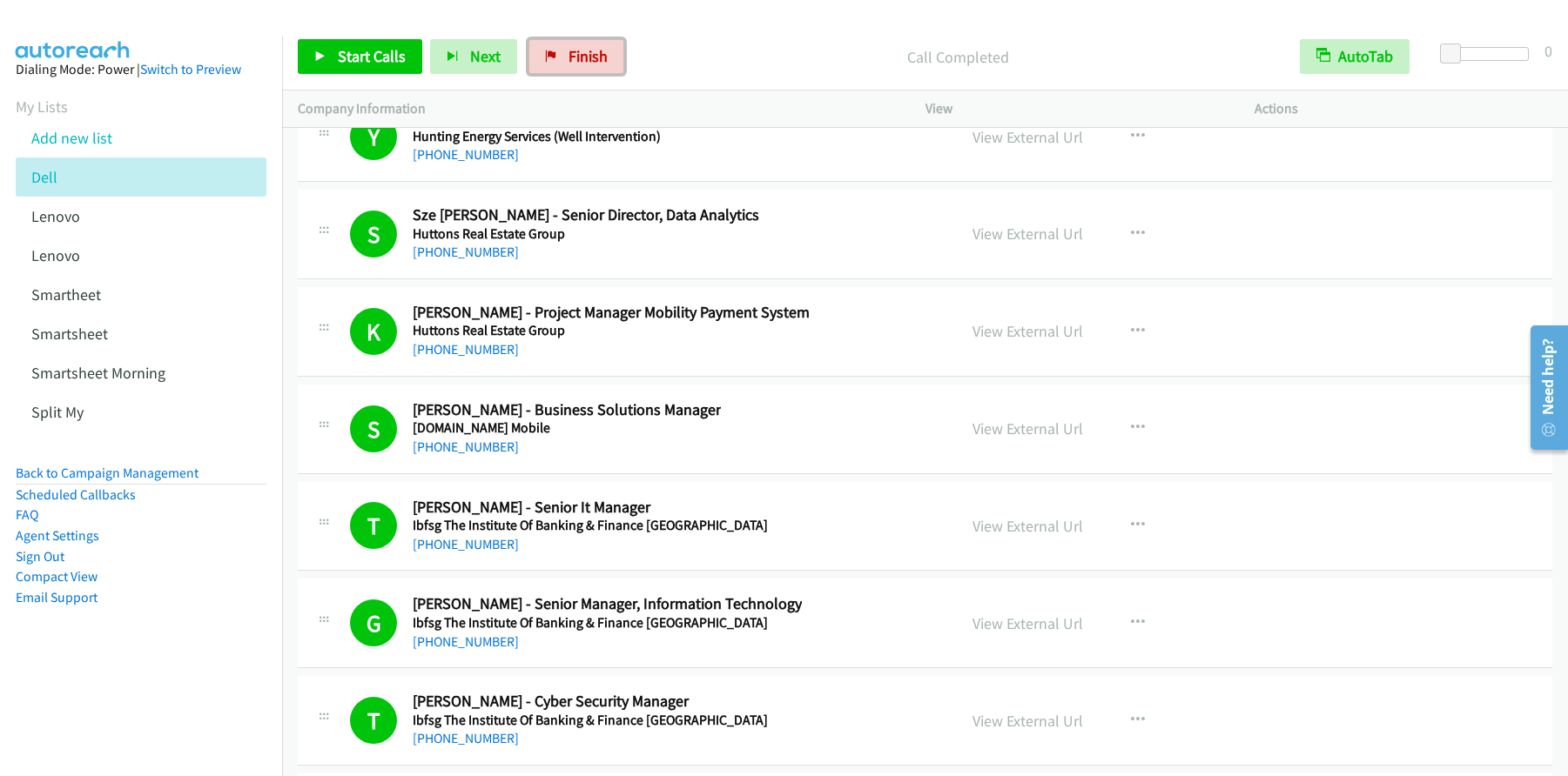
drag, startPoint x: 603, startPoint y: 59, endPoint x: 928, endPoint y: 55, distance: 325.0
click at [603, 59] on link "Finish" at bounding box center [576, 56] width 95 height 35
